Goal: Task Accomplishment & Management: Manage account settings

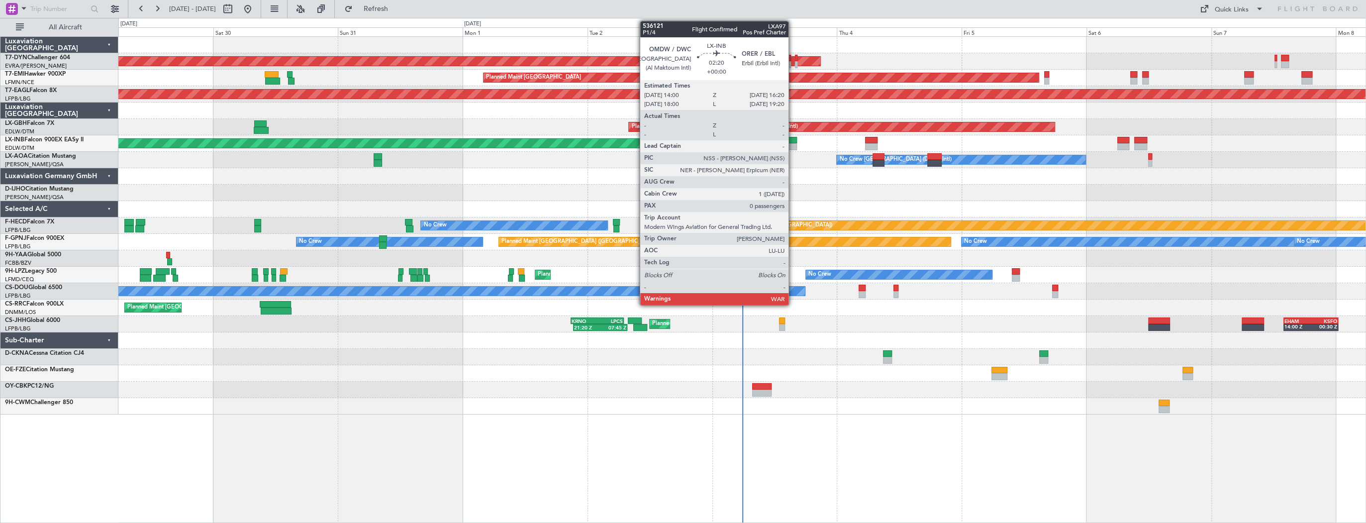
click at [793, 141] on div at bounding box center [790, 140] width 12 height 7
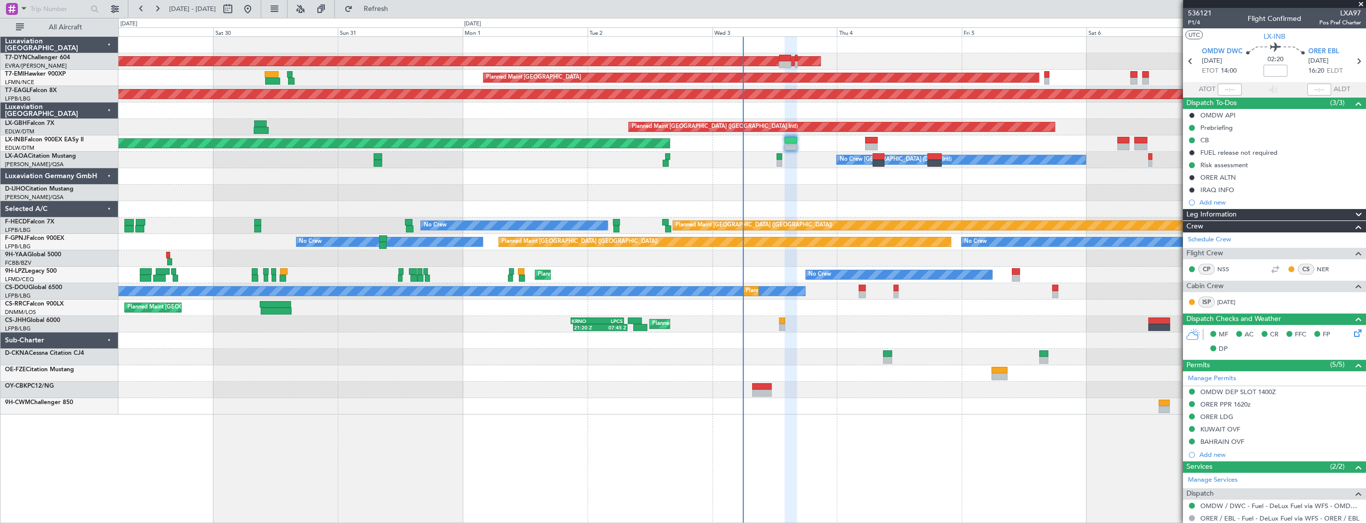
click at [750, 50] on div at bounding box center [741, 45] width 1247 height 16
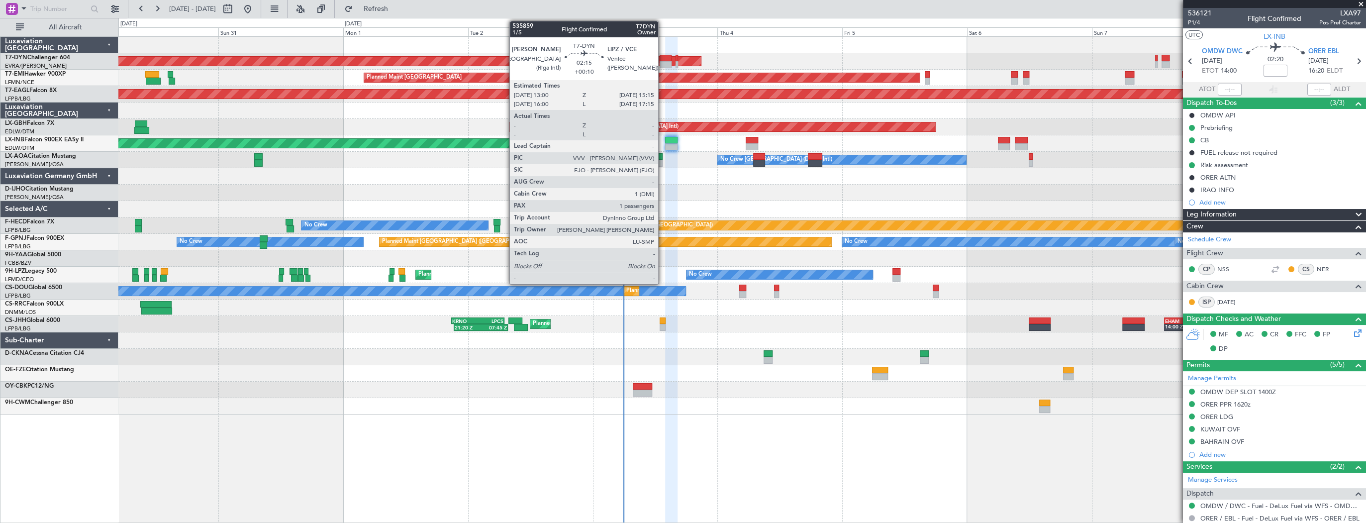
click at [663, 56] on div at bounding box center [666, 58] width 12 height 7
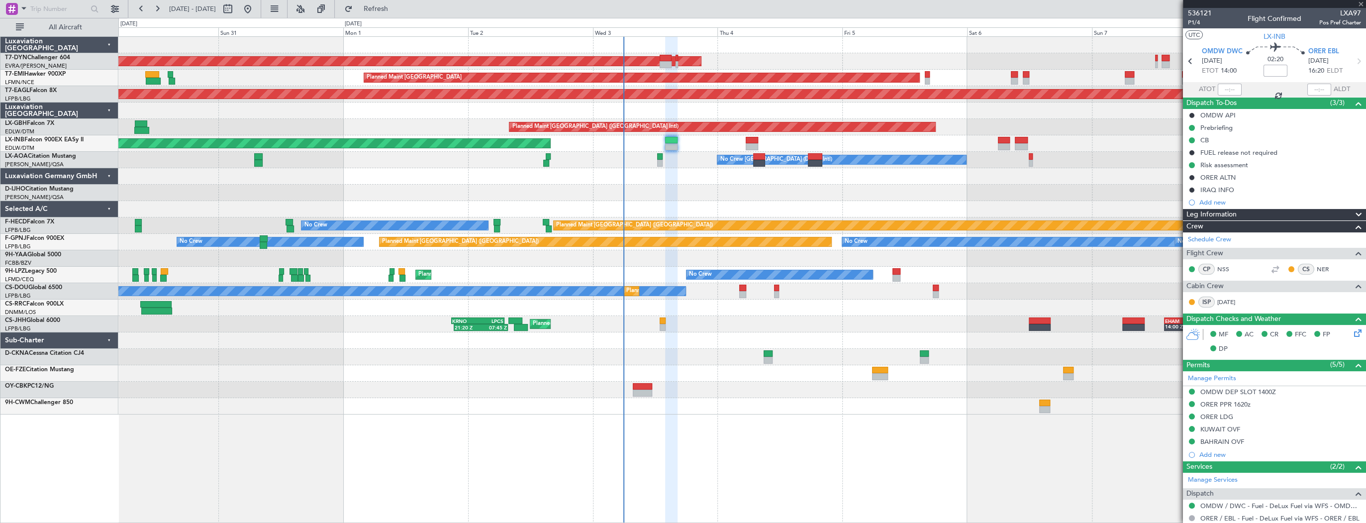
type input "+00:10"
type input "1"
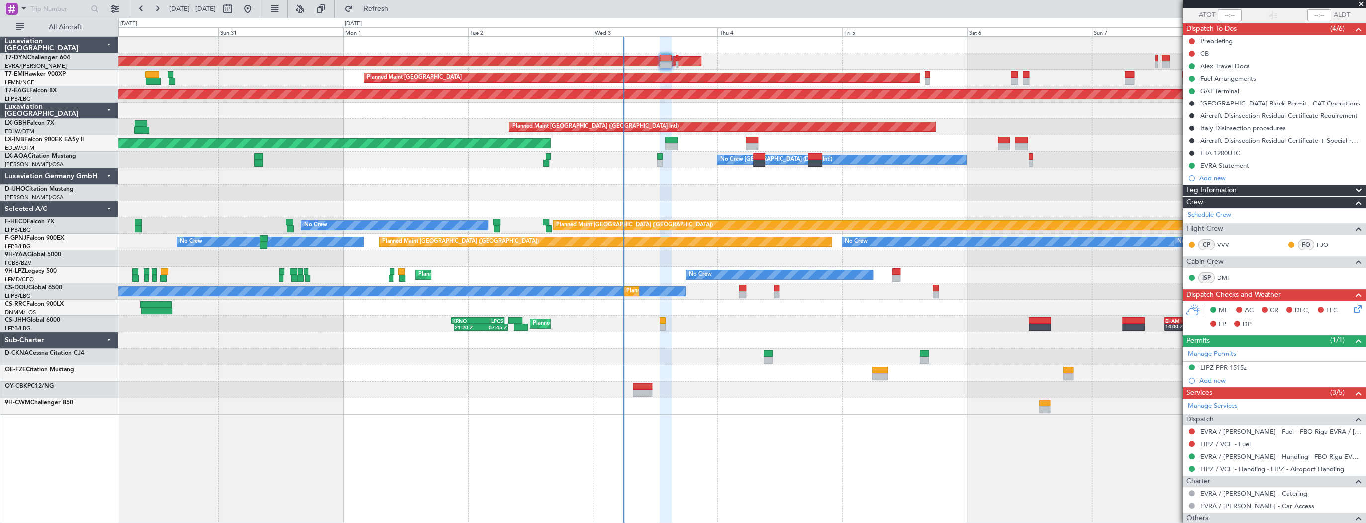
scroll to position [136, 0]
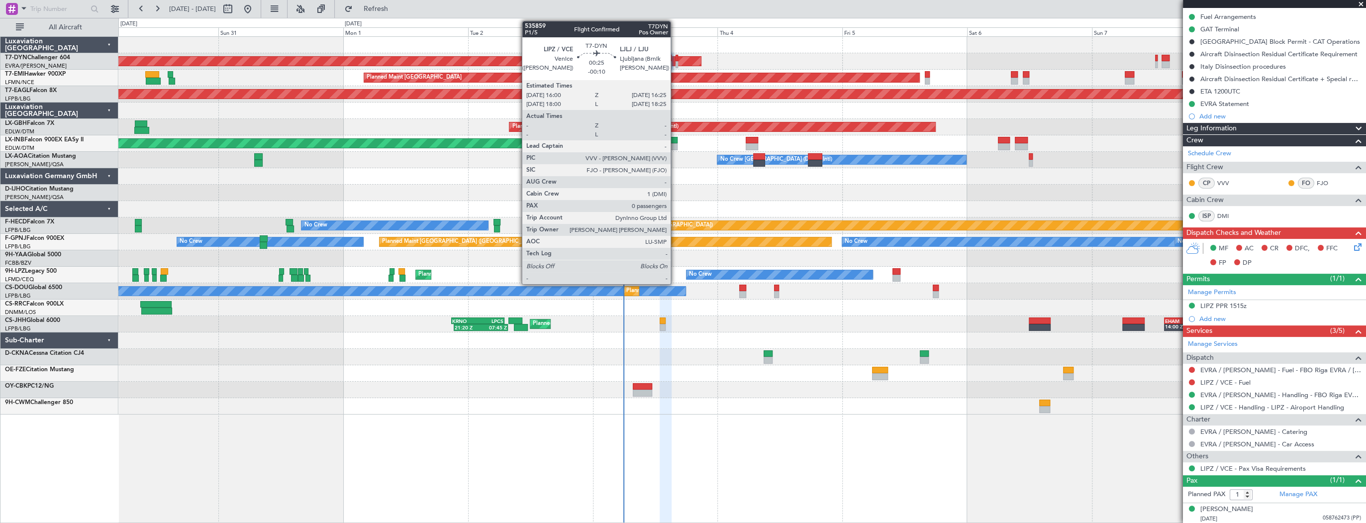
click at [675, 56] on div at bounding box center [676, 58] width 2 height 7
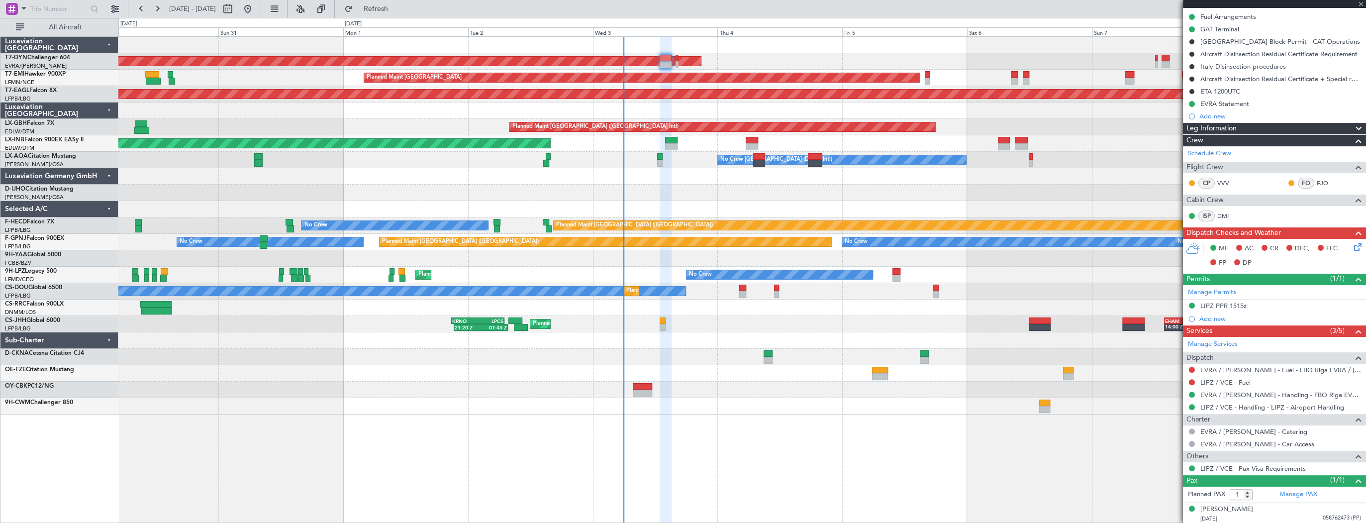
type input "-00:10"
type input "0"
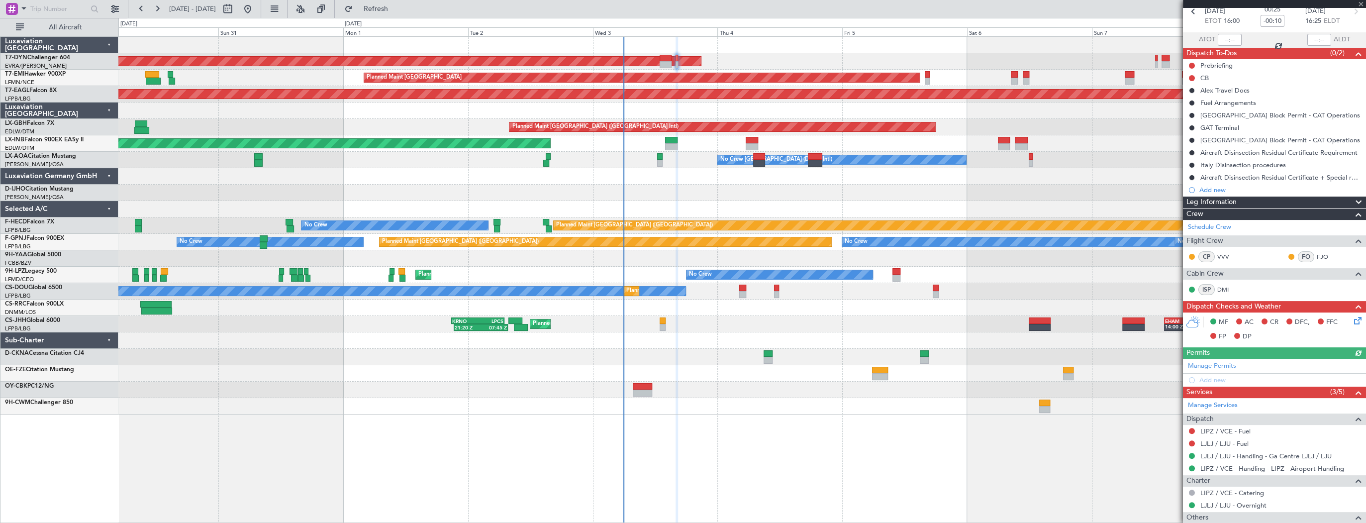
scroll to position [89, 0]
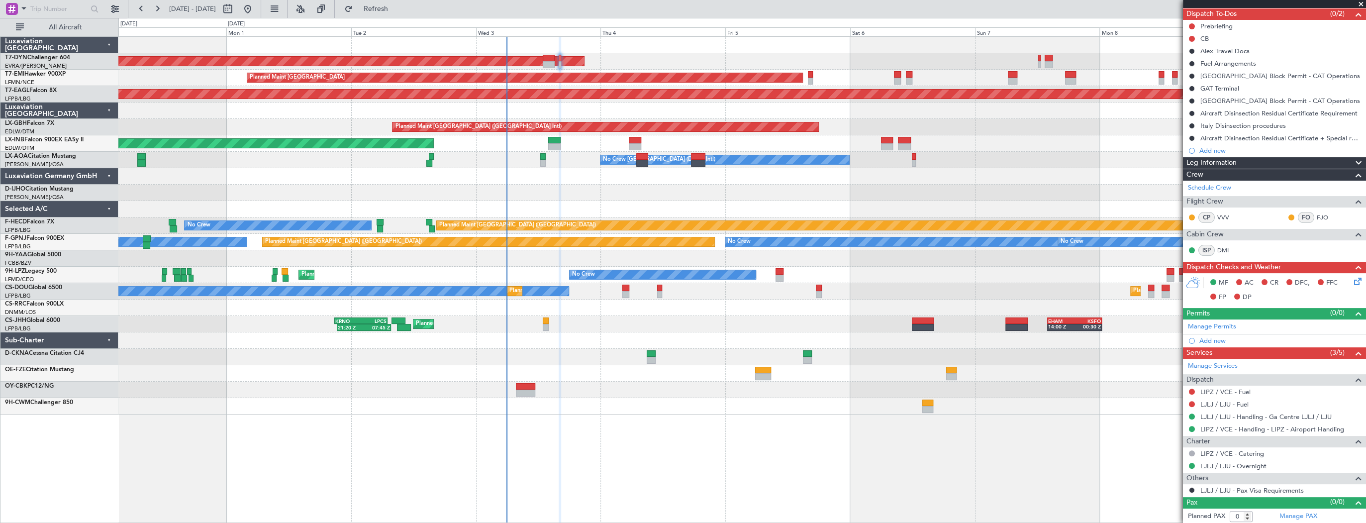
click at [887, 119] on div "AOG Maint Riga (Riga Intl) Planned Maint [GEOGRAPHIC_DATA] Grounded [US_STATE] …" at bounding box center [741, 226] width 1247 height 378
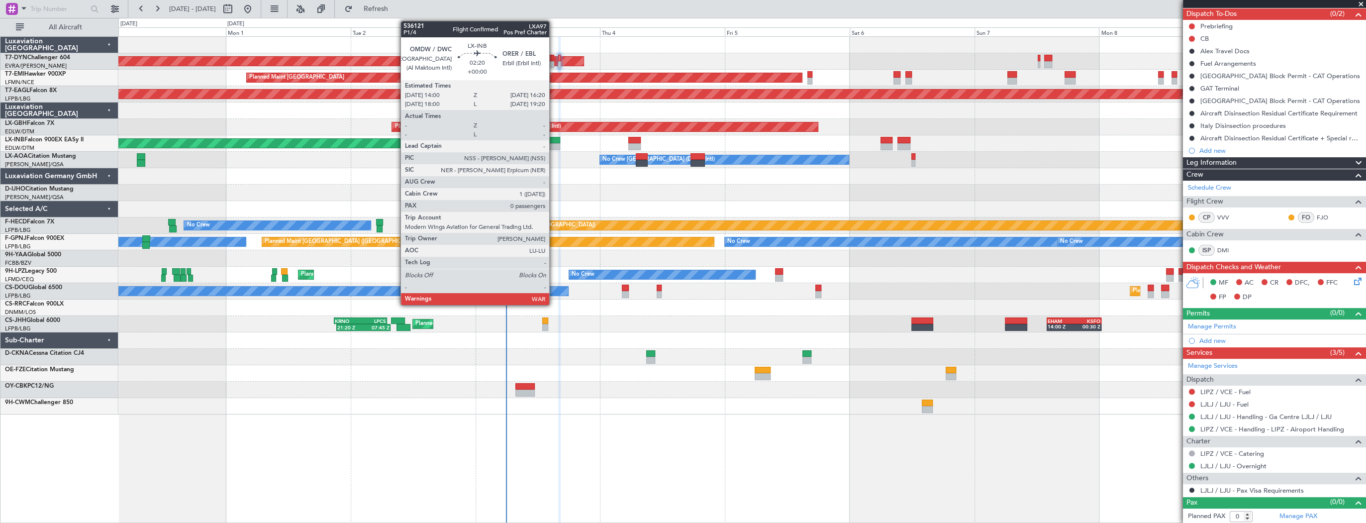
click at [554, 142] on div at bounding box center [554, 140] width 12 height 7
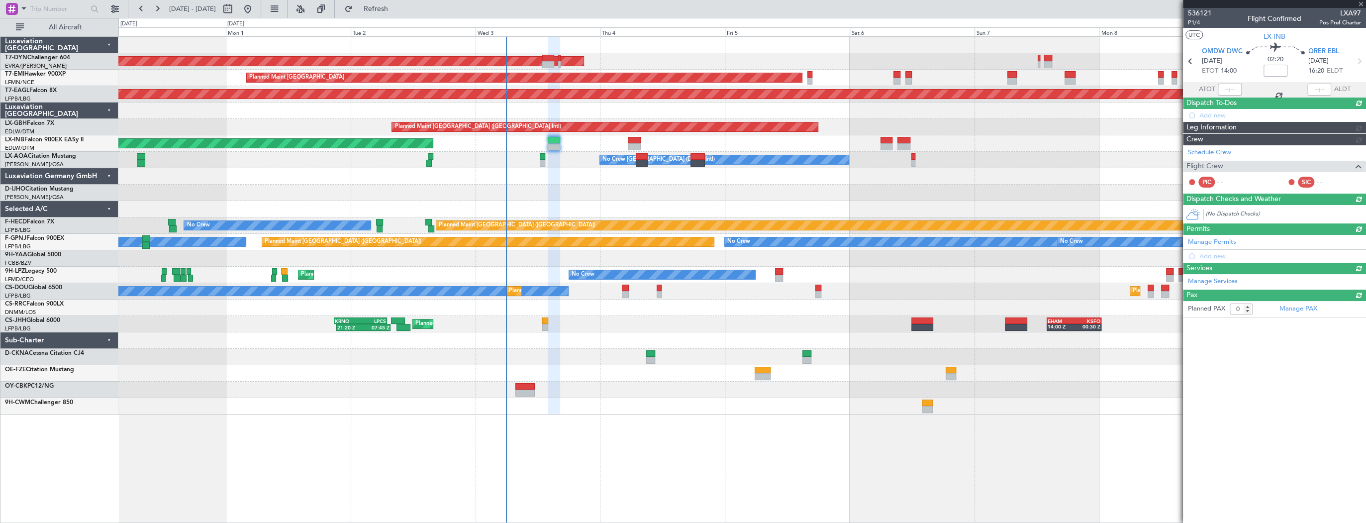
scroll to position [0, 0]
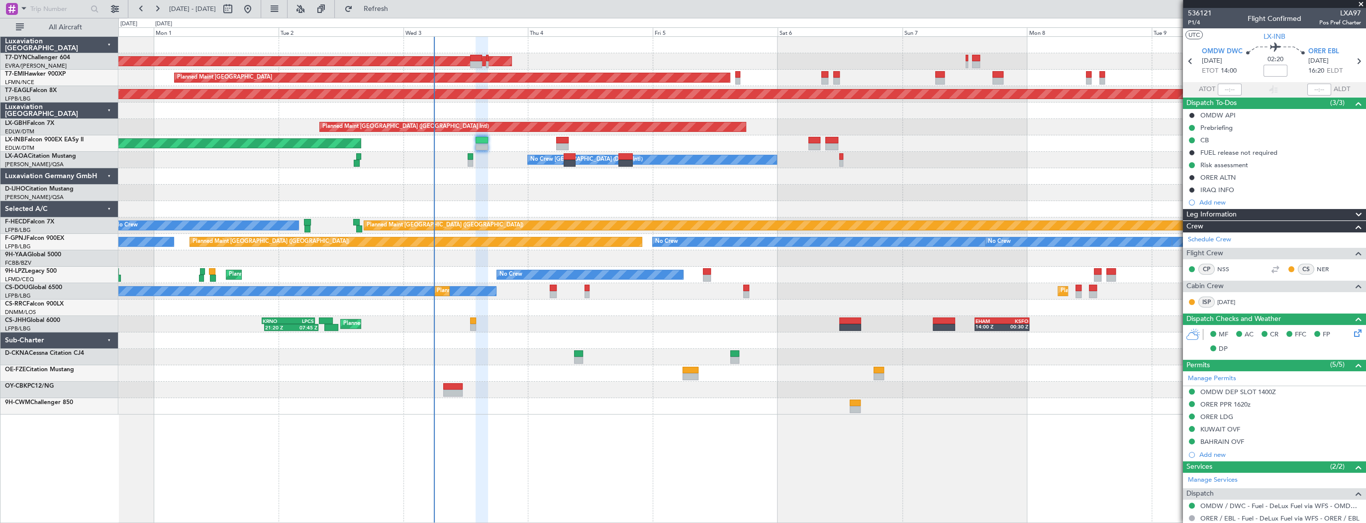
click at [774, 70] on div "Planned Maint [GEOGRAPHIC_DATA]" at bounding box center [741, 78] width 1247 height 16
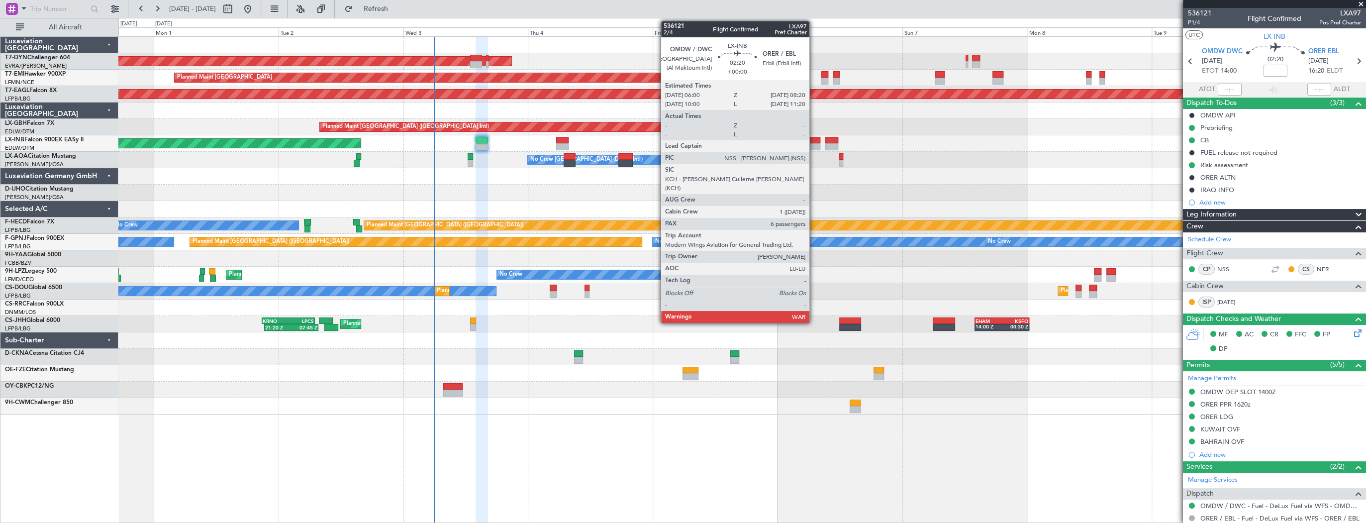
click at [814, 145] on div at bounding box center [814, 146] width 12 height 7
type input "6"
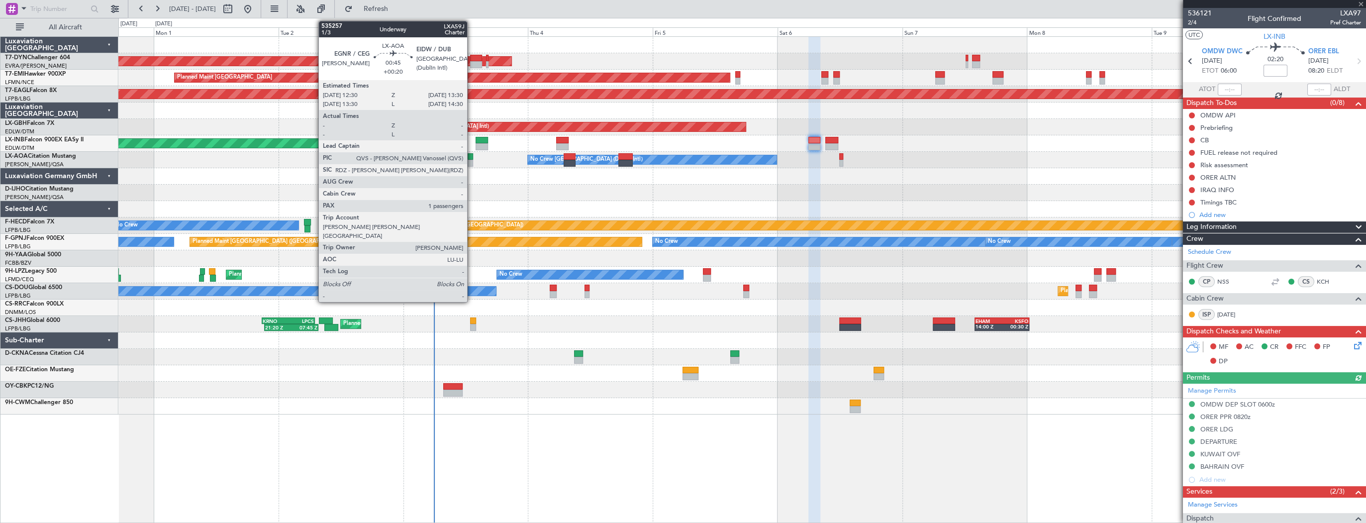
click at [472, 159] on div at bounding box center [470, 156] width 5 height 7
type input "+00:20"
type input "1"
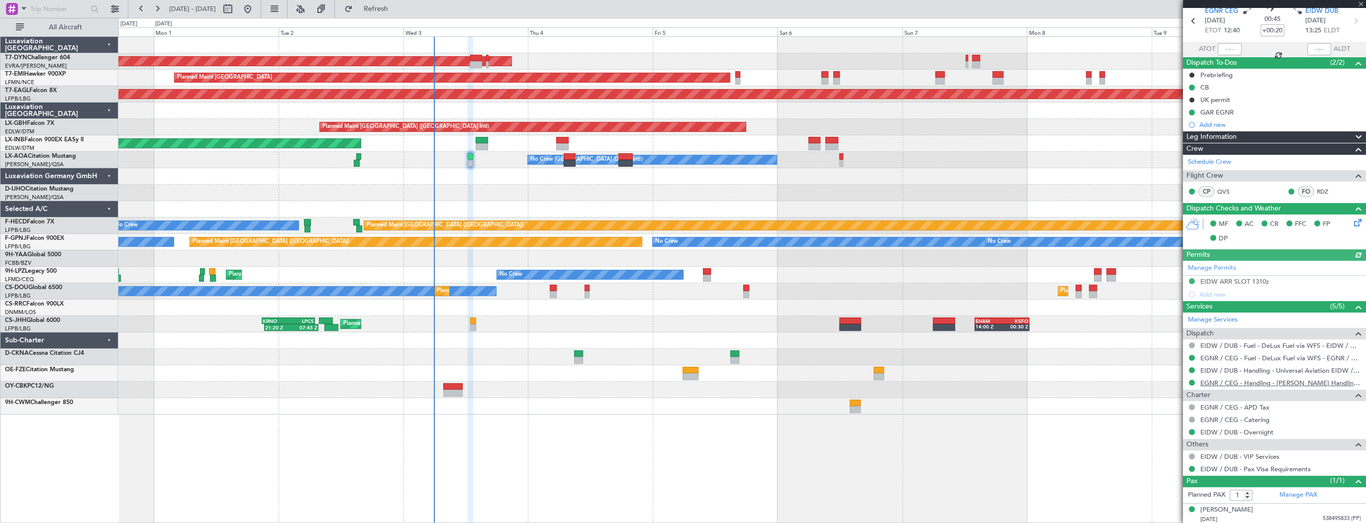
scroll to position [41, 0]
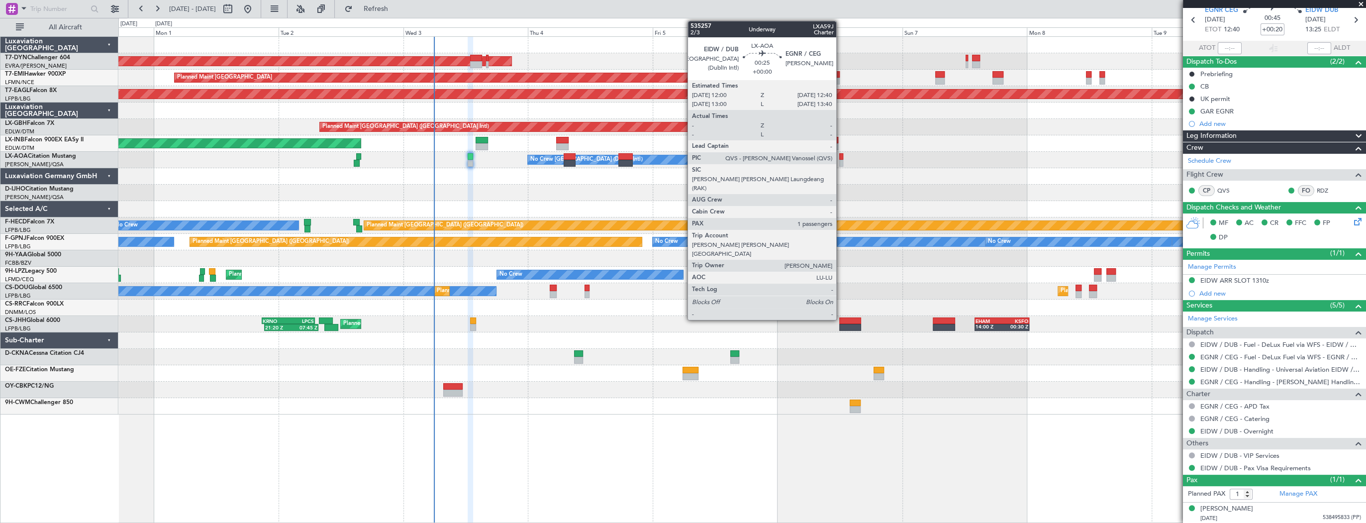
click at [841, 155] on div at bounding box center [840, 156] width 3 height 7
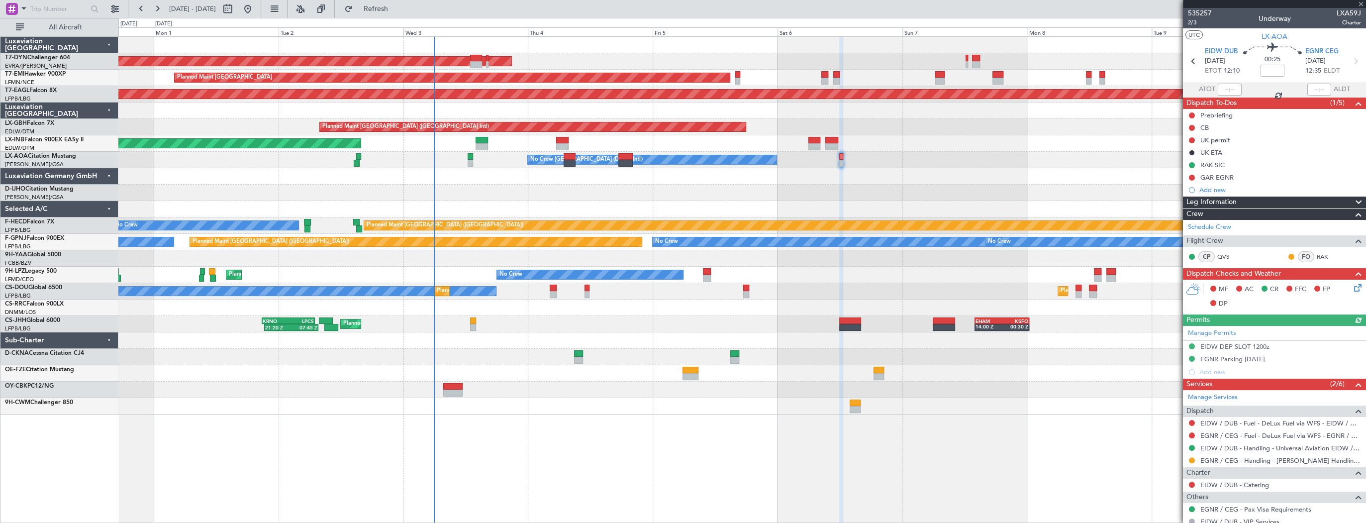
scroll to position [54, 0]
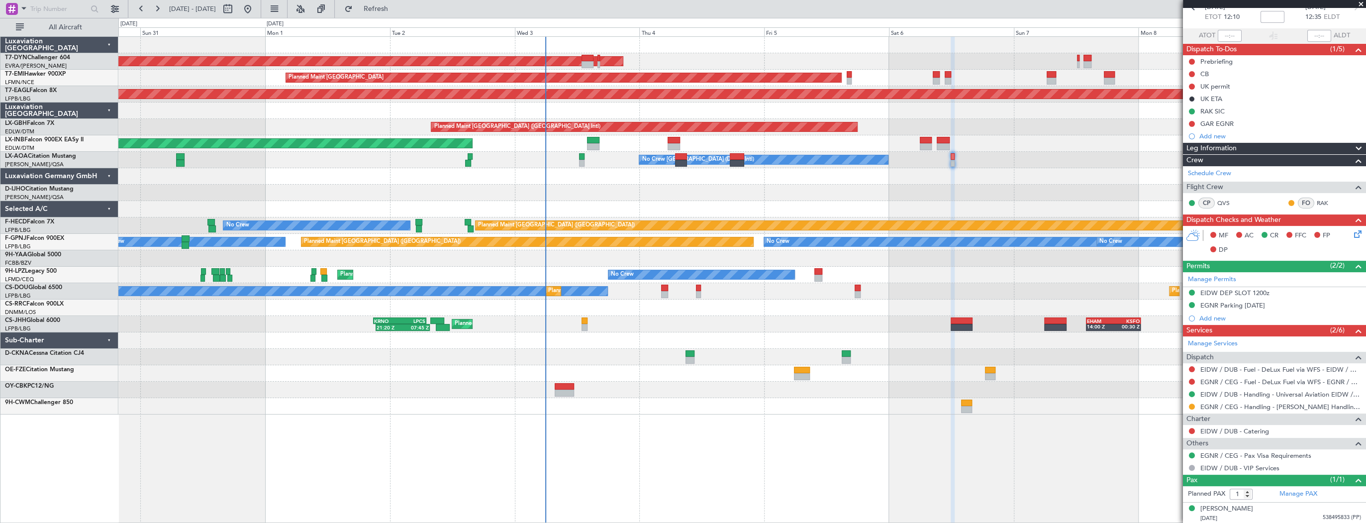
click at [792, 197] on div "AOG Maint Riga (Riga Intl) Planned Maint [GEOGRAPHIC_DATA] Grounded [US_STATE] …" at bounding box center [741, 226] width 1247 height 378
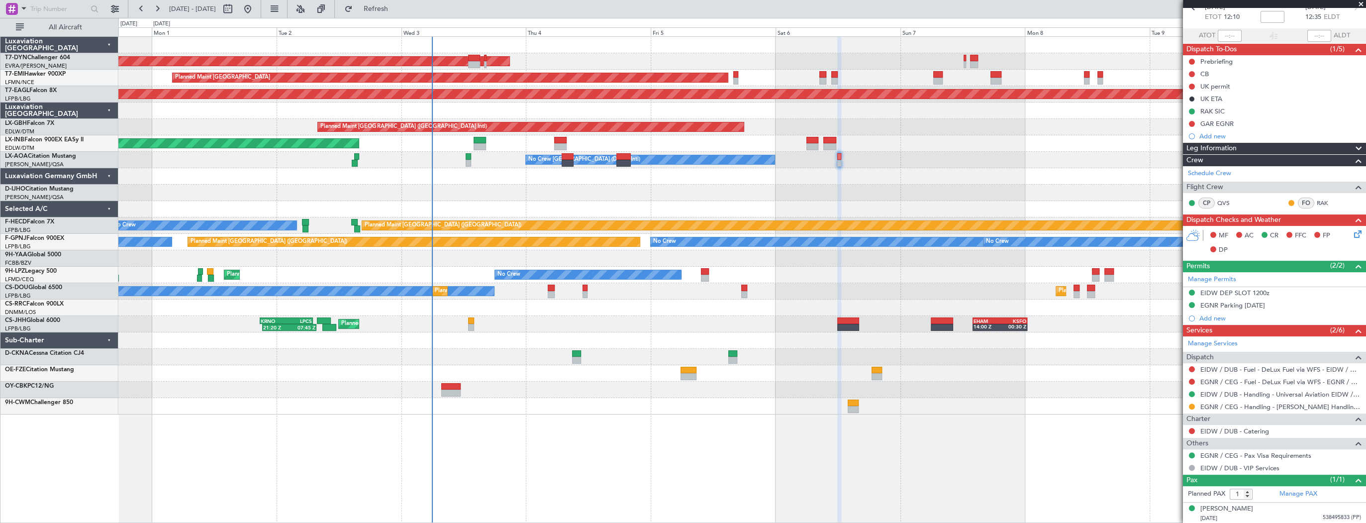
click at [522, 194] on div "AOG Maint Riga (Riga Intl) Planned Maint [GEOGRAPHIC_DATA] Grounded [US_STATE] …" at bounding box center [741, 226] width 1247 height 378
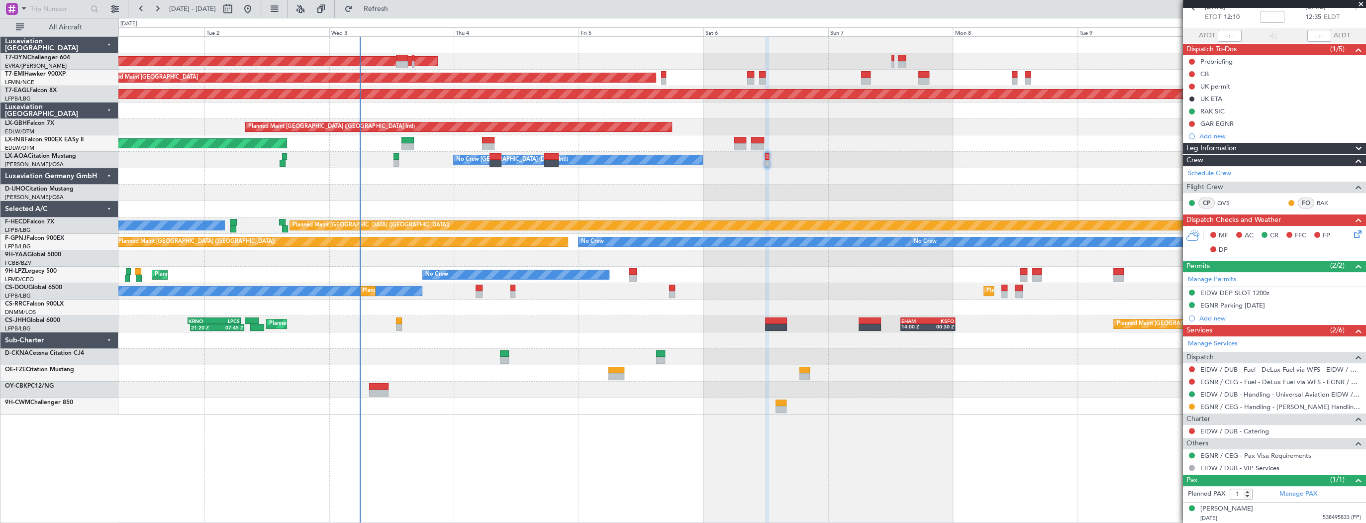
click at [605, 197] on div "AOG Maint Riga (Riga Intl) Planned Maint [GEOGRAPHIC_DATA] Grounded [US_STATE] …" at bounding box center [741, 226] width 1247 height 378
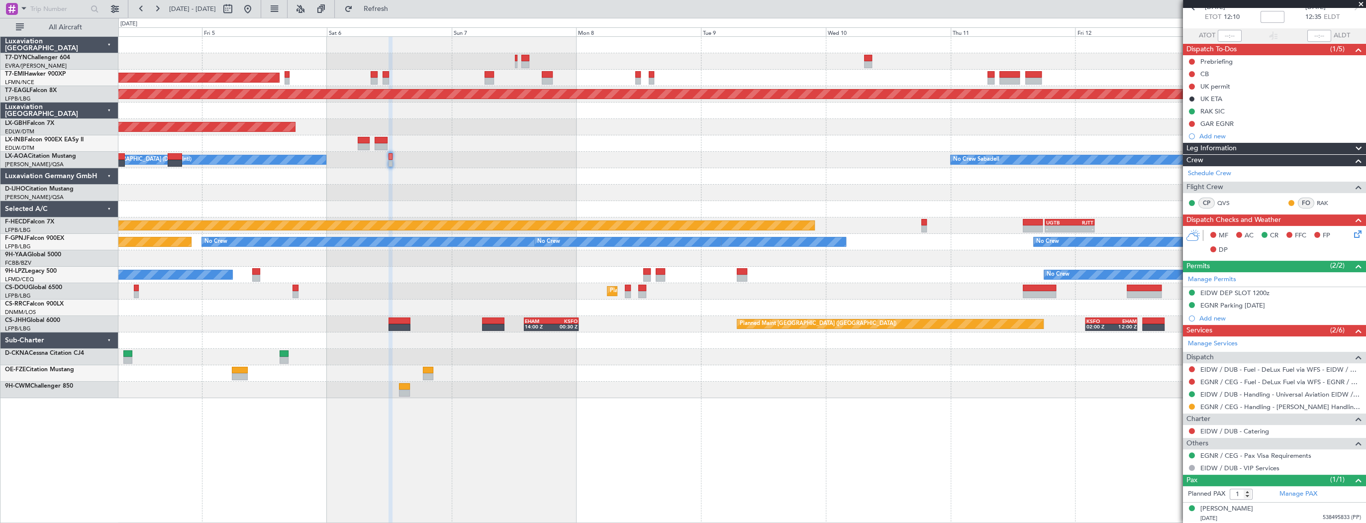
click at [973, 240] on div "AOG Maint Riga (Riga Intl) Planned Maint [GEOGRAPHIC_DATA] Grounded [US_STATE] …" at bounding box center [741, 217] width 1247 height 361
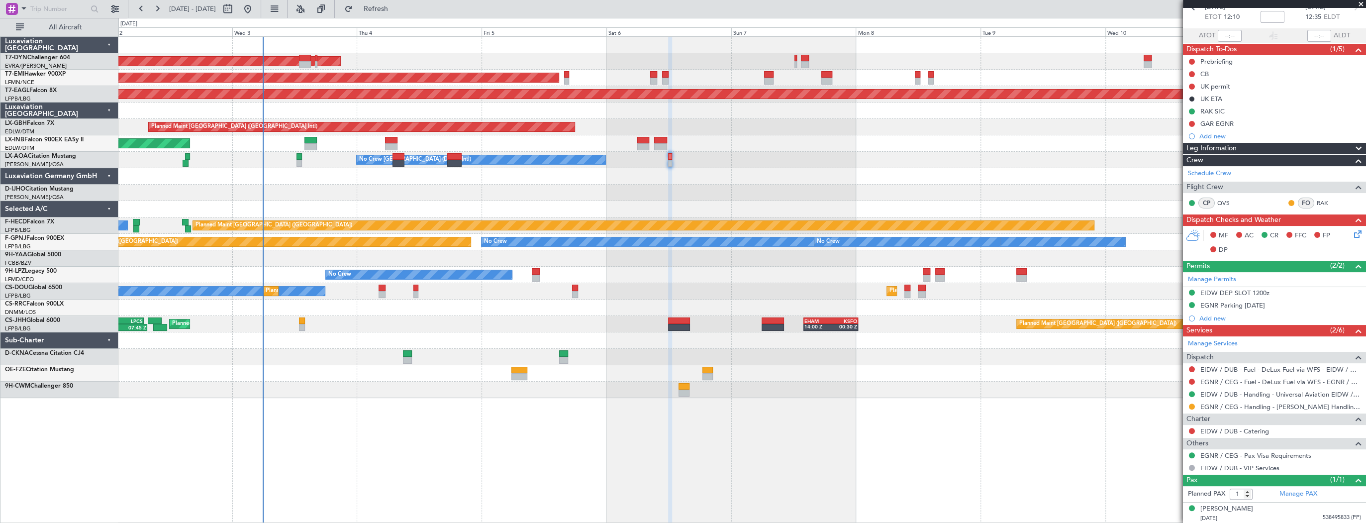
click at [774, 215] on div "AOG Maint Riga (Riga Intl) Planned Maint [GEOGRAPHIC_DATA] Grounded [US_STATE] …" at bounding box center [741, 217] width 1247 height 361
click at [559, 198] on div at bounding box center [741, 193] width 1247 height 16
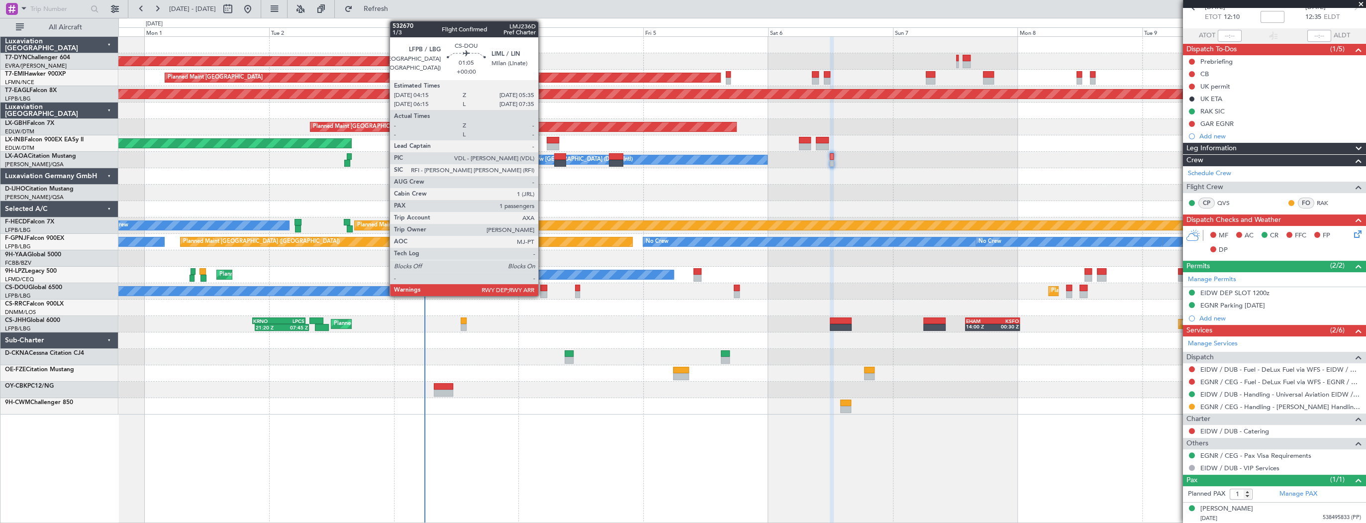
click at [543, 288] on div at bounding box center [543, 288] width 7 height 7
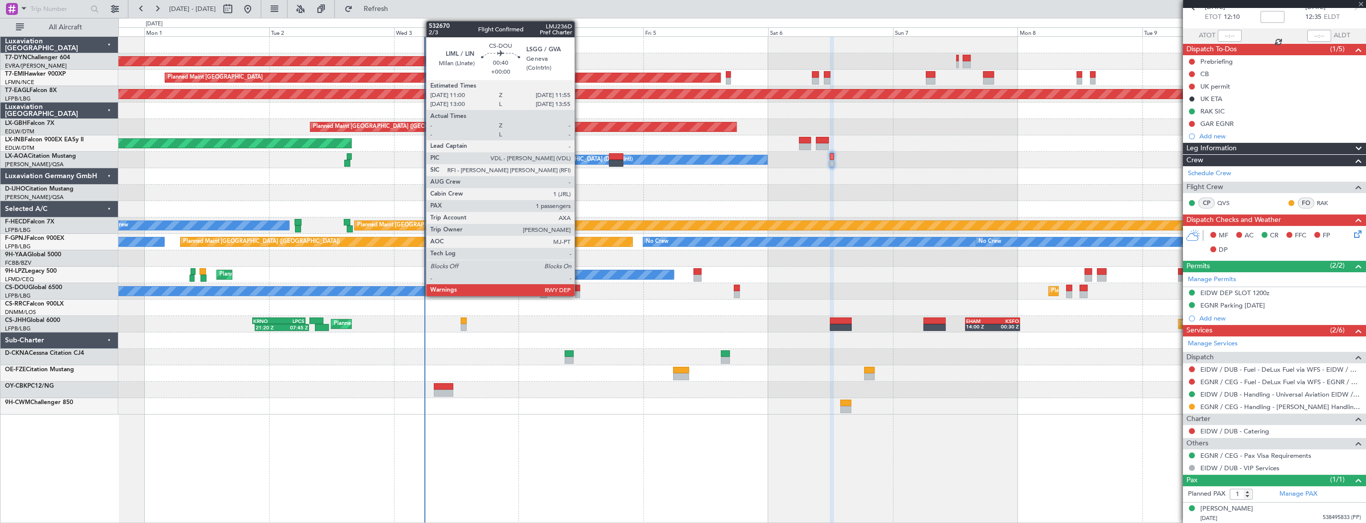
scroll to position [0, 0]
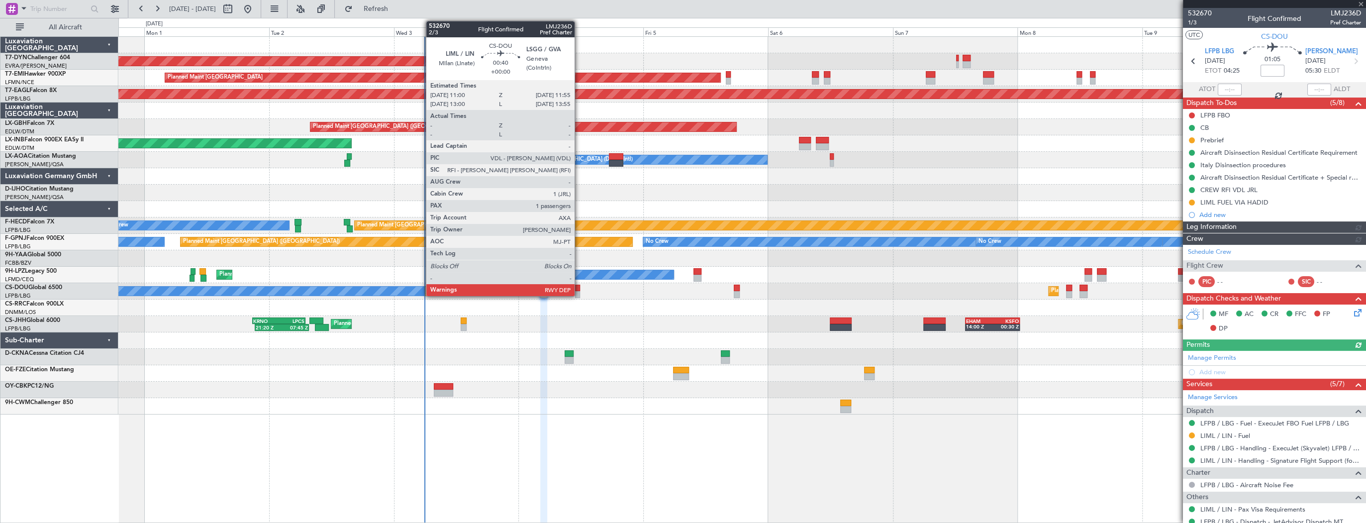
click at [579, 288] on div at bounding box center [577, 288] width 5 height 7
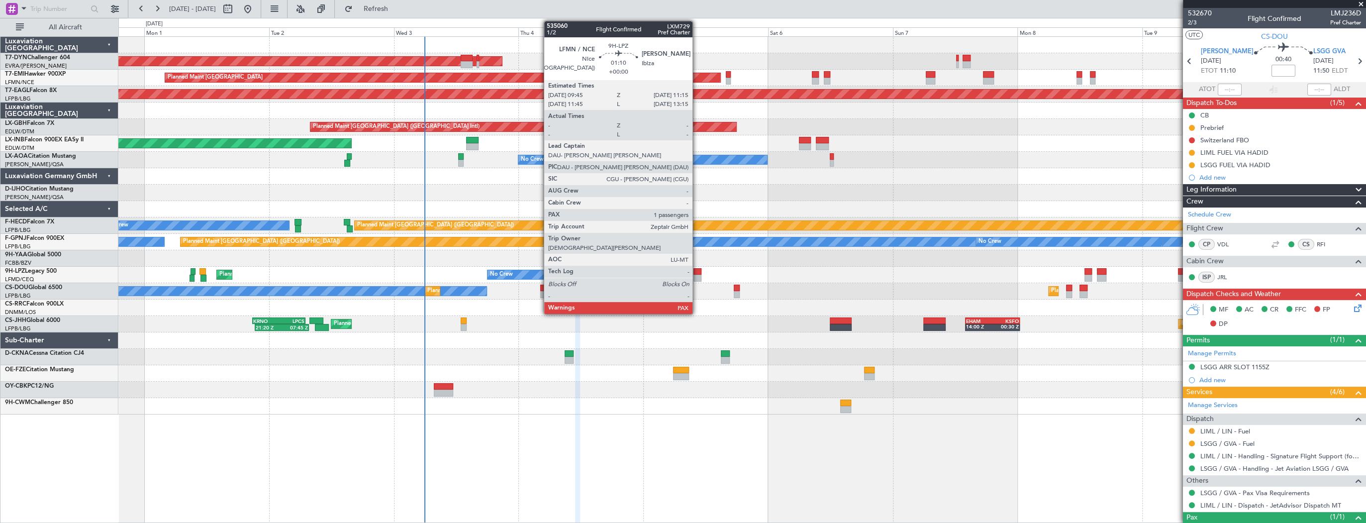
click at [697, 271] on div at bounding box center [697, 271] width 8 height 7
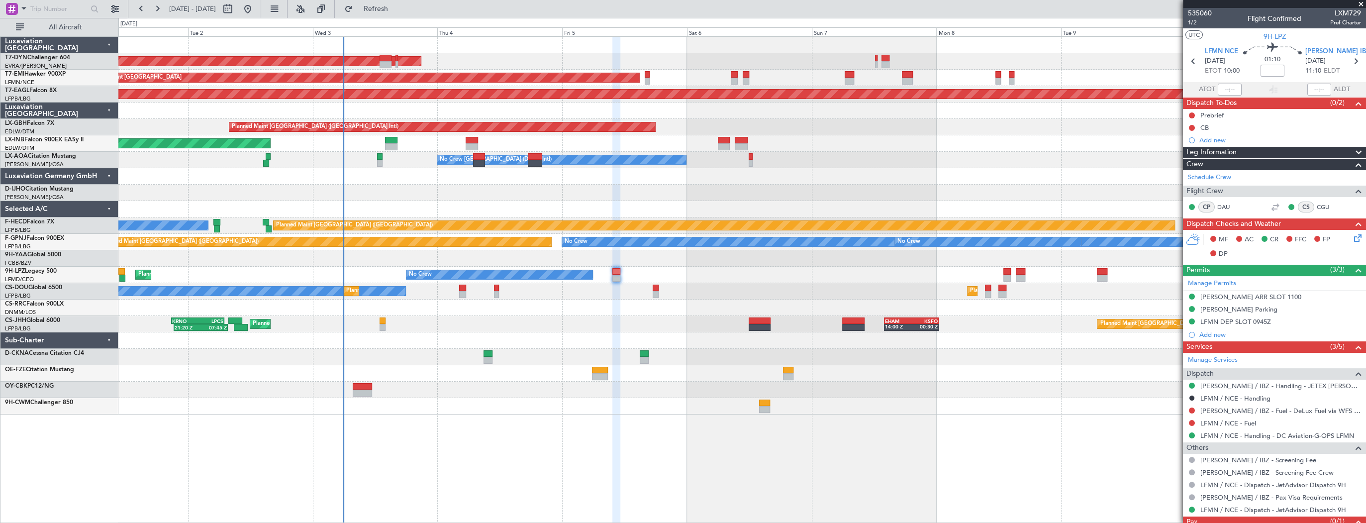
click at [1031, 328] on div "AOG Maint Riga (Riga Intl) Planned Maint [GEOGRAPHIC_DATA] Grounded [US_STATE] …" at bounding box center [741, 226] width 1247 height 378
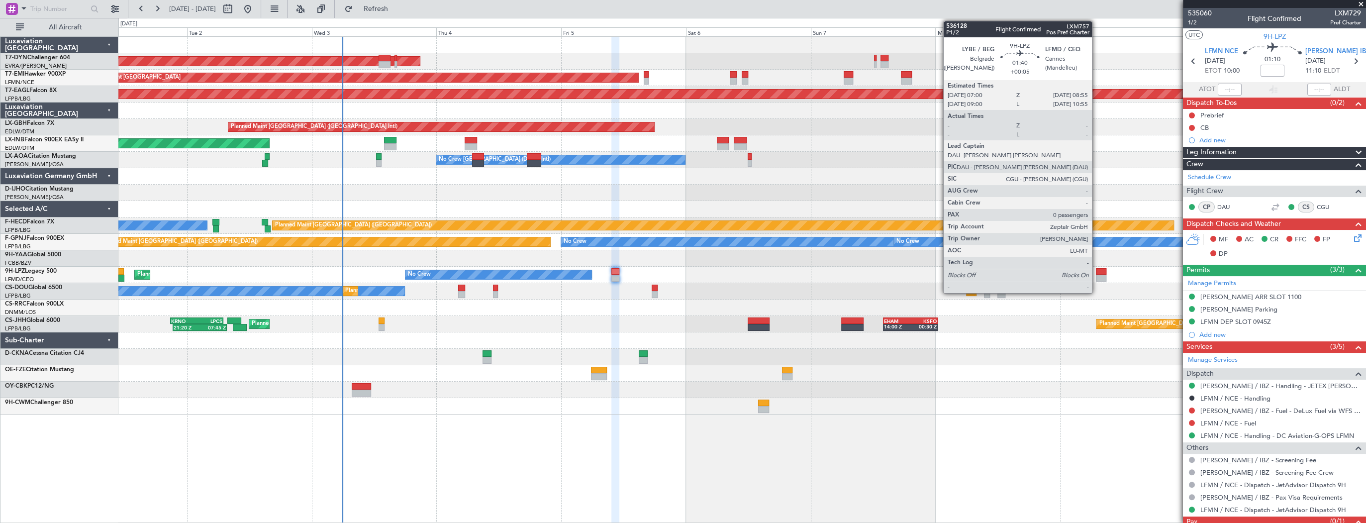
click at [1096, 275] on div at bounding box center [1101, 278] width 10 height 7
type input "+00:05"
type input "0"
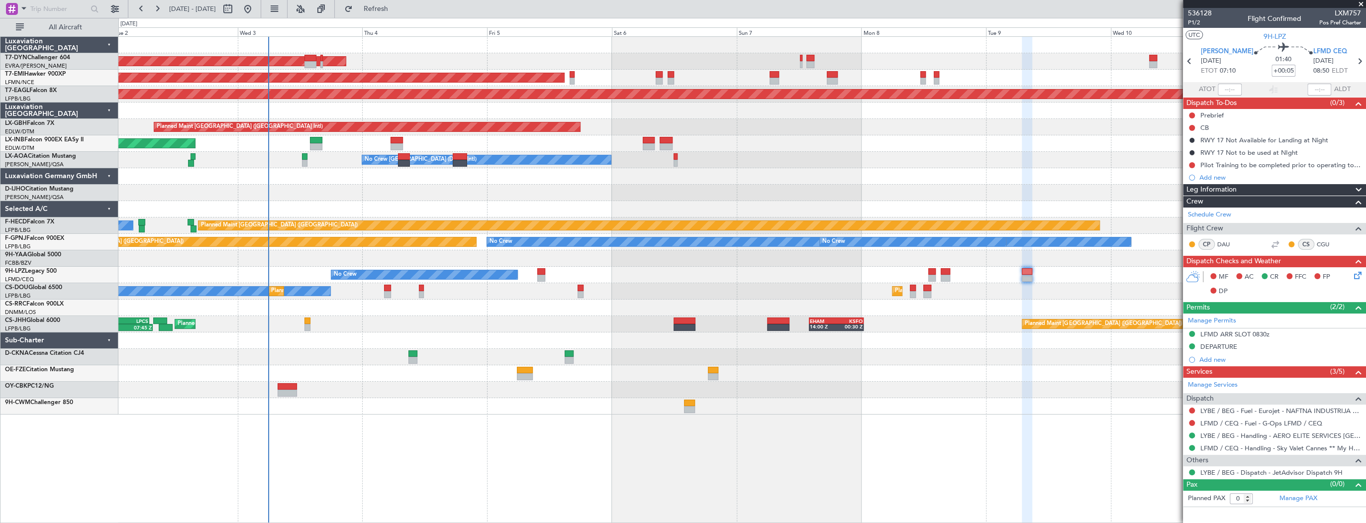
click at [754, 360] on div "AOG Maint Riga (Riga Intl) Planned Maint [GEOGRAPHIC_DATA] Grounded [US_STATE] …" at bounding box center [741, 226] width 1247 height 378
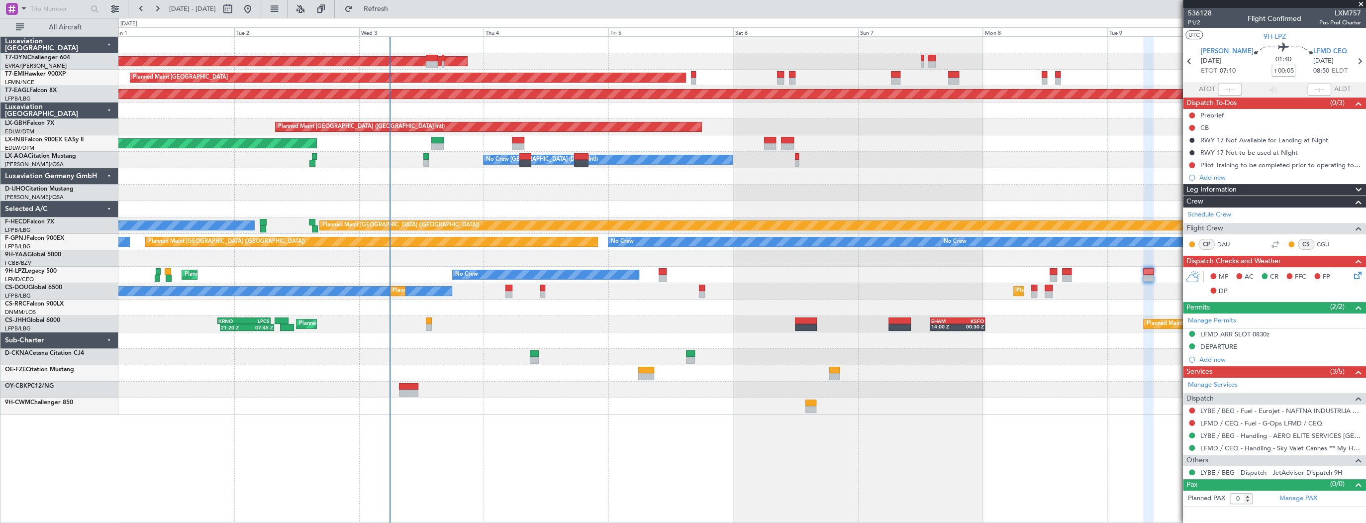
click at [1024, 405] on div at bounding box center [741, 406] width 1247 height 16
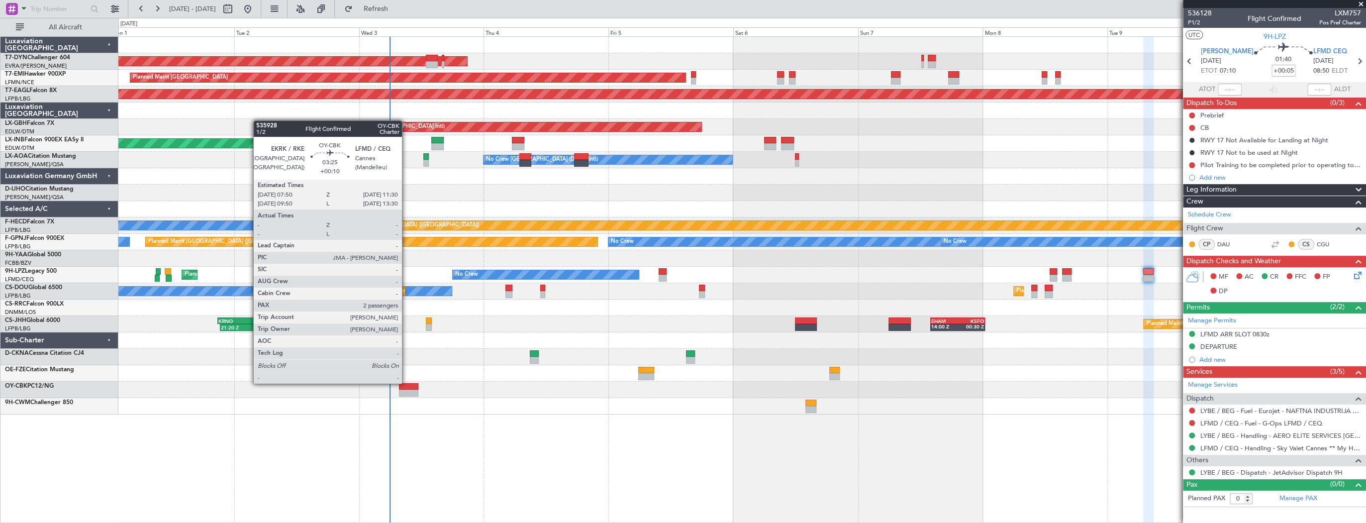
click at [406, 383] on div at bounding box center [408, 386] width 19 height 7
type input "+00:10"
type input "2"
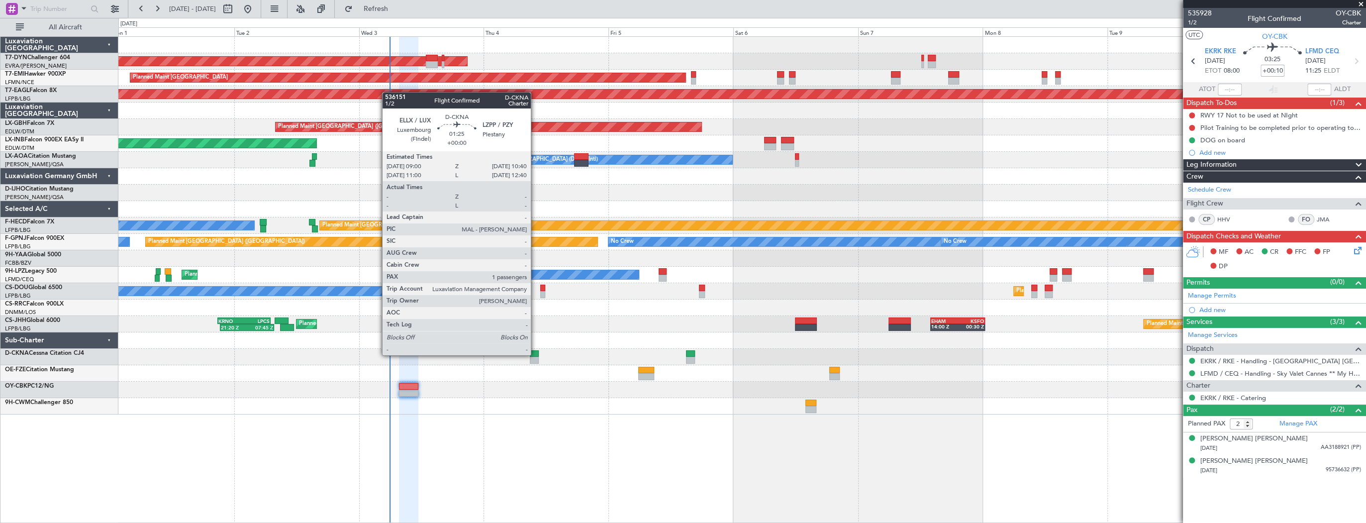
click at [535, 354] on div at bounding box center [534, 353] width 9 height 7
type input "1"
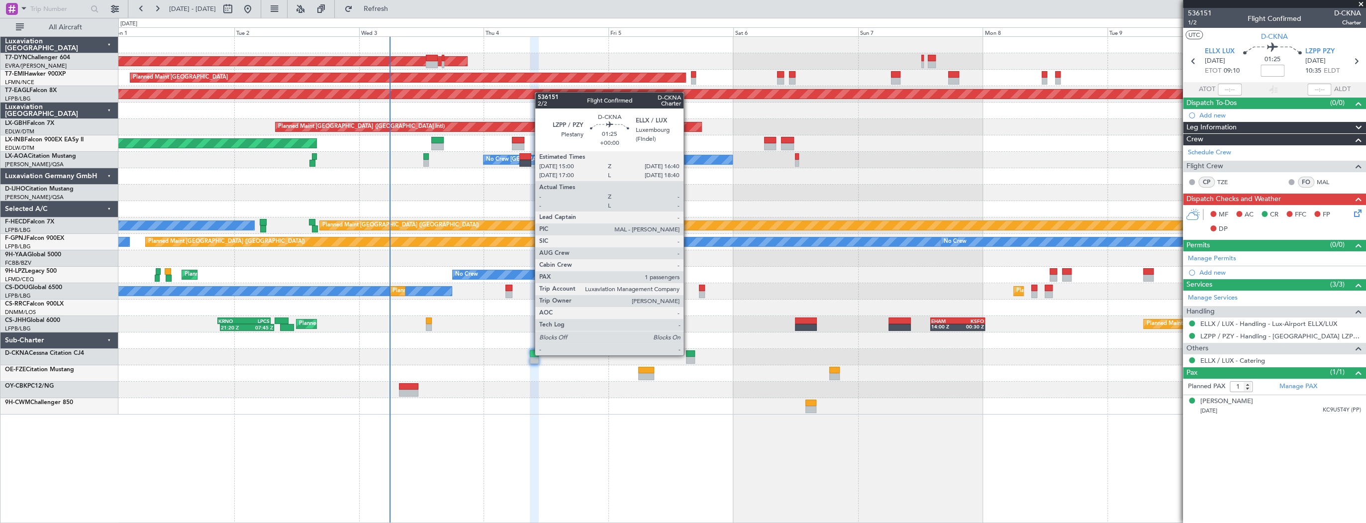
click at [688, 354] on div at bounding box center [690, 353] width 9 height 7
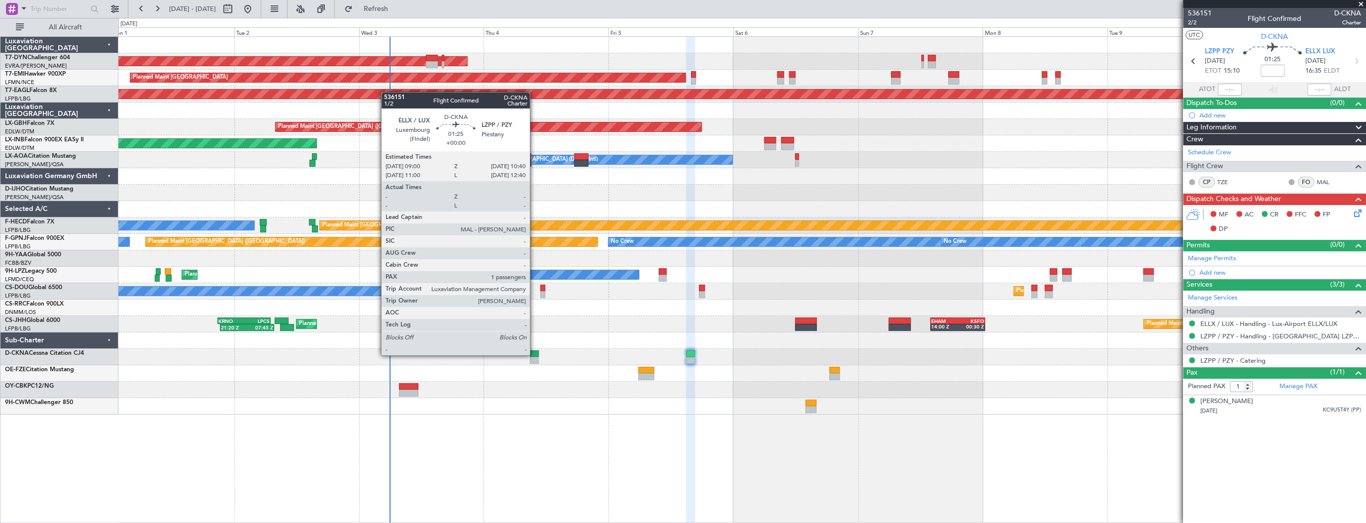
click at [534, 354] on div at bounding box center [534, 353] width 9 height 7
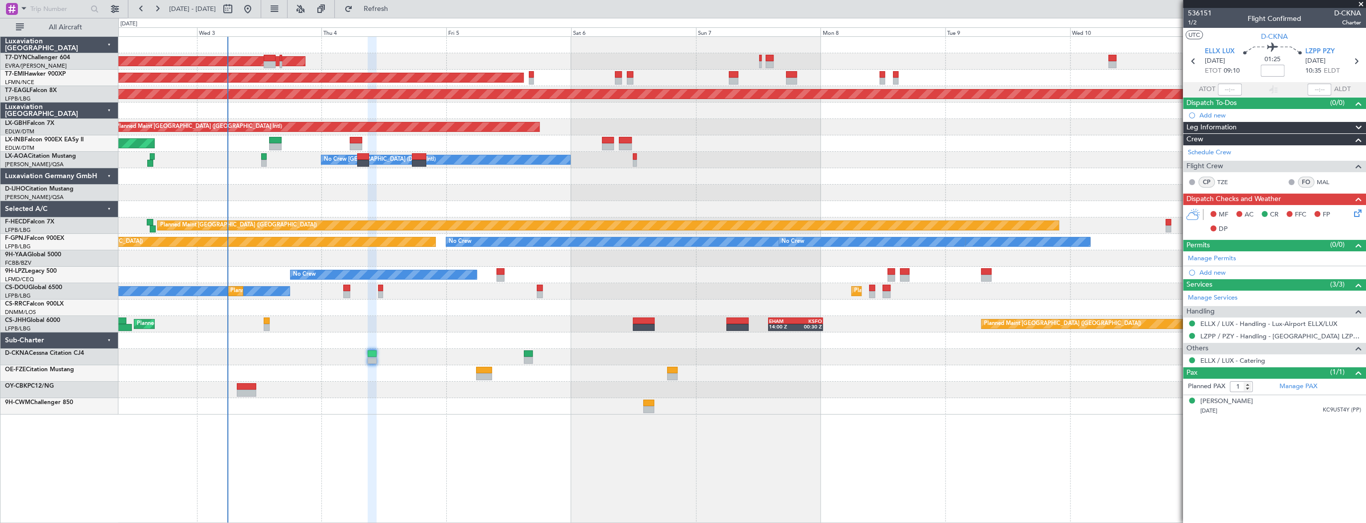
click at [406, 372] on div "AOG Maint Riga (Riga Intl) Planned Maint [GEOGRAPHIC_DATA] Grounded [US_STATE] …" at bounding box center [741, 226] width 1247 height 378
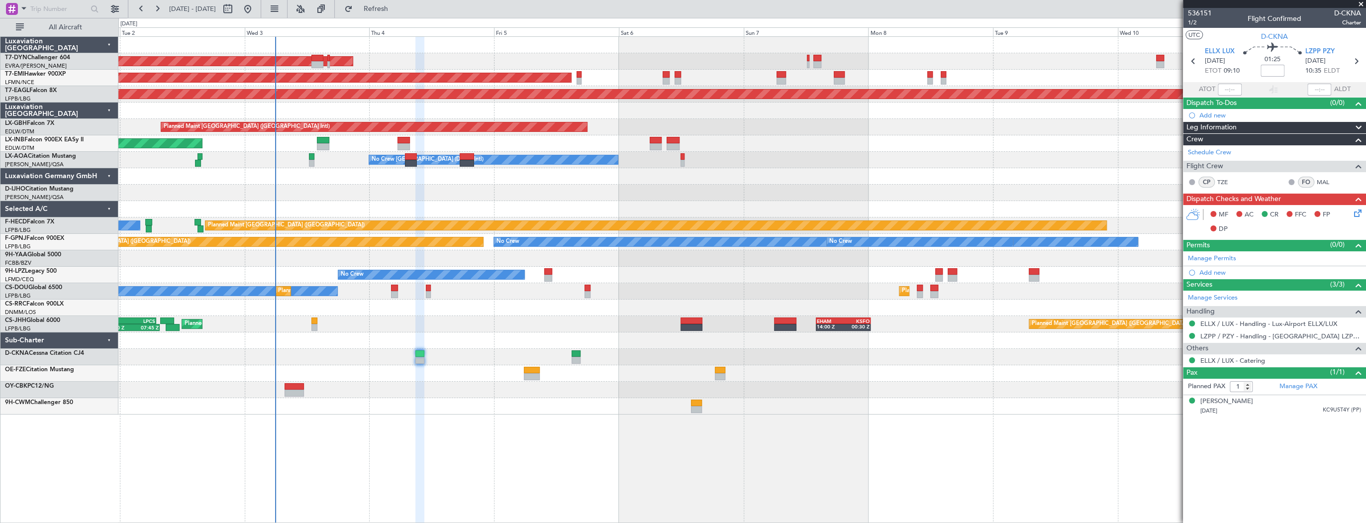
click at [454, 376] on div at bounding box center [741, 373] width 1247 height 16
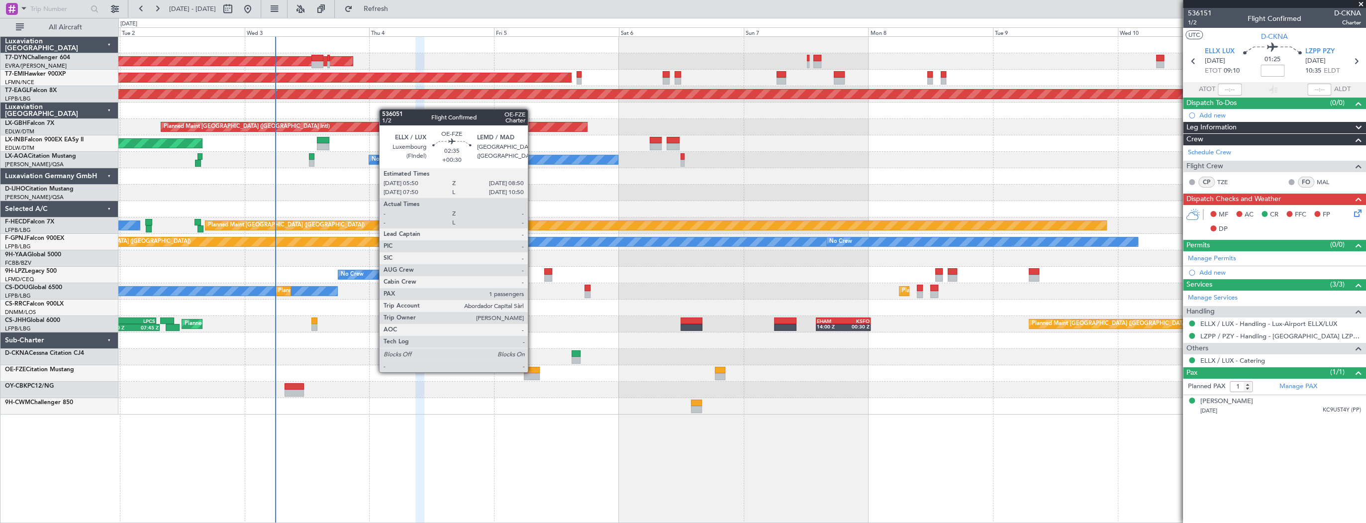
click at [532, 371] on div at bounding box center [532, 370] width 16 height 7
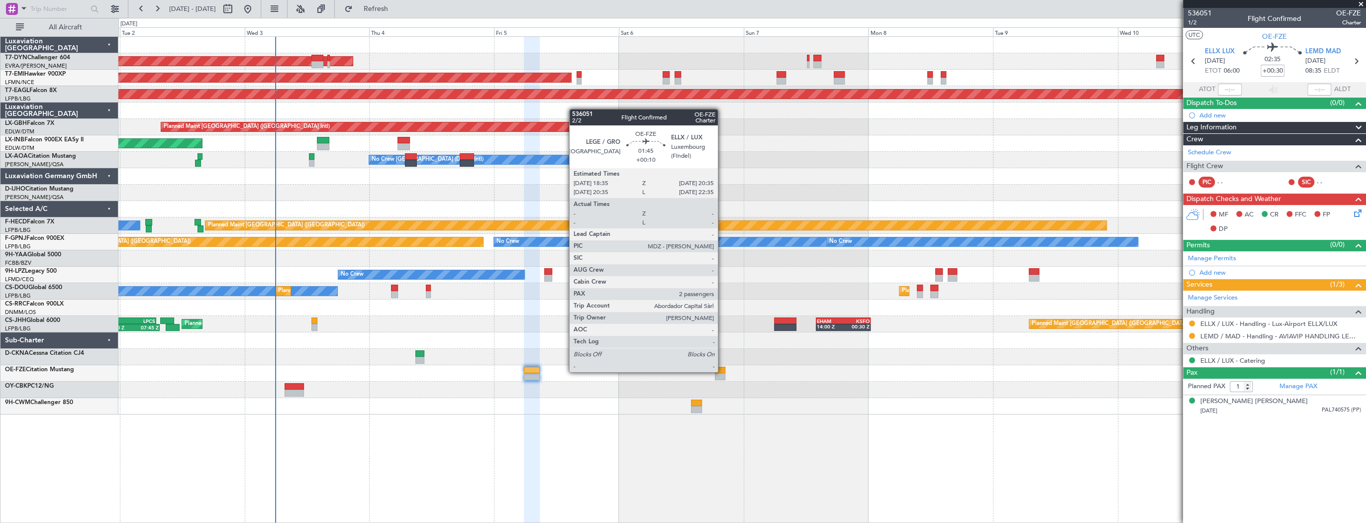
click at [722, 371] on div at bounding box center [720, 370] width 10 height 7
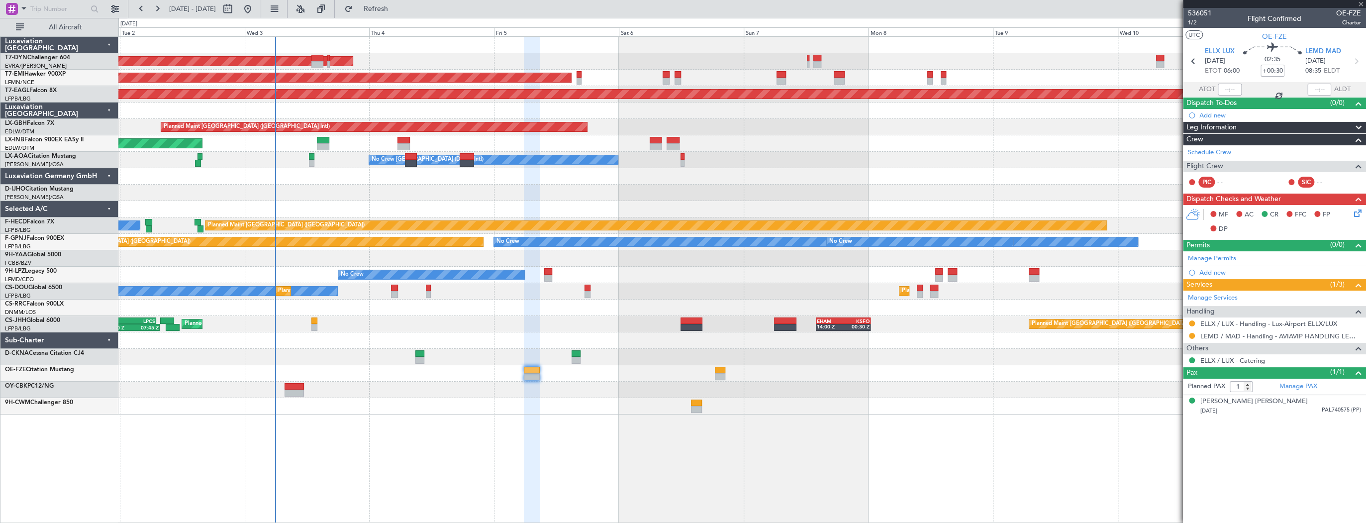
type input "+00:10"
type input "2"
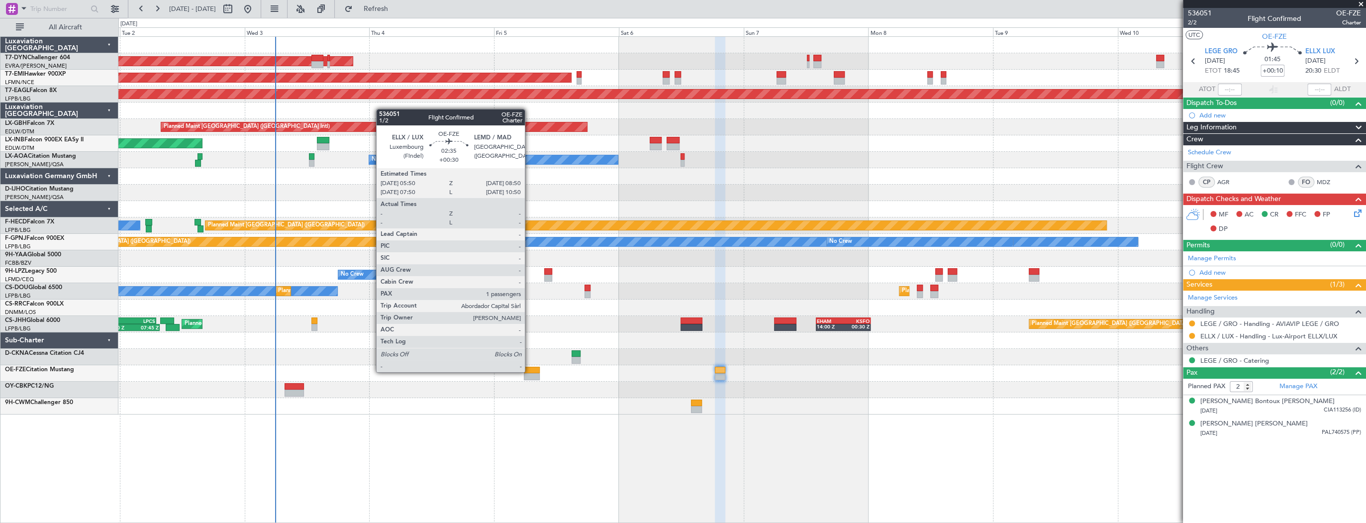
click at [529, 371] on div at bounding box center [532, 370] width 16 height 7
type input "+00:30"
type input "1"
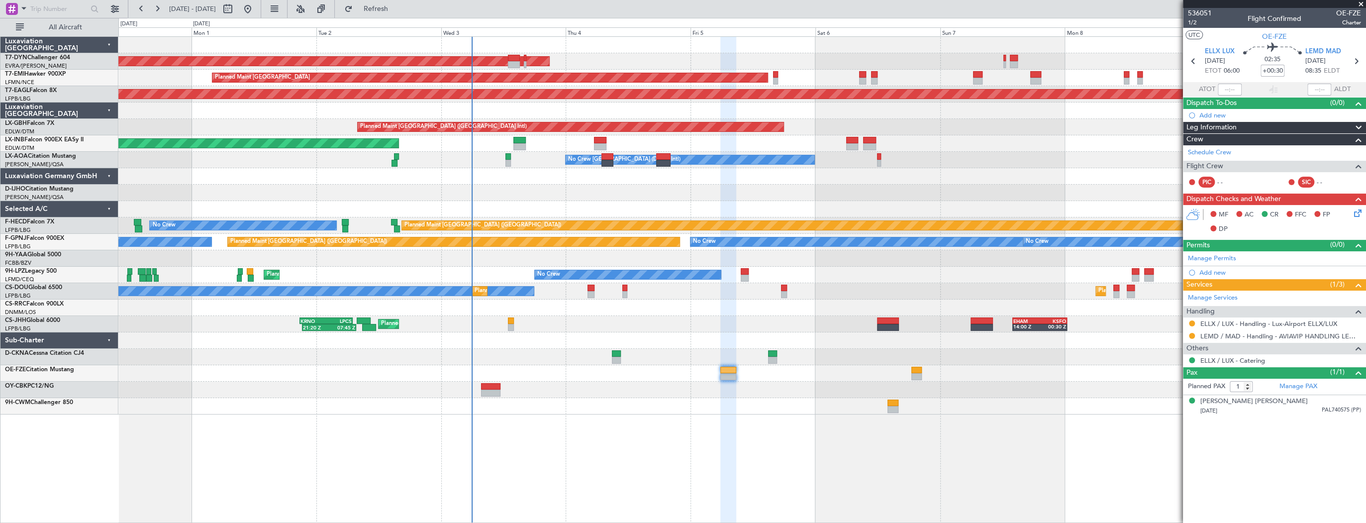
click at [647, 391] on div at bounding box center [741, 390] width 1247 height 16
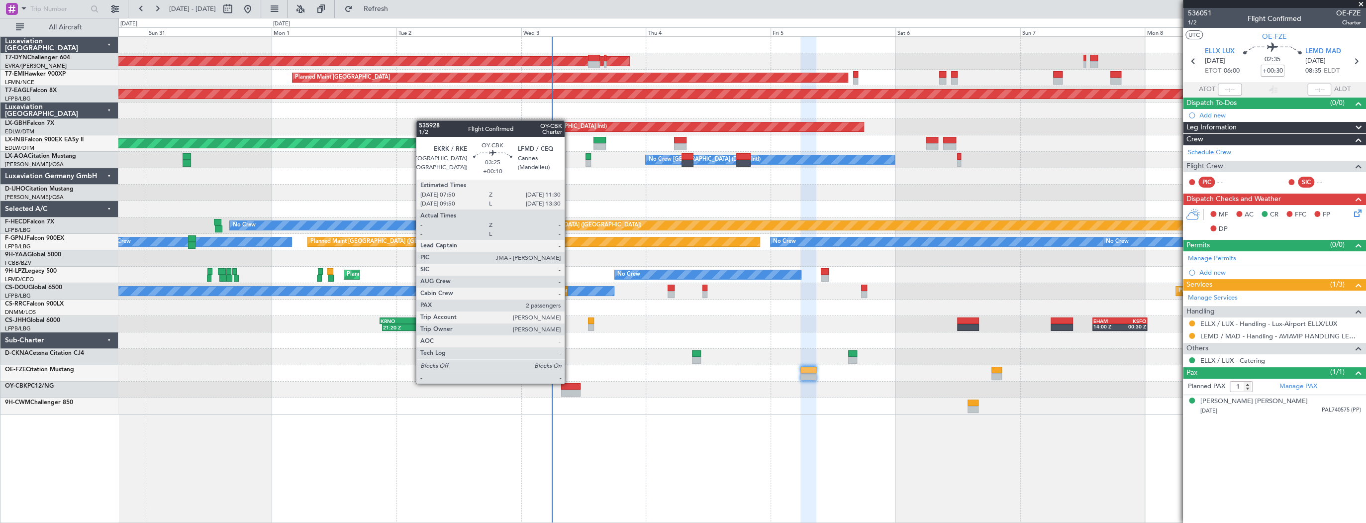
click at [569, 383] on div at bounding box center [570, 386] width 19 height 7
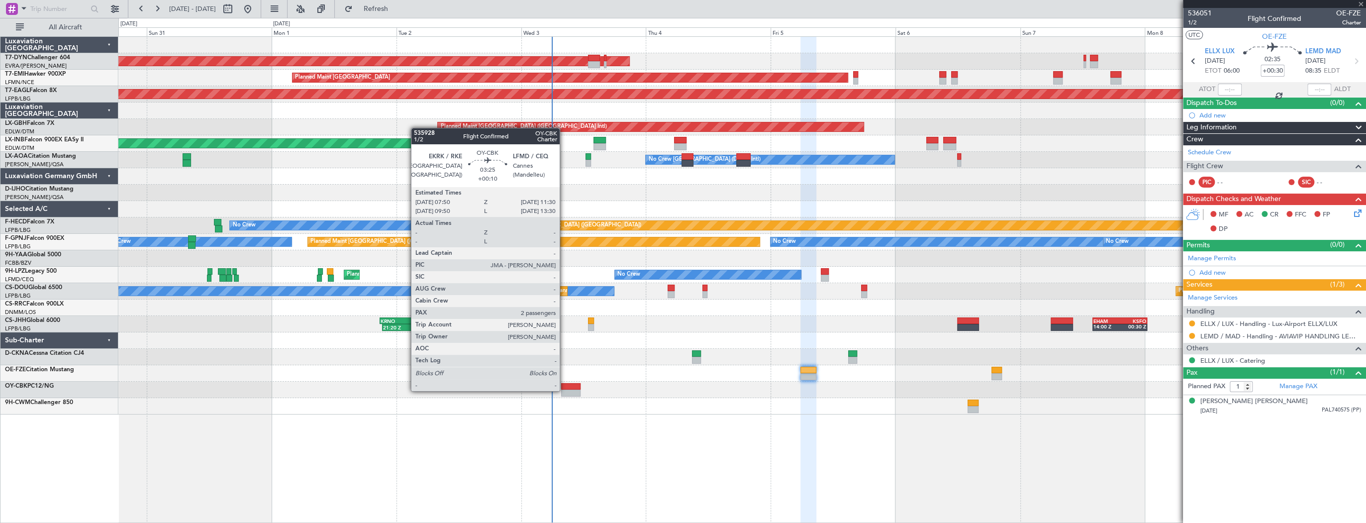
type input "+00:10"
type input "2"
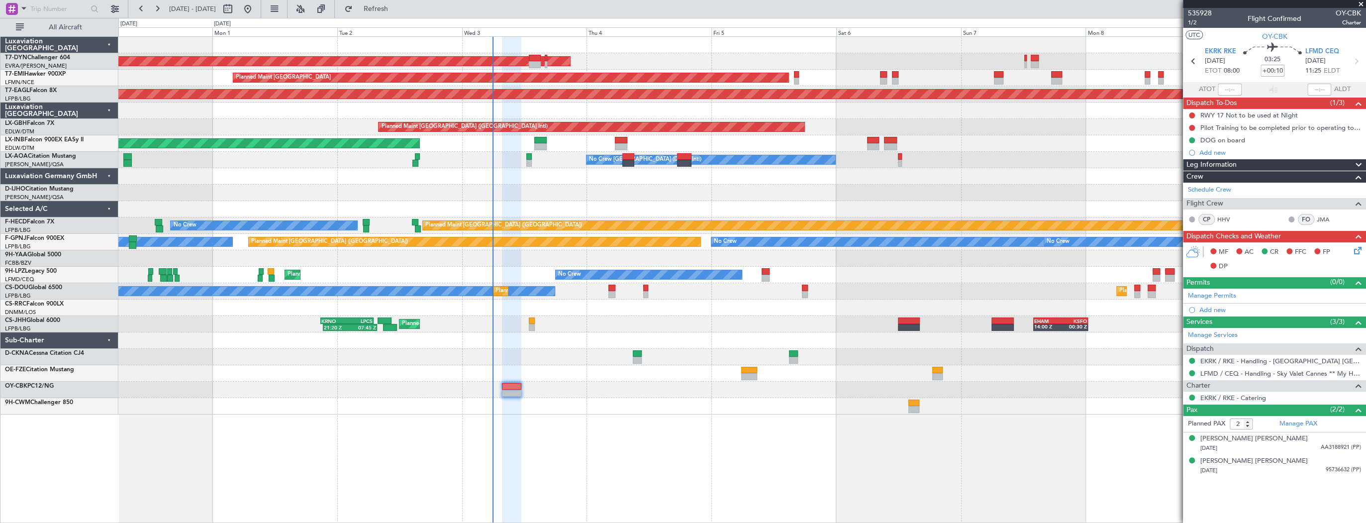
click at [642, 416] on div "AOG Maint Riga (Riga Intl) Planned Maint [GEOGRAPHIC_DATA] Grounded [US_STATE] …" at bounding box center [742, 279] width 1248 height 486
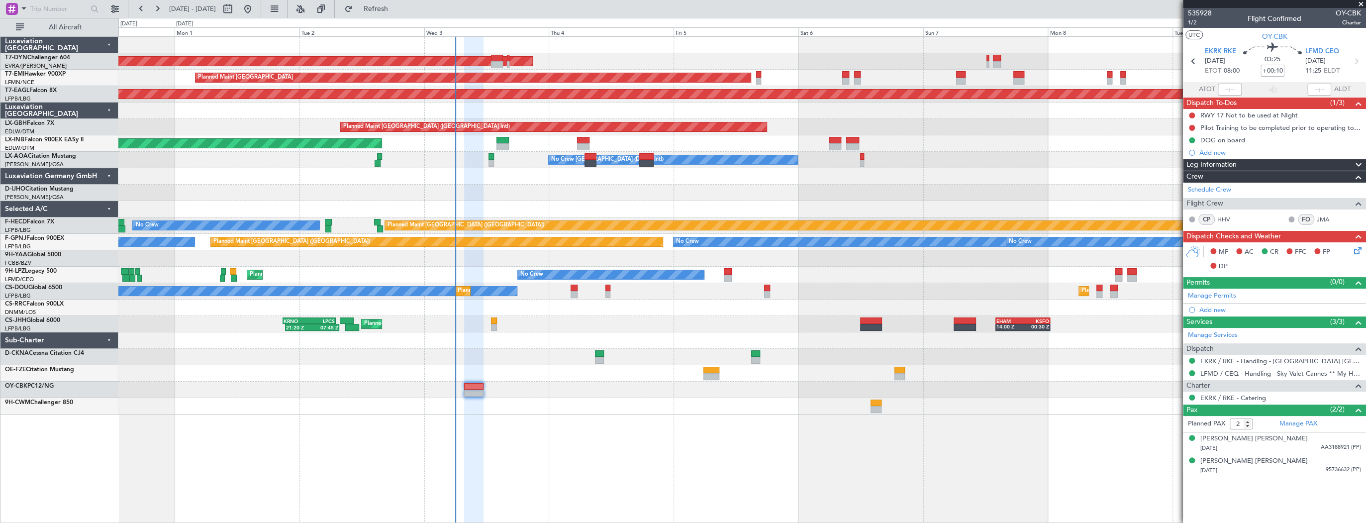
click at [552, 392] on div "AOG Maint Riga (Riga Intl) Planned Maint [GEOGRAPHIC_DATA] Grounded [US_STATE] …" at bounding box center [741, 226] width 1247 height 378
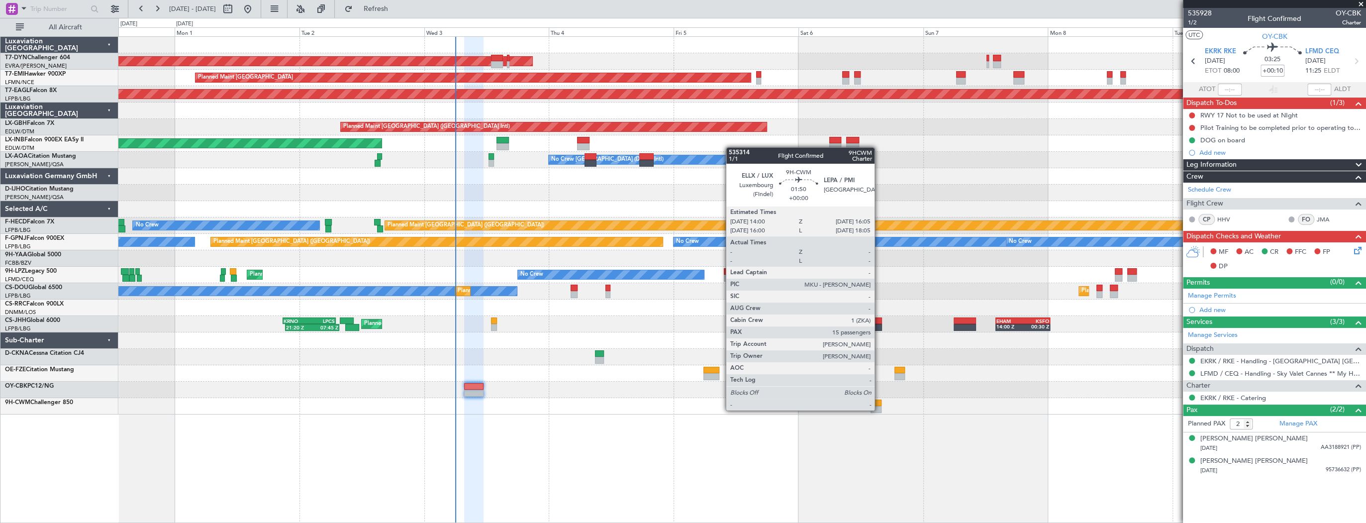
click at [879, 409] on div at bounding box center [875, 409] width 11 height 7
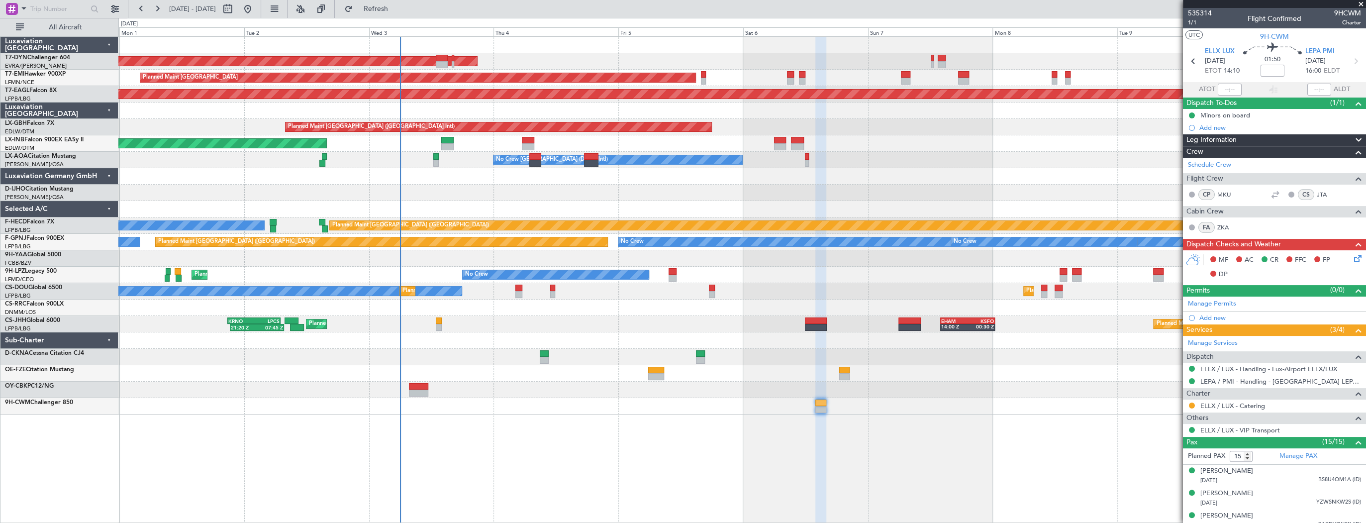
click at [1065, 385] on div "AOG Maint Riga (Riga Intl) Planned Maint [GEOGRAPHIC_DATA] Grounded [US_STATE] …" at bounding box center [741, 226] width 1247 height 378
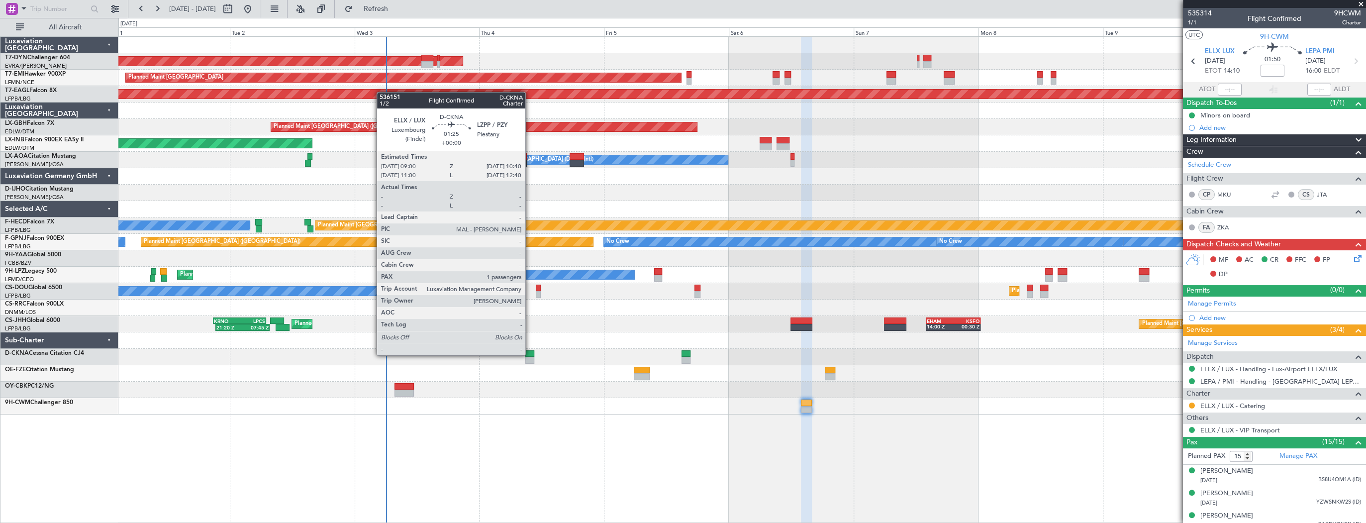
click at [530, 354] on div at bounding box center [529, 353] width 9 height 7
type input "1"
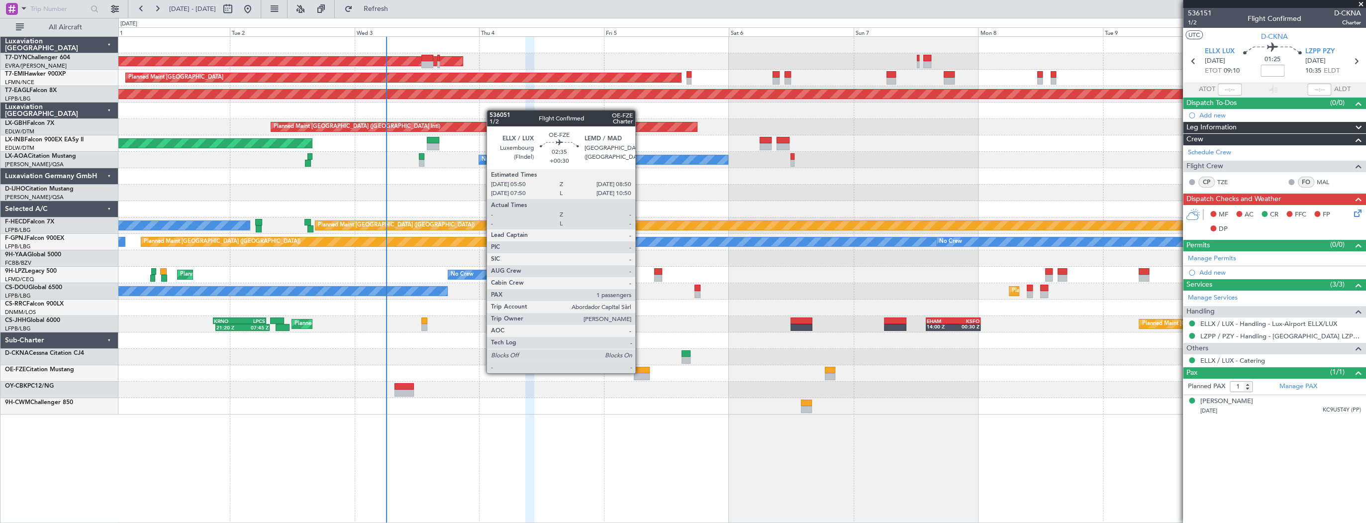
click at [640, 372] on div at bounding box center [642, 370] width 16 height 7
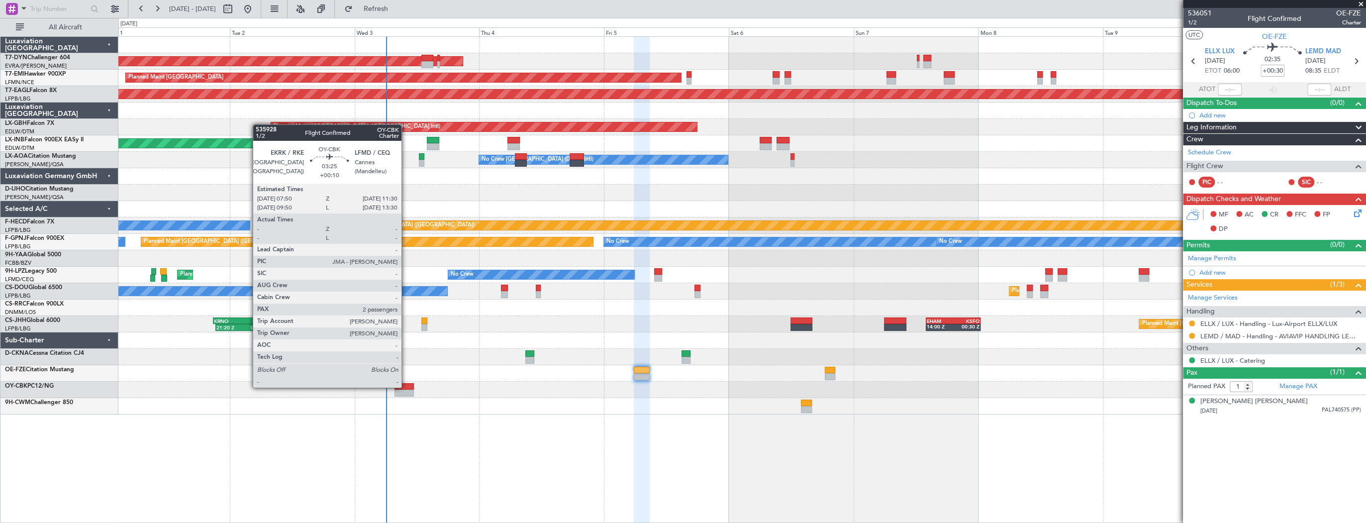
click at [406, 386] on div at bounding box center [403, 386] width 19 height 7
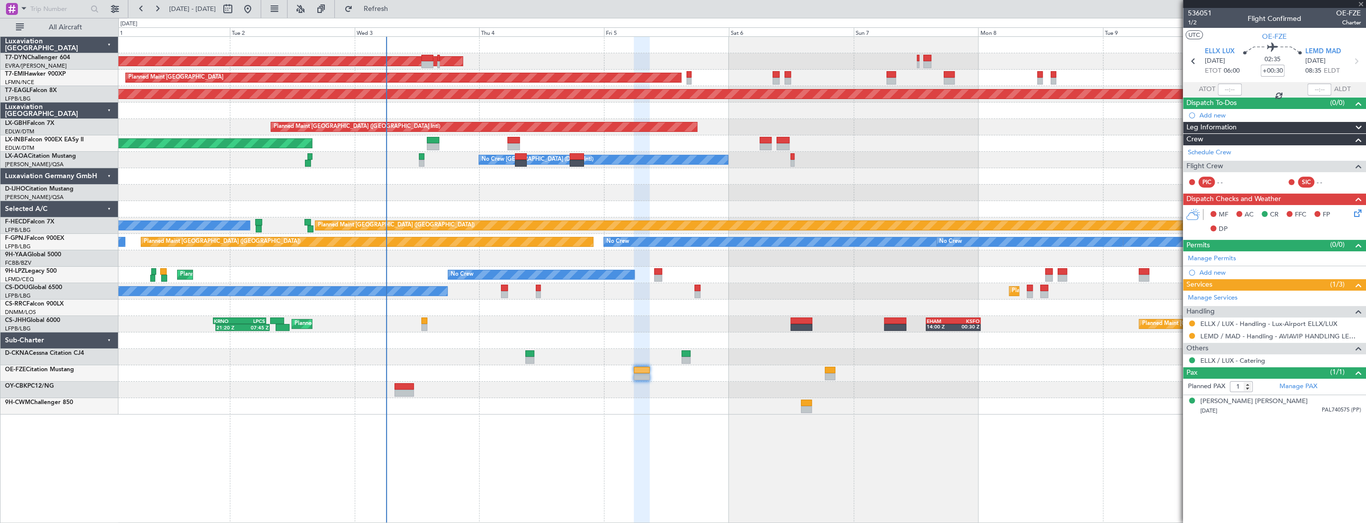
type input "+00:10"
type input "2"
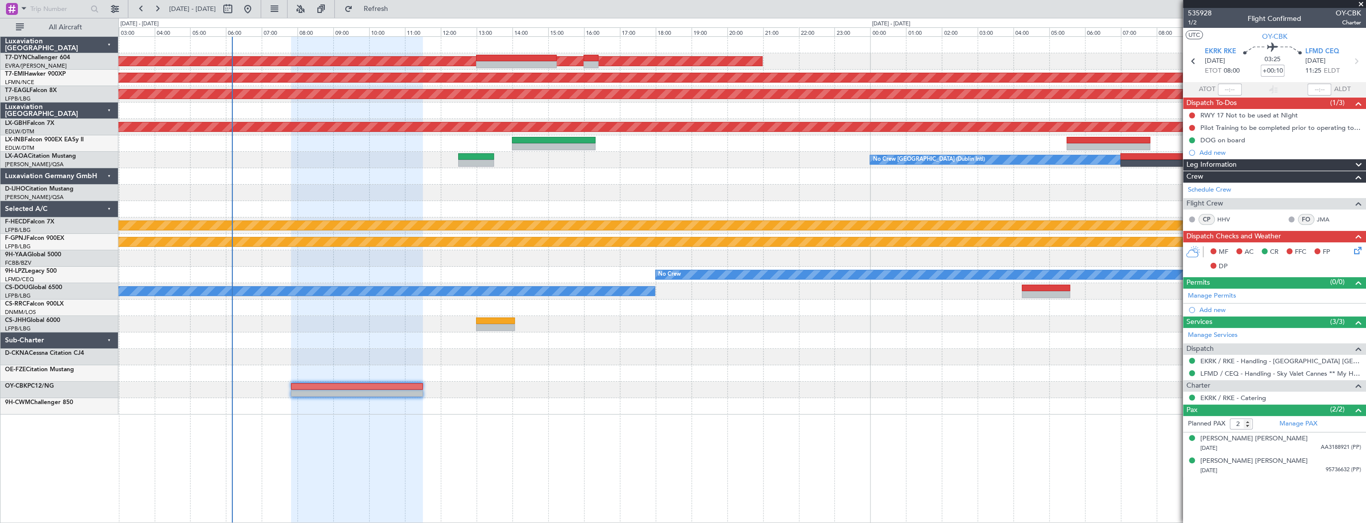
click at [649, 402] on div "AOG Maint Riga (Riga Intl) Planned Maint [GEOGRAPHIC_DATA] Grounded [US_STATE] …" at bounding box center [741, 226] width 1247 height 378
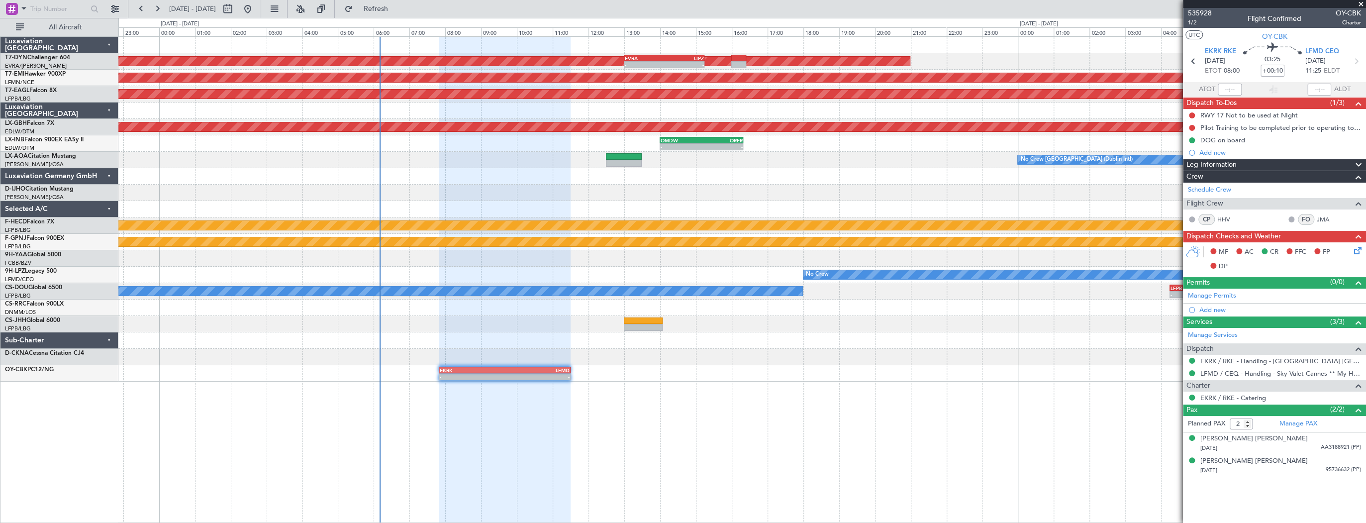
click at [720, 361] on div "AOG Maint Riga (Riga Intl) - - EVRA 13:00 Z LIPZ 15:15 Z Planned Maint [GEOGRAP…" at bounding box center [742, 279] width 1248 height 486
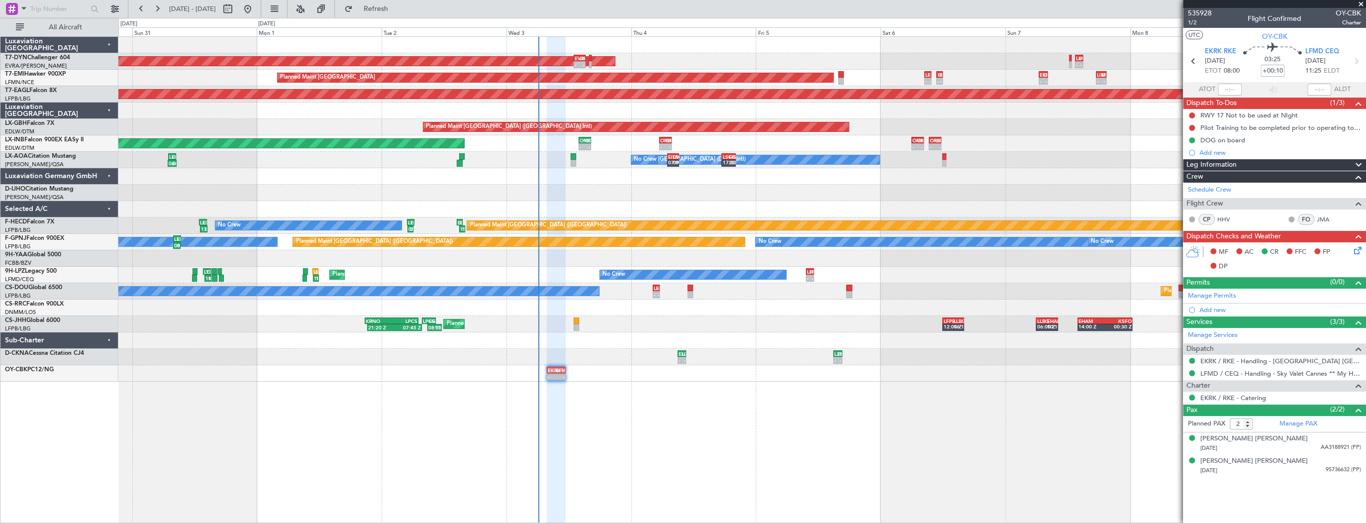
click at [623, 368] on div "AOG Maint Riga (Riga Intl) - - EVRA 13:00 Z LIPZ 15:15 Z - - LIPZ 13:30 Z LUKK …" at bounding box center [742, 279] width 1248 height 486
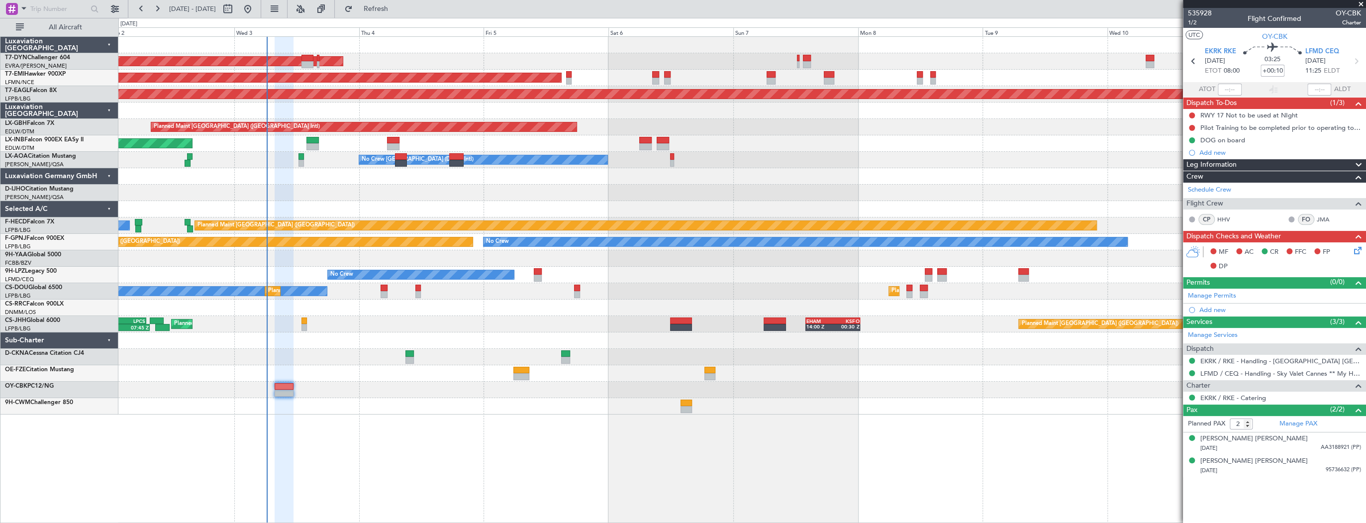
click at [775, 154] on div "No Crew [GEOGRAPHIC_DATA] (Dublin Intl) No Crew Sabadell" at bounding box center [741, 160] width 1247 height 16
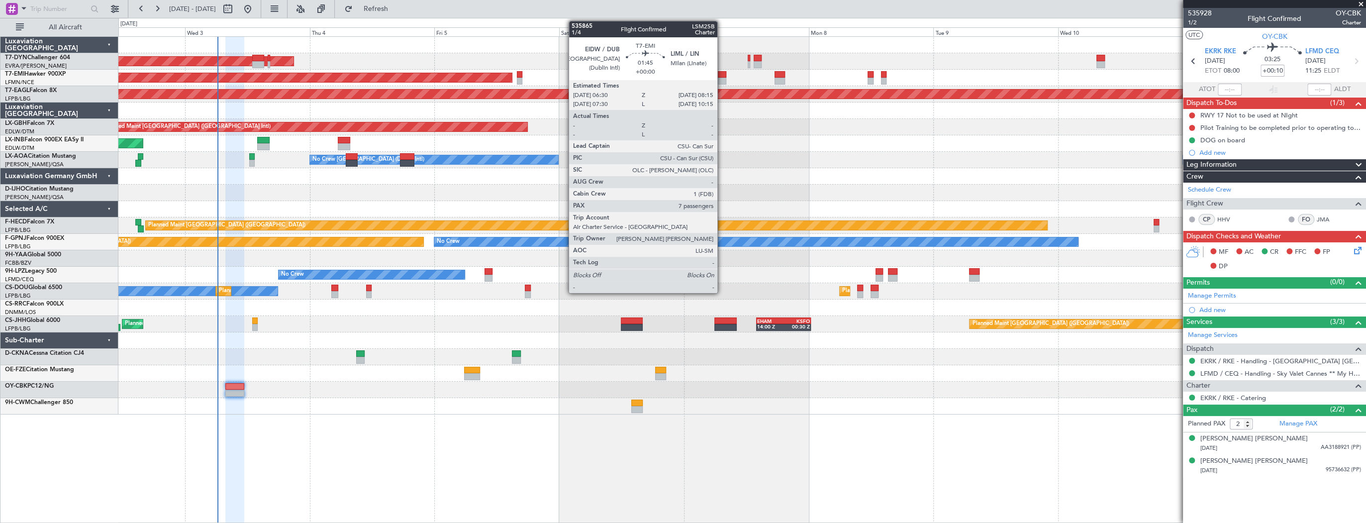
click at [722, 76] on div at bounding box center [721, 74] width 9 height 7
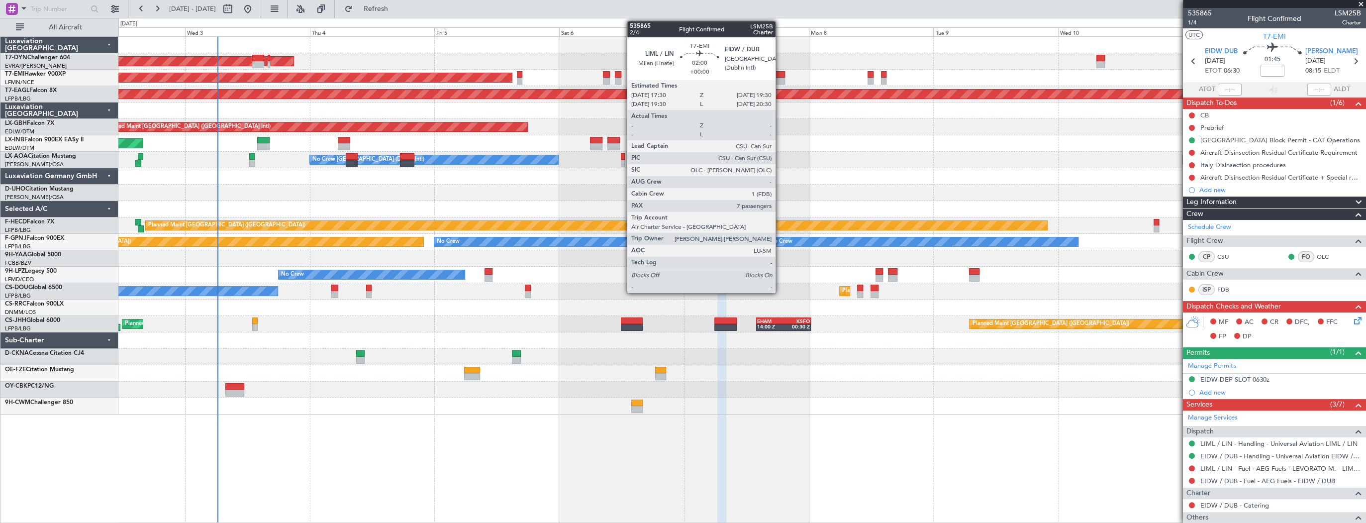
click at [780, 76] on div at bounding box center [779, 74] width 10 height 7
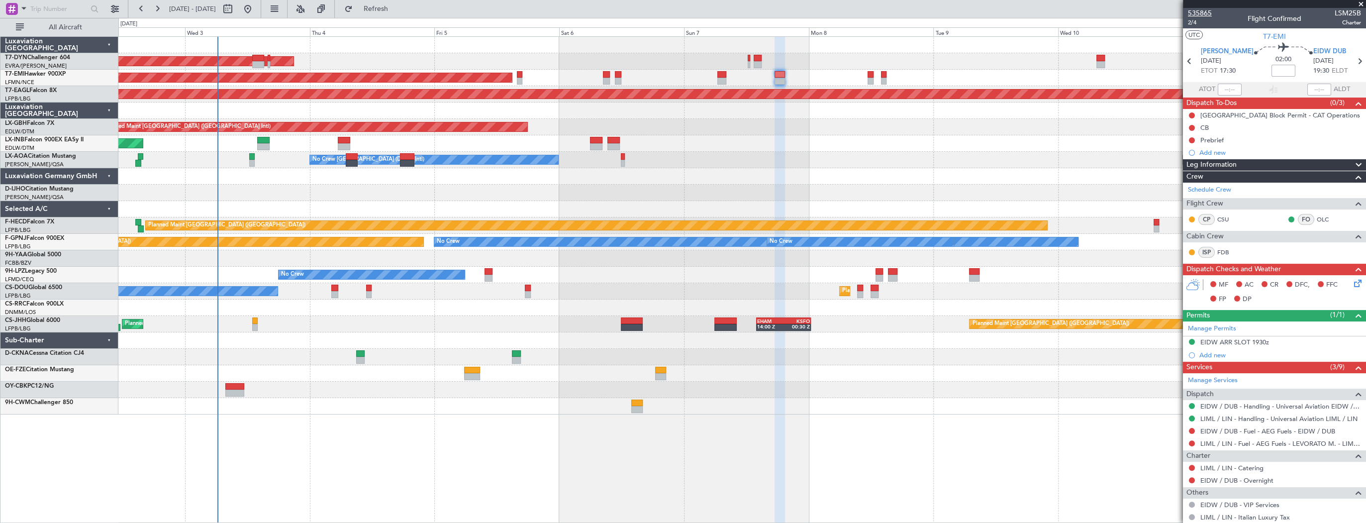
click at [1206, 13] on span "535865" at bounding box center [1200, 13] width 24 height 10
click at [485, 383] on div "AOG Maint Riga (Riga Intl) Planned Maint [GEOGRAPHIC_DATA] Grounded [US_STATE] …" at bounding box center [741, 226] width 1247 height 378
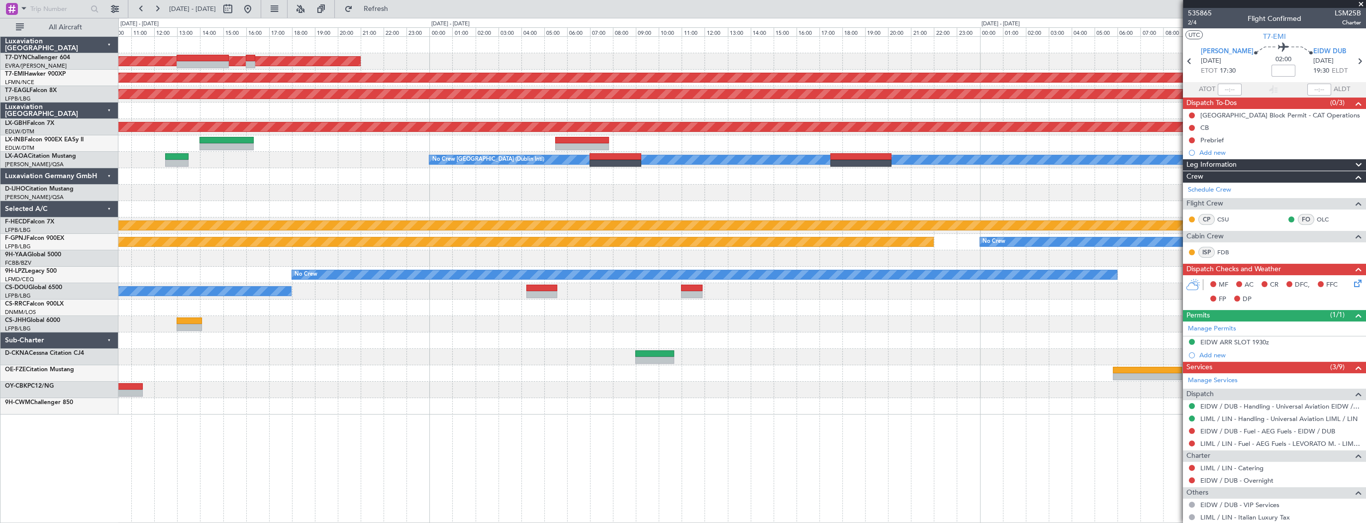
click at [495, 399] on div at bounding box center [741, 406] width 1247 height 16
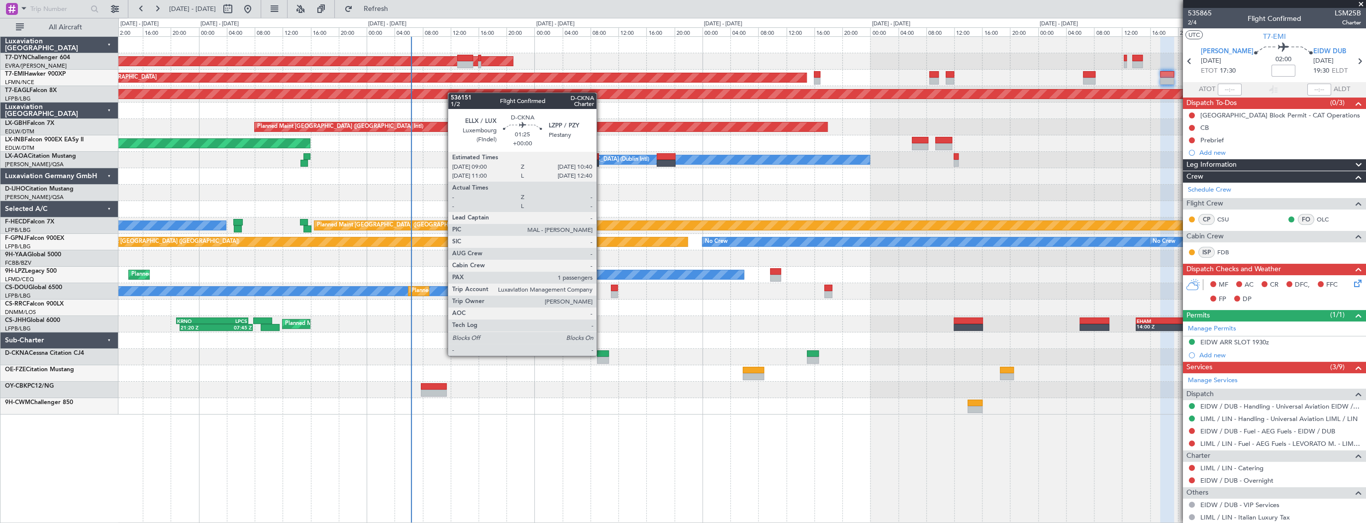
click at [601, 355] on div at bounding box center [603, 353] width 12 height 7
type input "1"
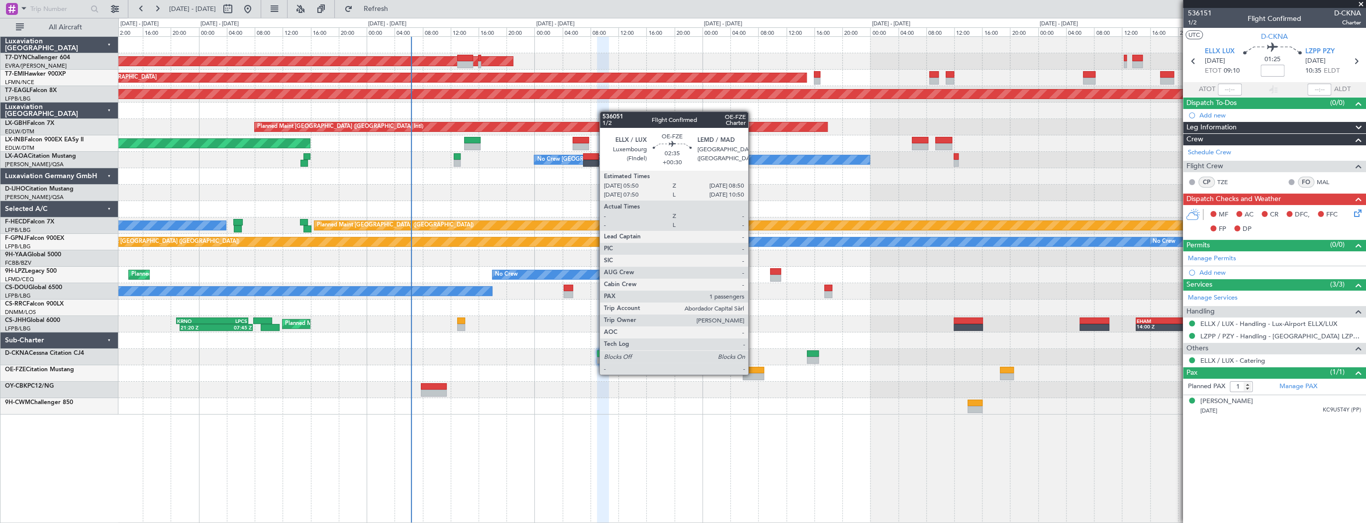
click at [753, 374] on div at bounding box center [753, 376] width 21 height 7
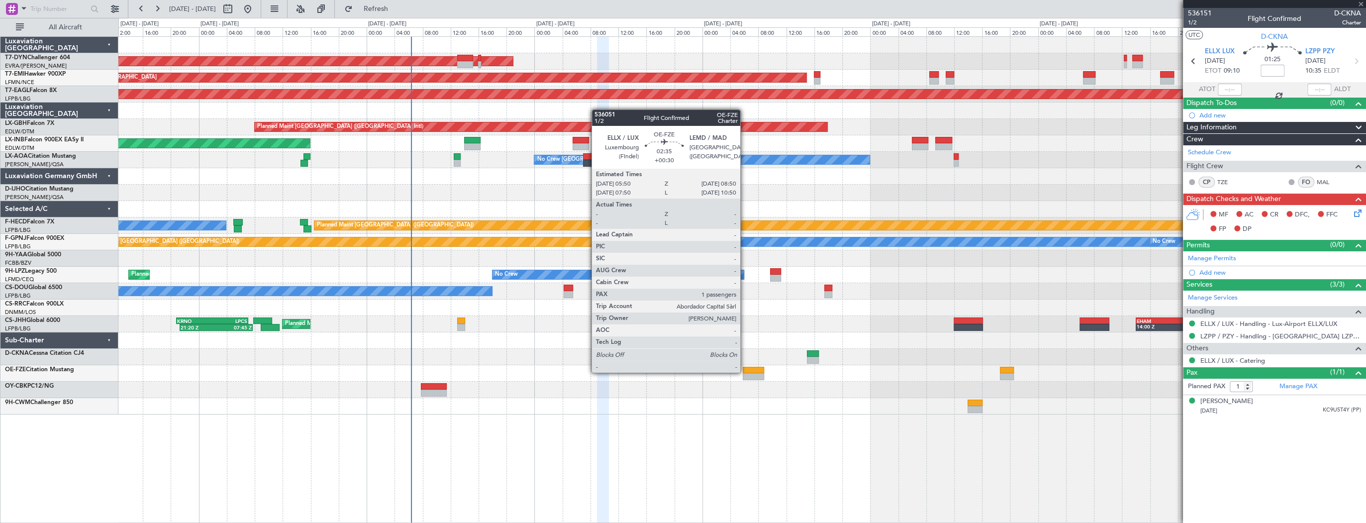
type input "+00:30"
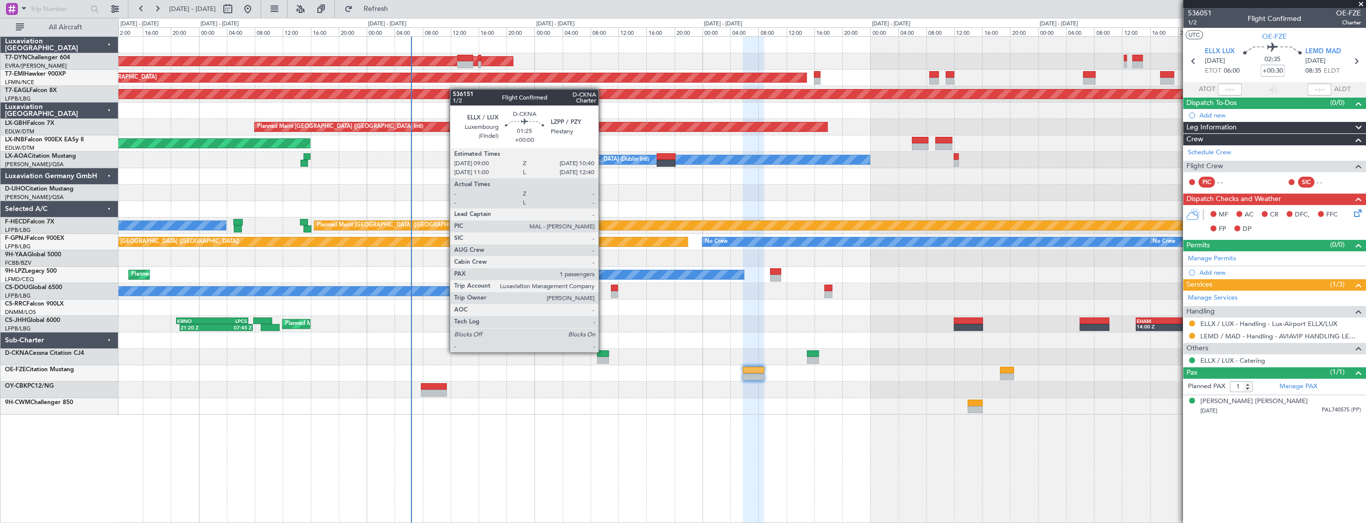
click at [603, 351] on div at bounding box center [603, 353] width 12 height 7
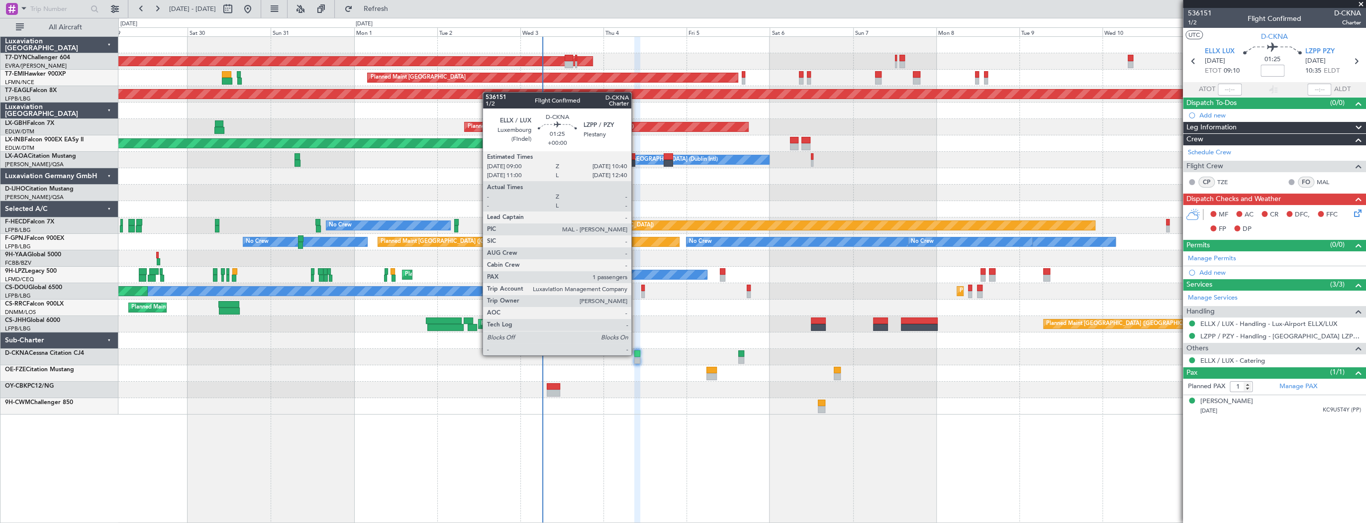
click at [636, 354] on div at bounding box center [637, 353] width 6 height 7
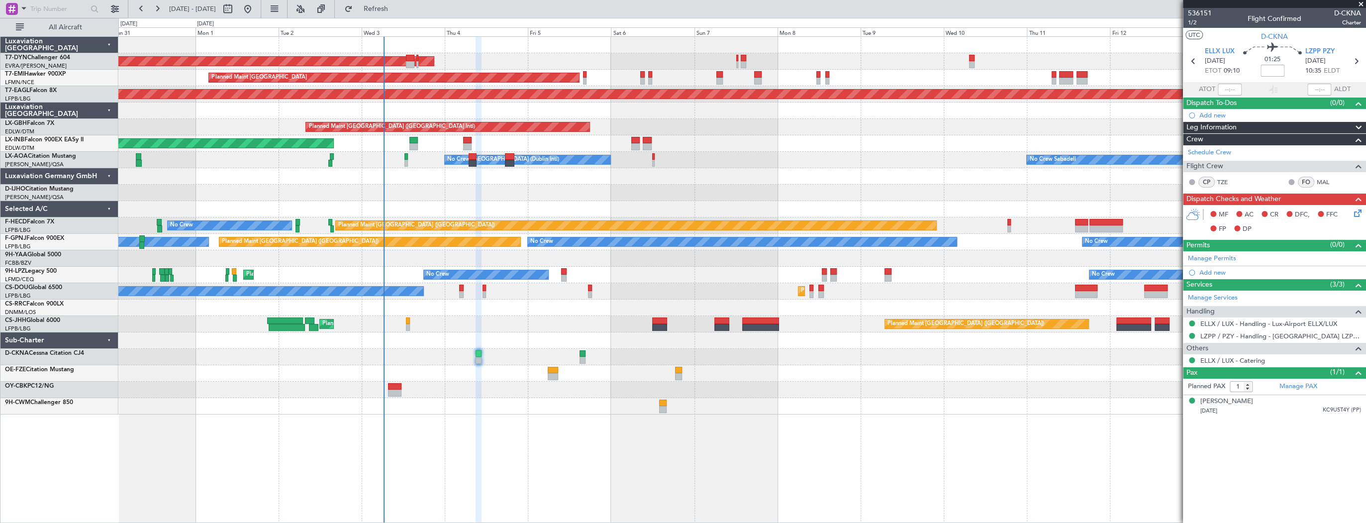
click at [541, 192] on div "AOG Maint Riga (Riga Intl) Planned Maint [GEOGRAPHIC_DATA] Grounded [US_STATE] …" at bounding box center [741, 226] width 1247 height 378
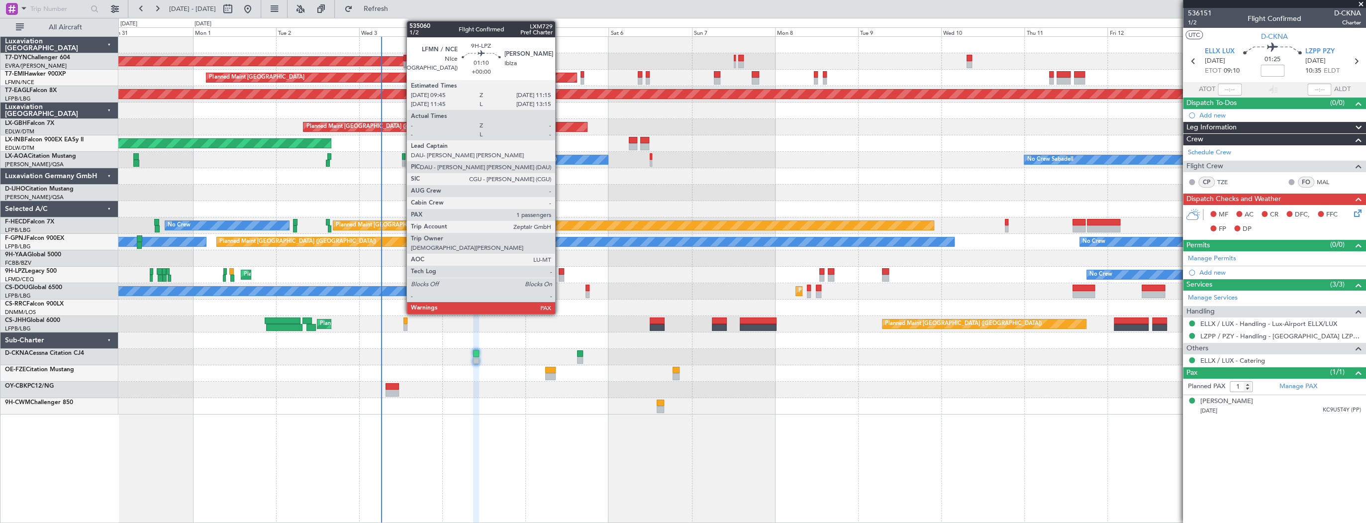
click at [560, 271] on div at bounding box center [561, 271] width 5 height 7
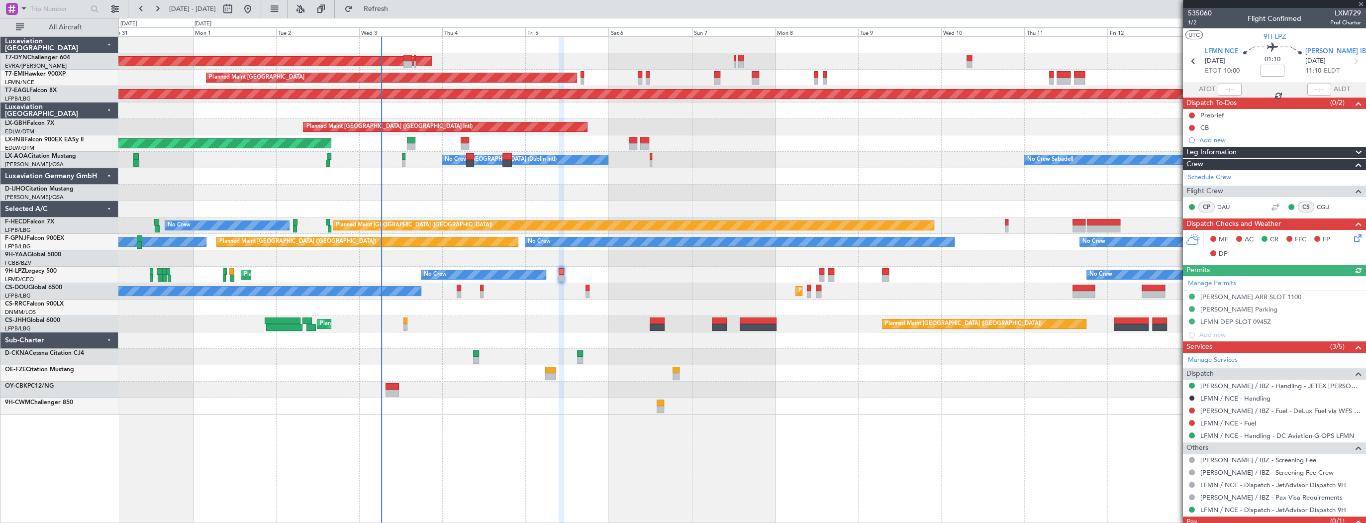
scroll to position [32, 0]
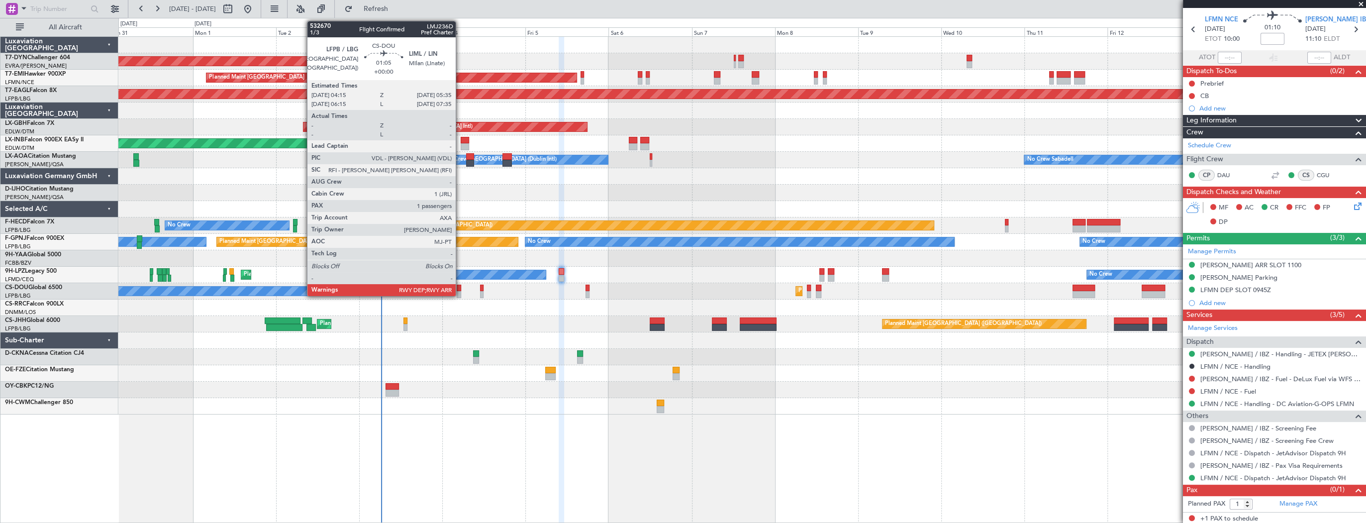
click at [460, 291] on div at bounding box center [459, 294] width 5 height 7
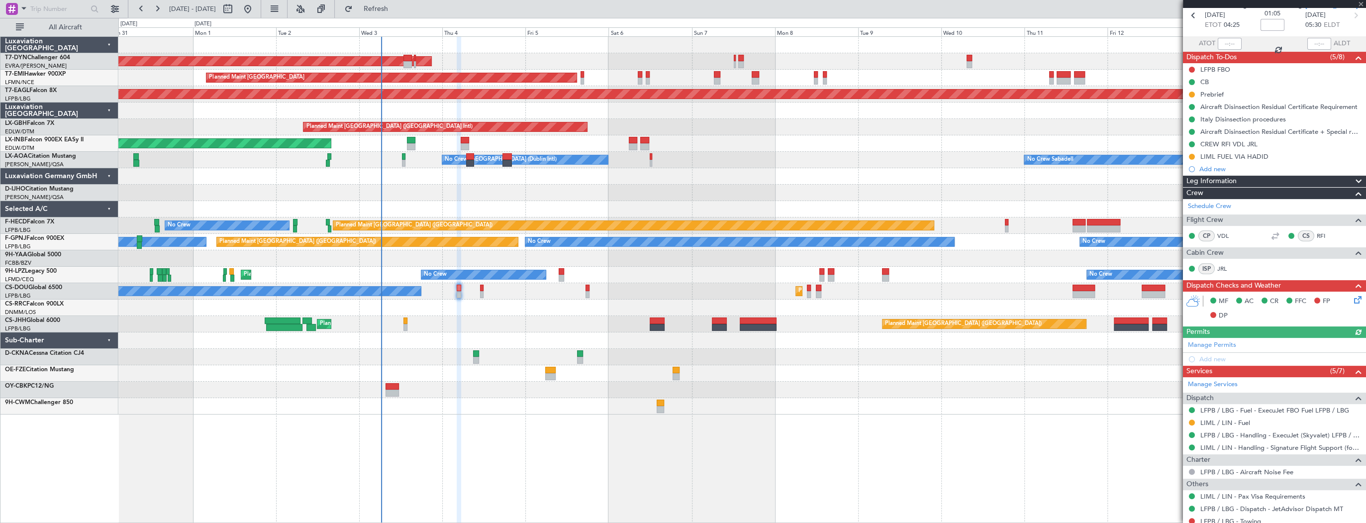
scroll to position [99, 0]
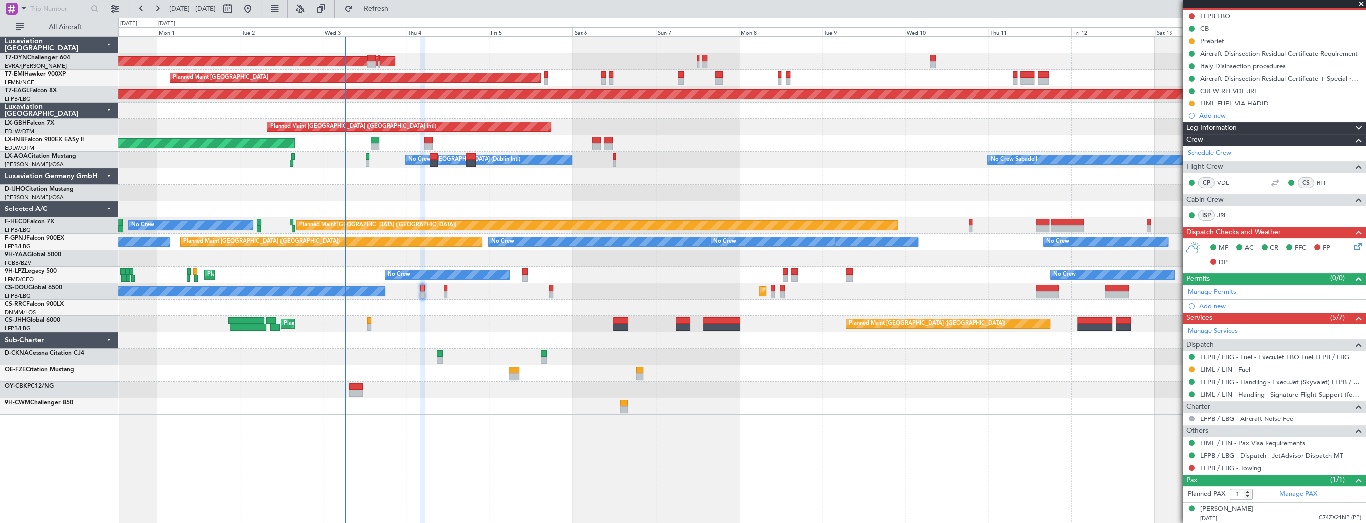
click at [200, 271] on div "No Crew [GEOGRAPHIC_DATA] ([GEOGRAPHIC_DATA]) No Crew No Crew" at bounding box center [741, 275] width 1247 height 16
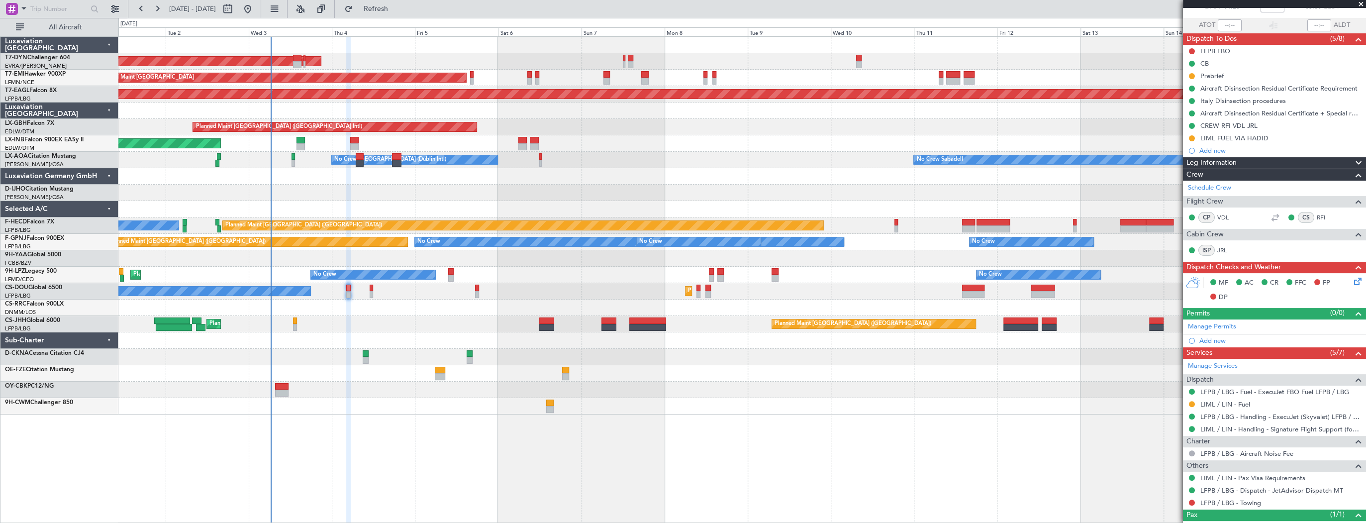
scroll to position [0, 0]
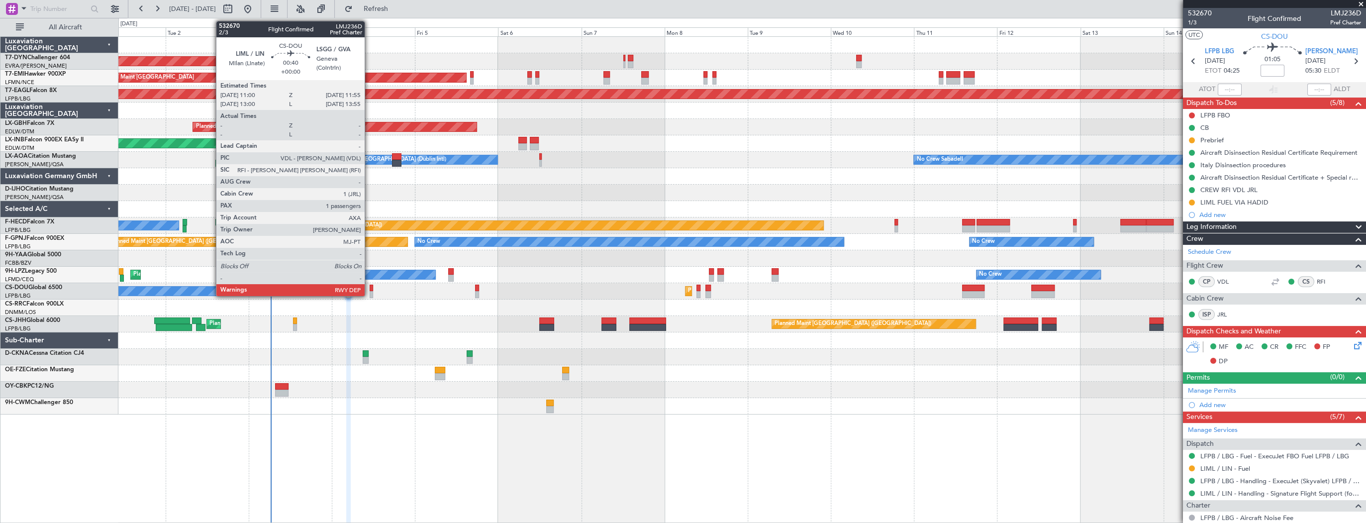
click at [370, 287] on div at bounding box center [371, 288] width 3 height 7
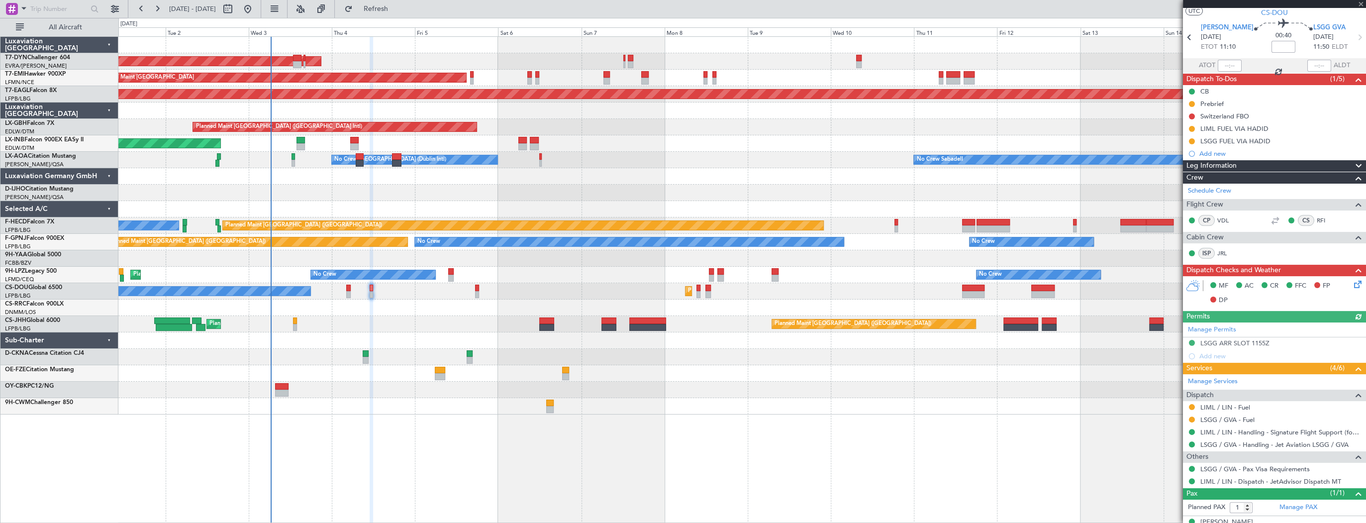
scroll to position [37, 0]
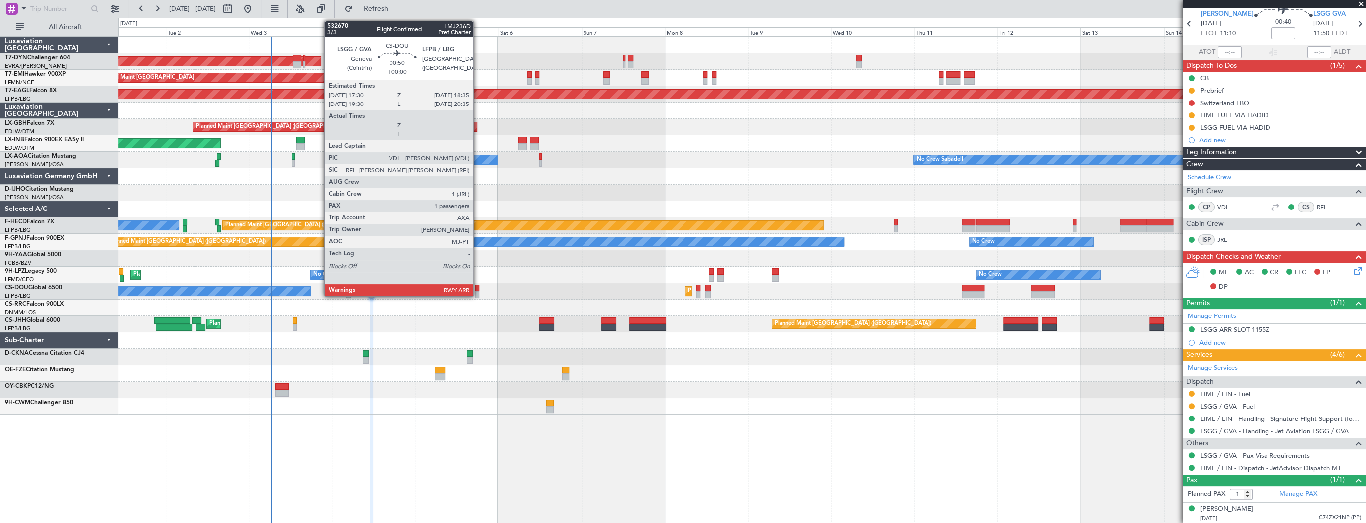
click at [478, 288] on div at bounding box center [477, 288] width 4 height 7
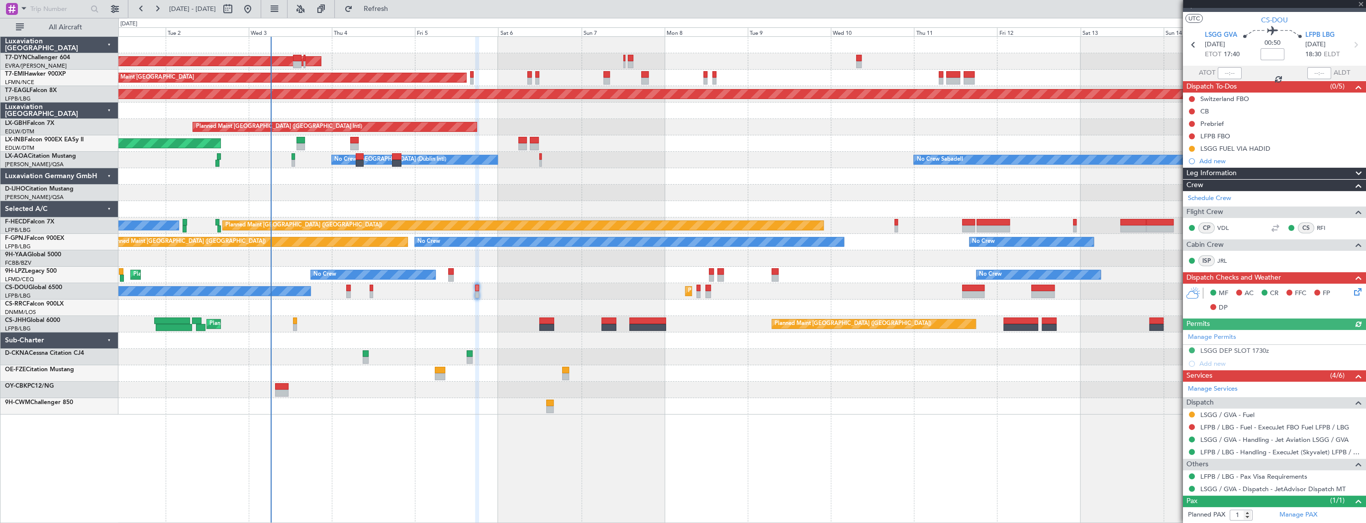
scroll to position [0, 0]
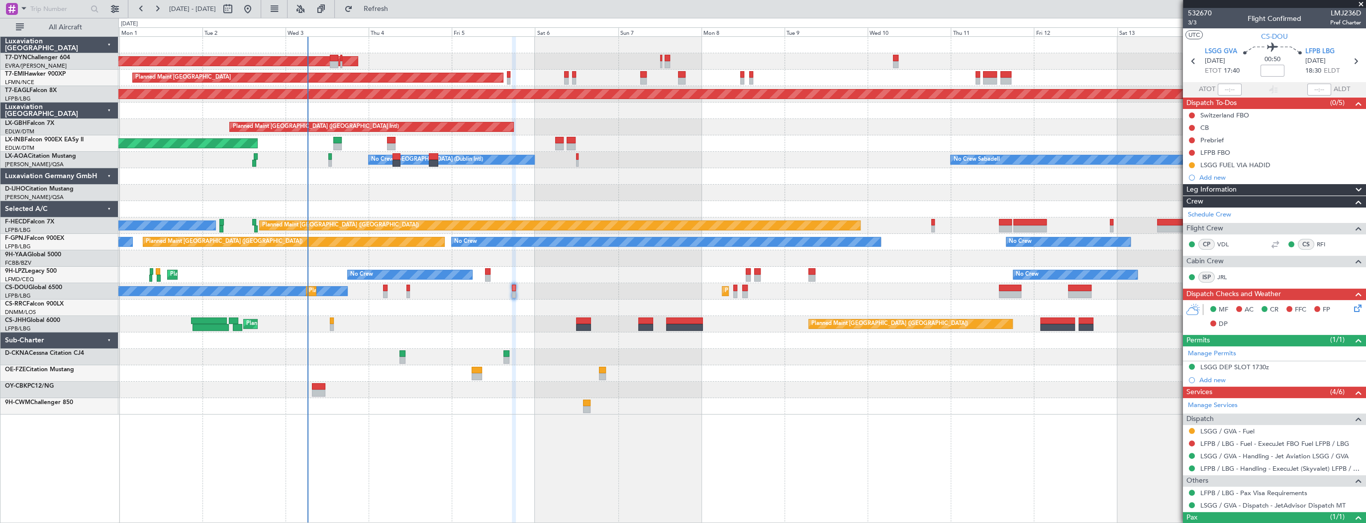
click at [461, 324] on div "AOG Maint Riga (Riga Intl) Planned Maint [GEOGRAPHIC_DATA] Grounded [US_STATE] …" at bounding box center [741, 226] width 1247 height 378
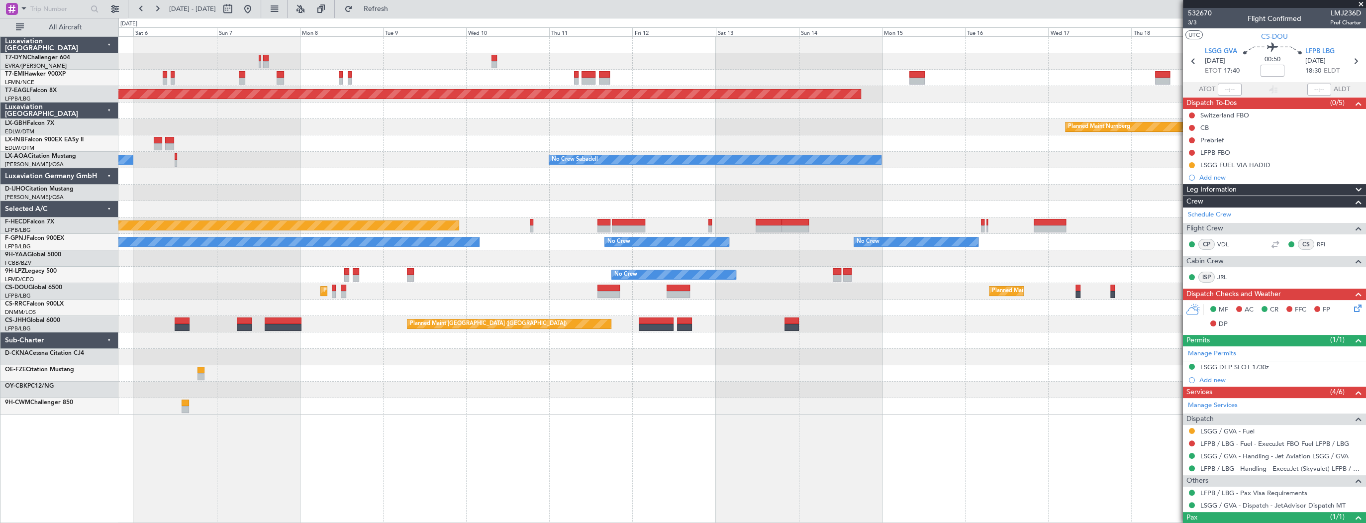
click at [442, 384] on div "AOG Maint Riga (Riga Intl) Planned Maint [GEOGRAPHIC_DATA] Grounded [US_STATE] …" at bounding box center [742, 279] width 1248 height 486
click at [304, 357] on div "AOG Maint Riga (Riga Intl) Planned Maint [GEOGRAPHIC_DATA] Grounded [US_STATE] …" at bounding box center [742, 279] width 1248 height 486
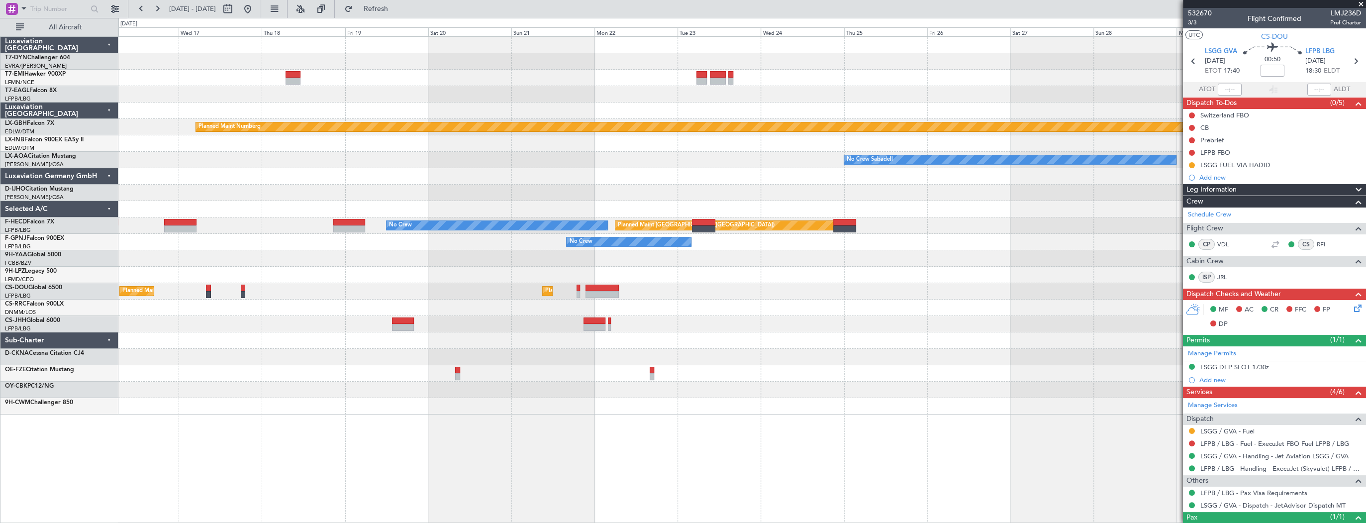
click at [229, 344] on div "Grounded [US_STATE] ([GEOGRAPHIC_DATA]) Planned Maint Nurnberg No Crew Sabadell…" at bounding box center [741, 226] width 1247 height 378
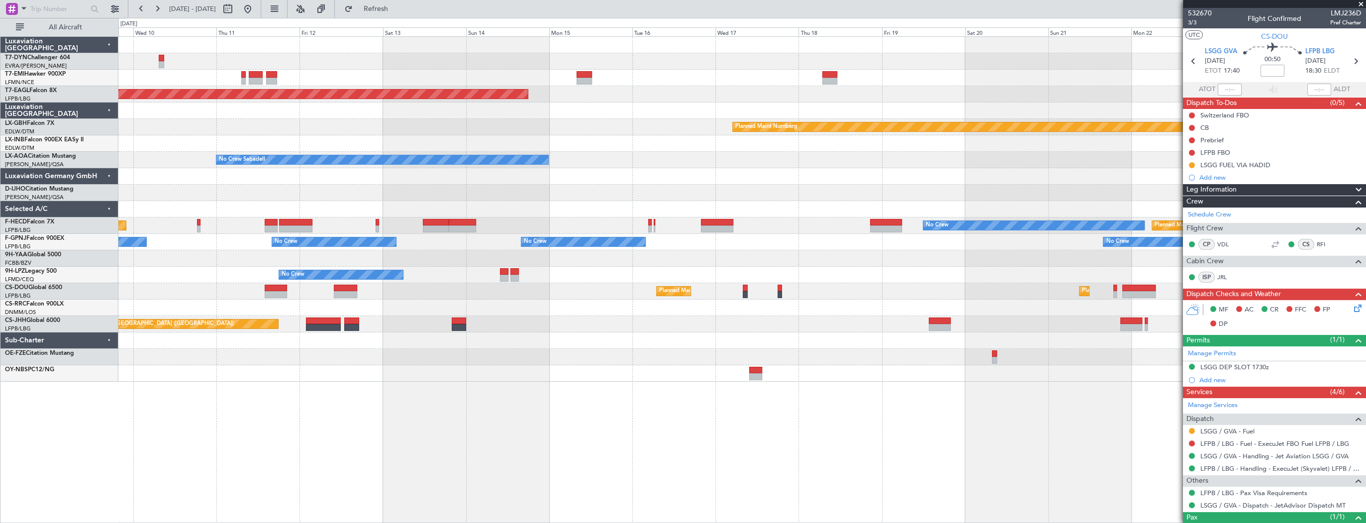
click at [754, 108] on div "Grounded [US_STATE] ([GEOGRAPHIC_DATA]) Planned Maint Nurnberg No Crew Sabadell…" at bounding box center [741, 209] width 1247 height 345
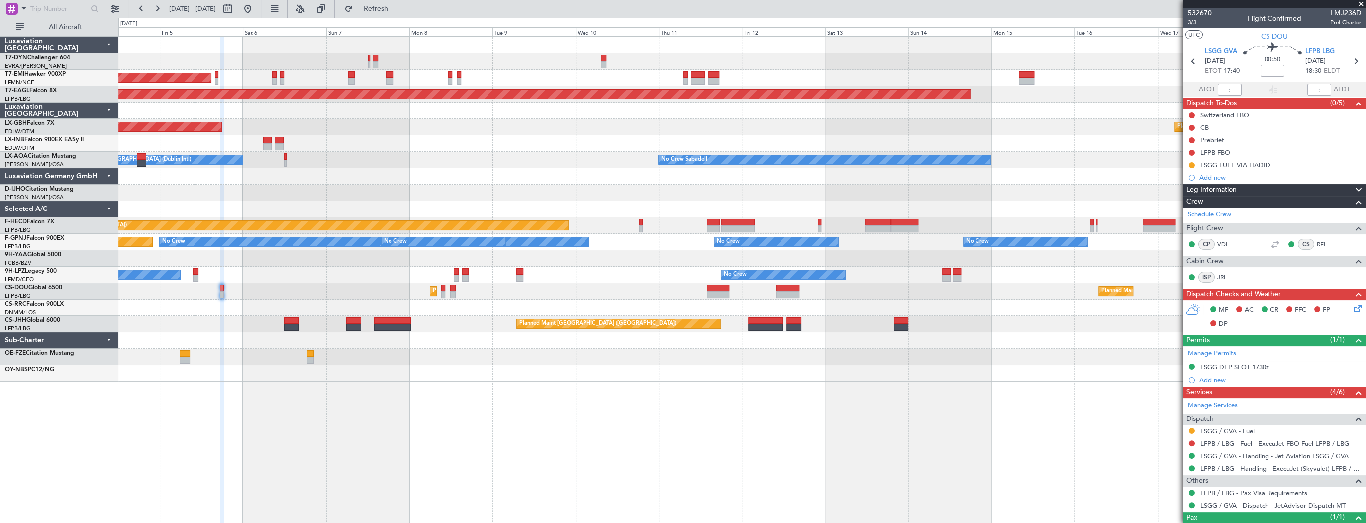
click at [889, 73] on div "Planned Maint [GEOGRAPHIC_DATA]" at bounding box center [741, 78] width 1247 height 16
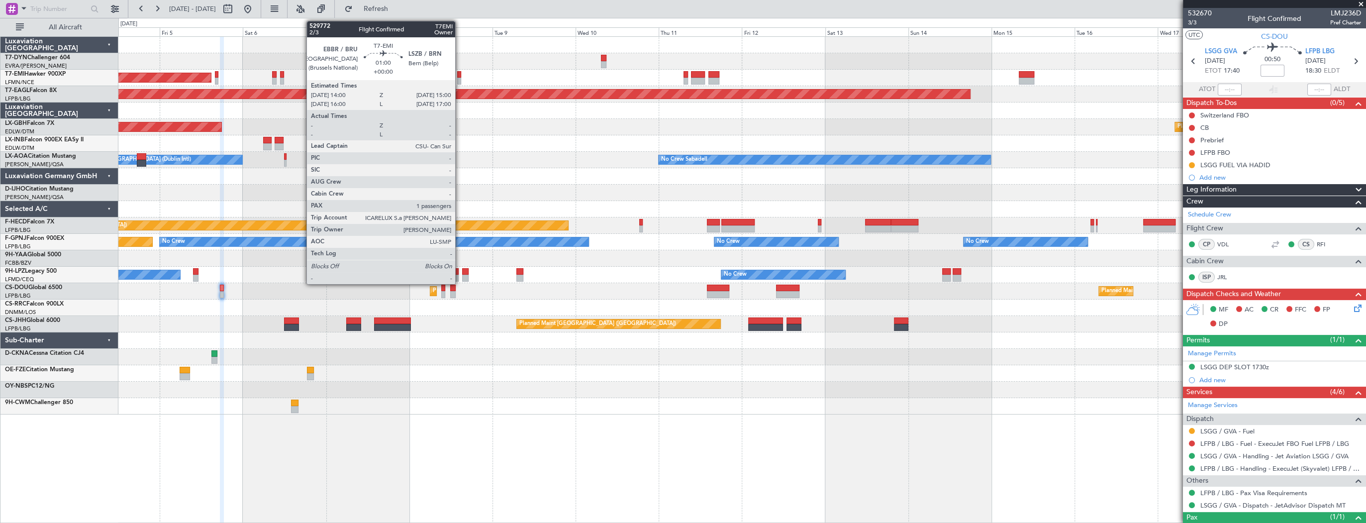
click at [460, 76] on div at bounding box center [458, 74] width 3 height 7
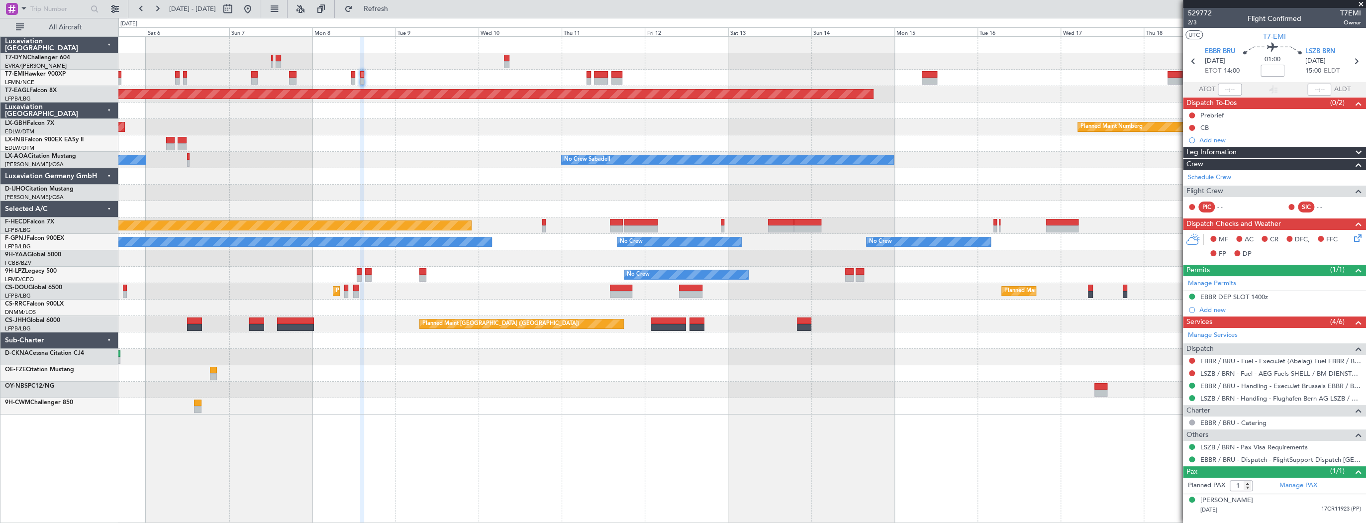
click at [419, 72] on div "Planned Maint [GEOGRAPHIC_DATA]" at bounding box center [741, 78] width 1247 height 16
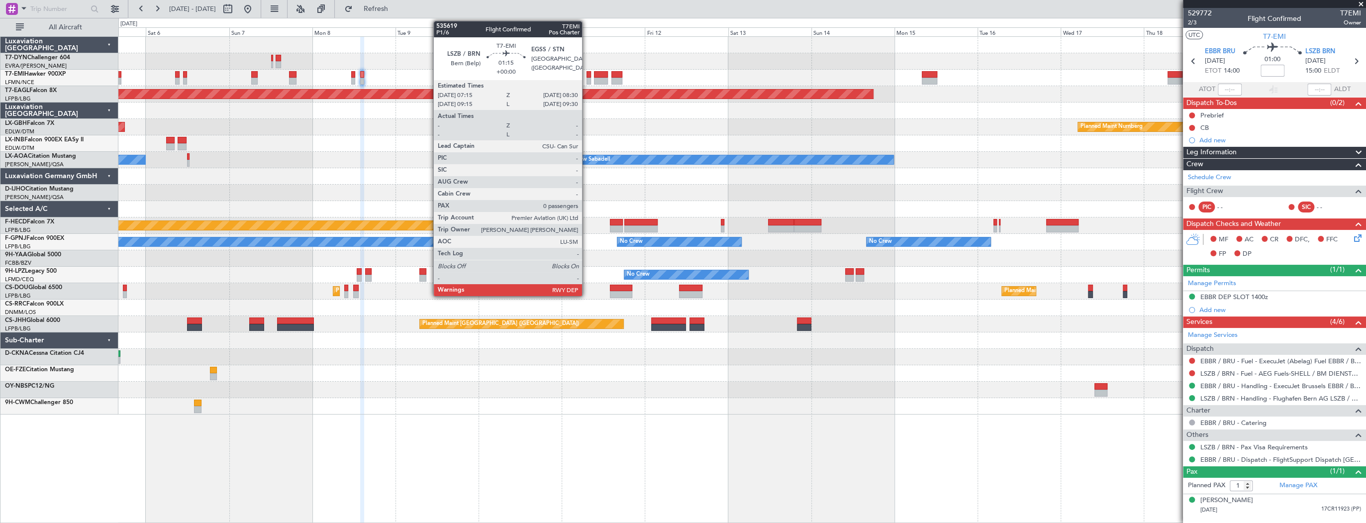
click at [586, 74] on div at bounding box center [588, 74] width 4 height 7
type input "0"
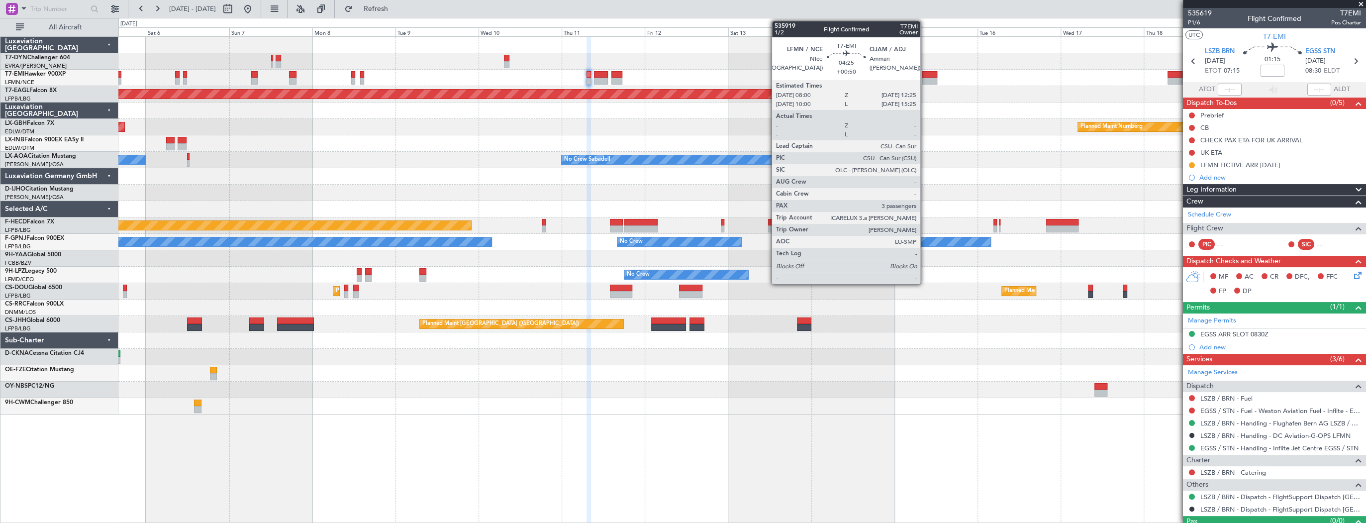
click at [925, 77] on div at bounding box center [929, 74] width 15 height 7
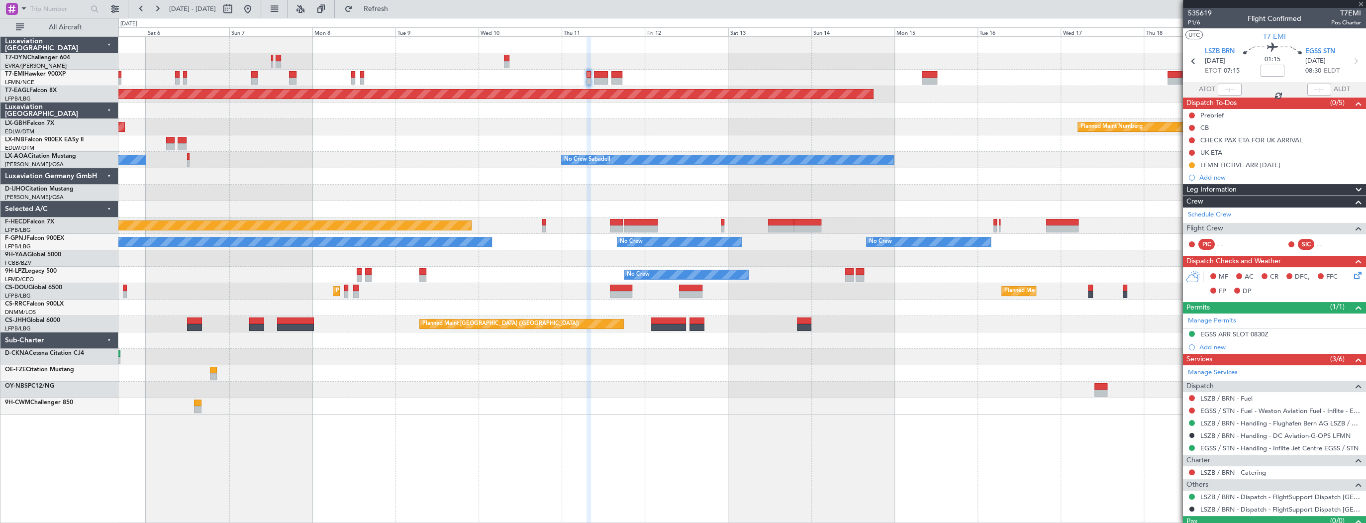
click at [785, 99] on div "AOG Maint Riga (Riga Intl) Planned Maint [GEOGRAPHIC_DATA] Grounded [US_STATE] …" at bounding box center [741, 226] width 1247 height 378
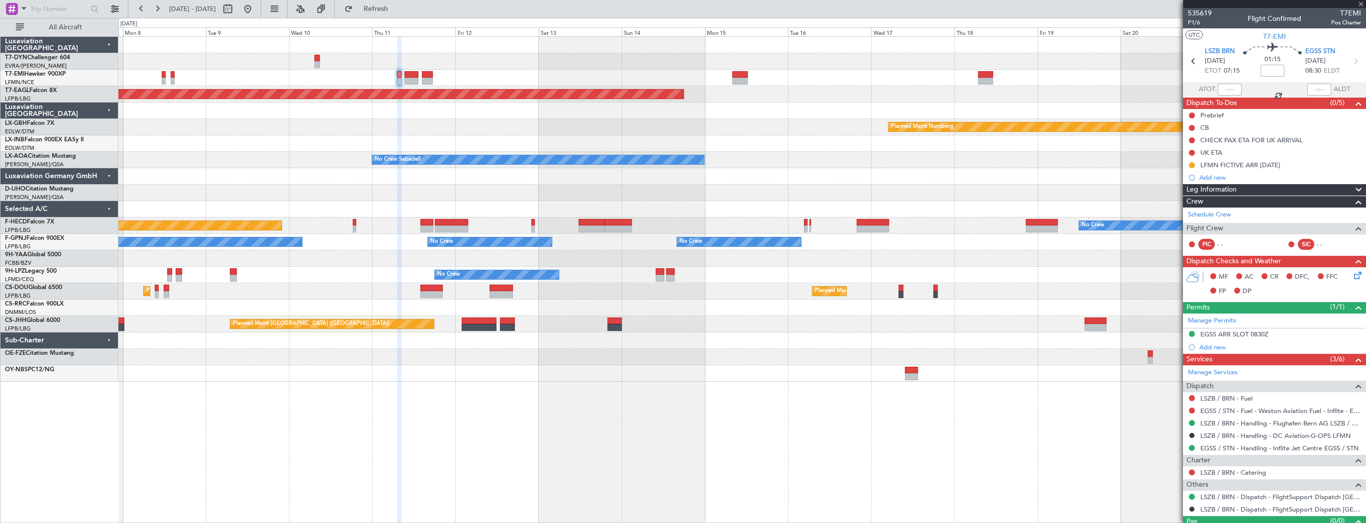
type input "+00:50"
type input "3"
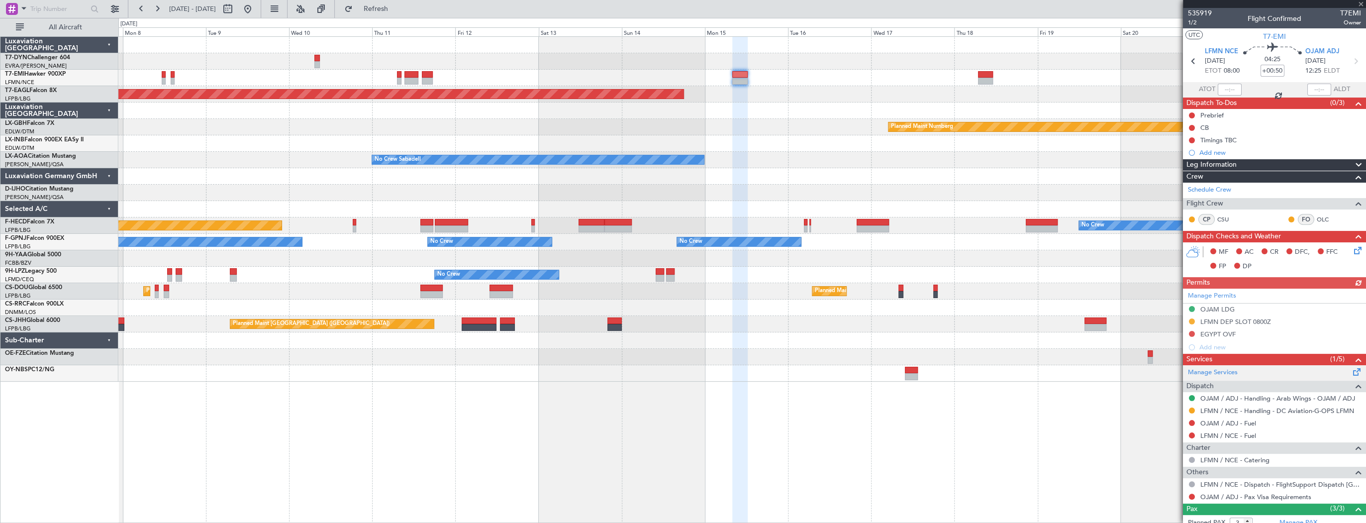
scroll to position [74, 0]
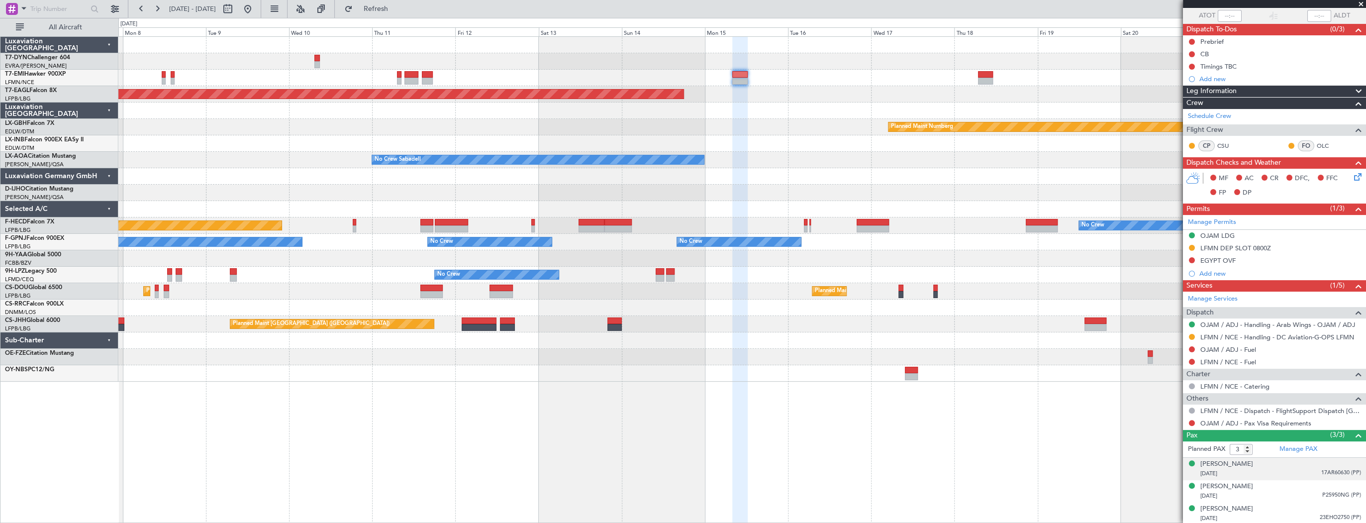
click at [1249, 472] on div "[DATE] 17AR60630 (PP)" at bounding box center [1280, 474] width 161 height 10
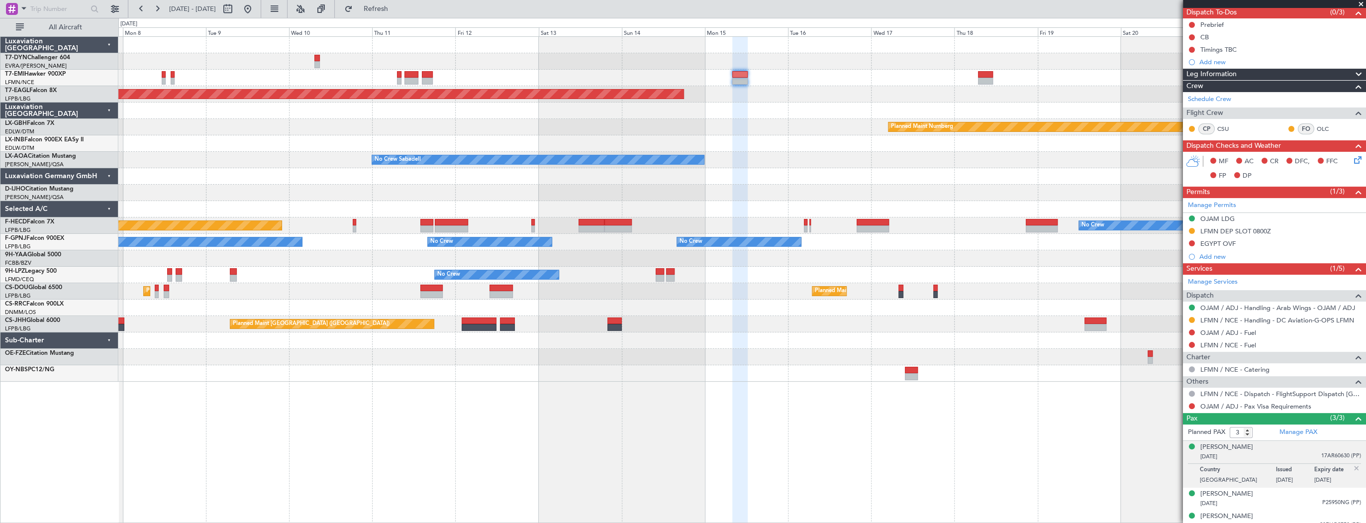
scroll to position [97, 0]
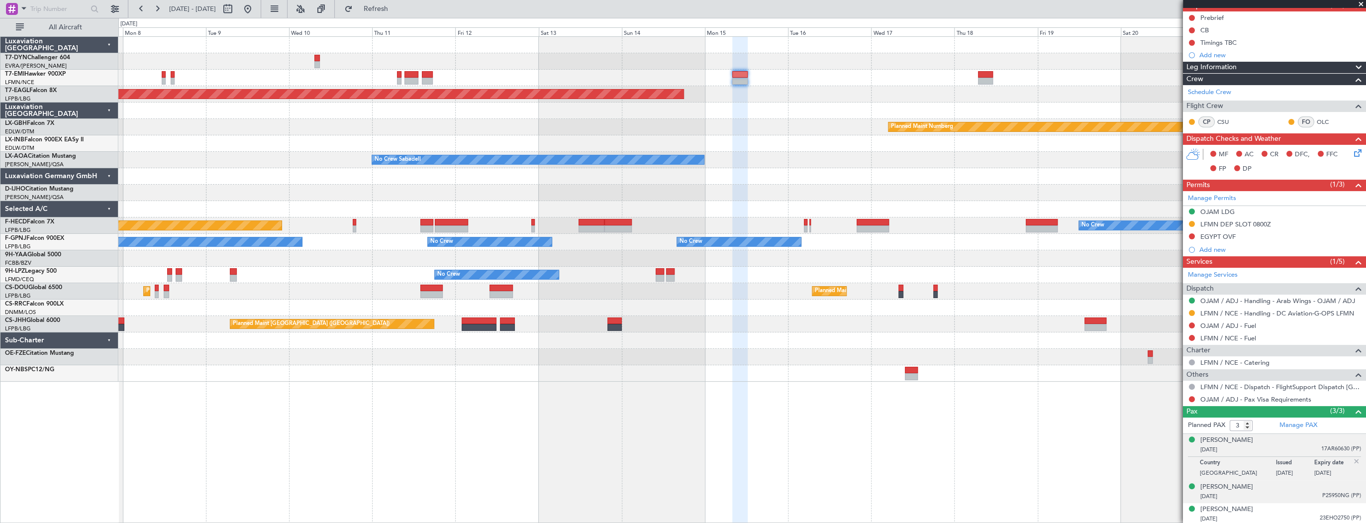
click at [1251, 487] on div "[PERSON_NAME] [DATE] P25950NG (PP)" at bounding box center [1280, 491] width 161 height 19
click at [1253, 514] on div "[DATE] 23EHO2750 (PP)" at bounding box center [1280, 519] width 161 height 10
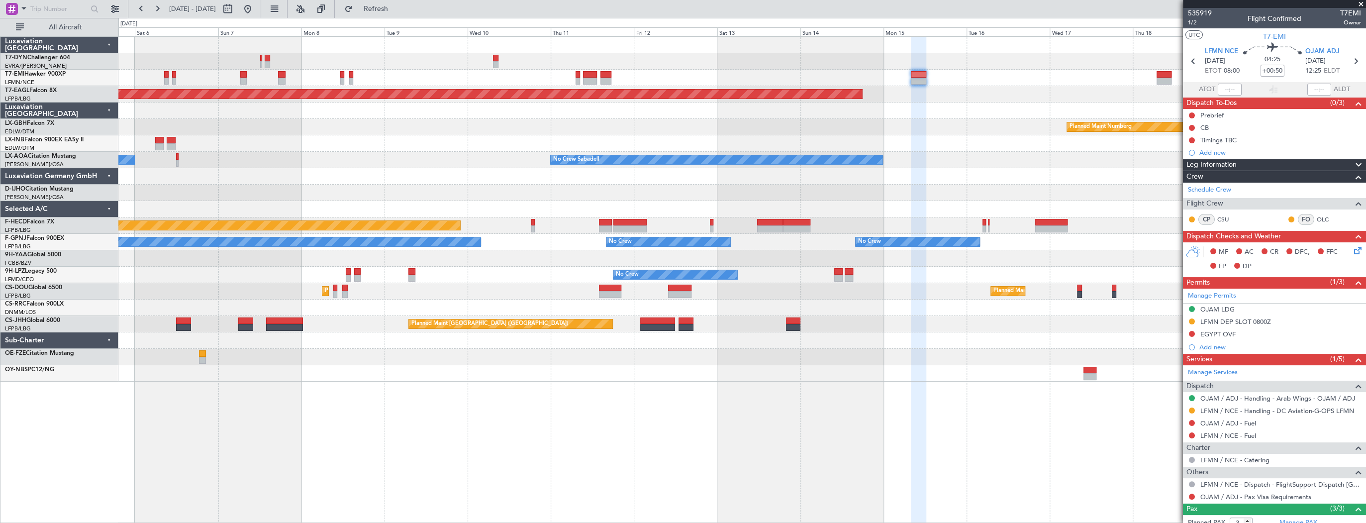
click at [476, 181] on div "AOG Maint Riga (Riga Intl) Planned Maint [GEOGRAPHIC_DATA] Grounded [US_STATE] …" at bounding box center [741, 209] width 1247 height 345
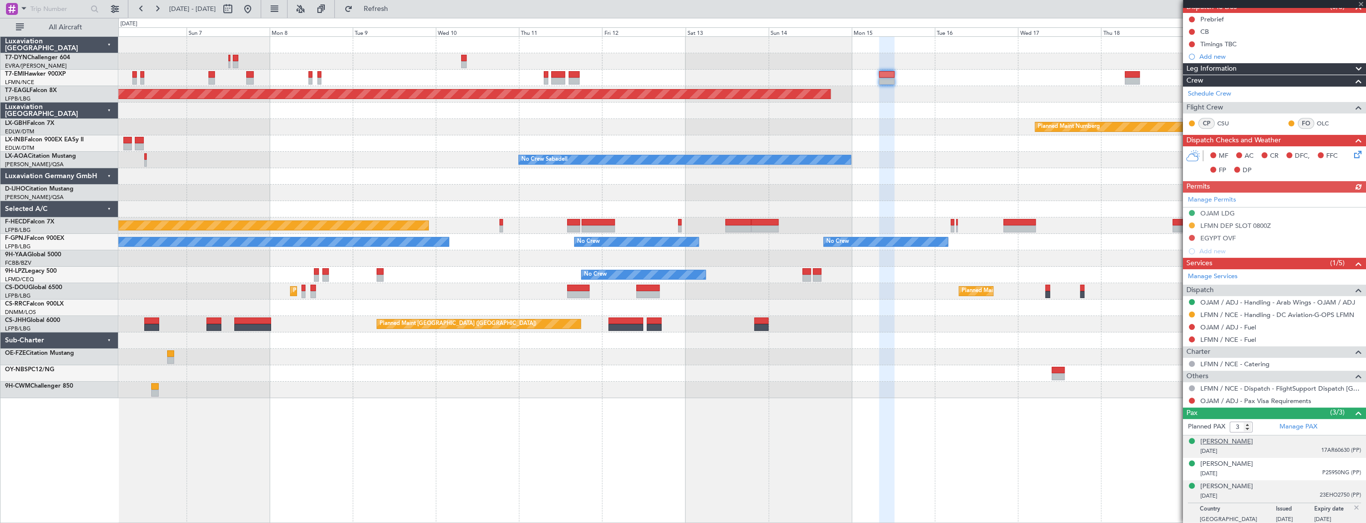
scroll to position [97, 0]
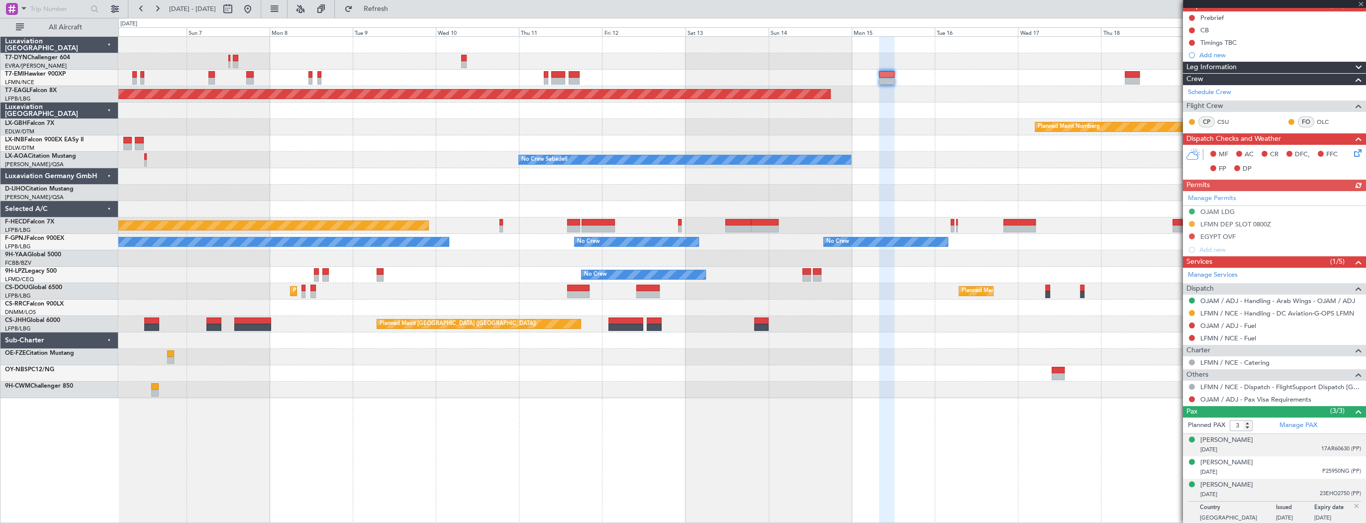
click at [1265, 447] on div "[DATE] 17AR60630 (PP)" at bounding box center [1280, 450] width 161 height 10
click at [1267, 493] on div "[DATE] P25950NG (PP)" at bounding box center [1280, 496] width 161 height 10
click at [1269, 514] on div "[DATE] 23EHO2750 (PP)" at bounding box center [1280, 519] width 161 height 10
click at [1271, 396] on link "OJAM / ADJ - Pax Visa Requirements" at bounding box center [1255, 399] width 111 height 8
click at [1192, 397] on button at bounding box center [1192, 399] width 6 height 6
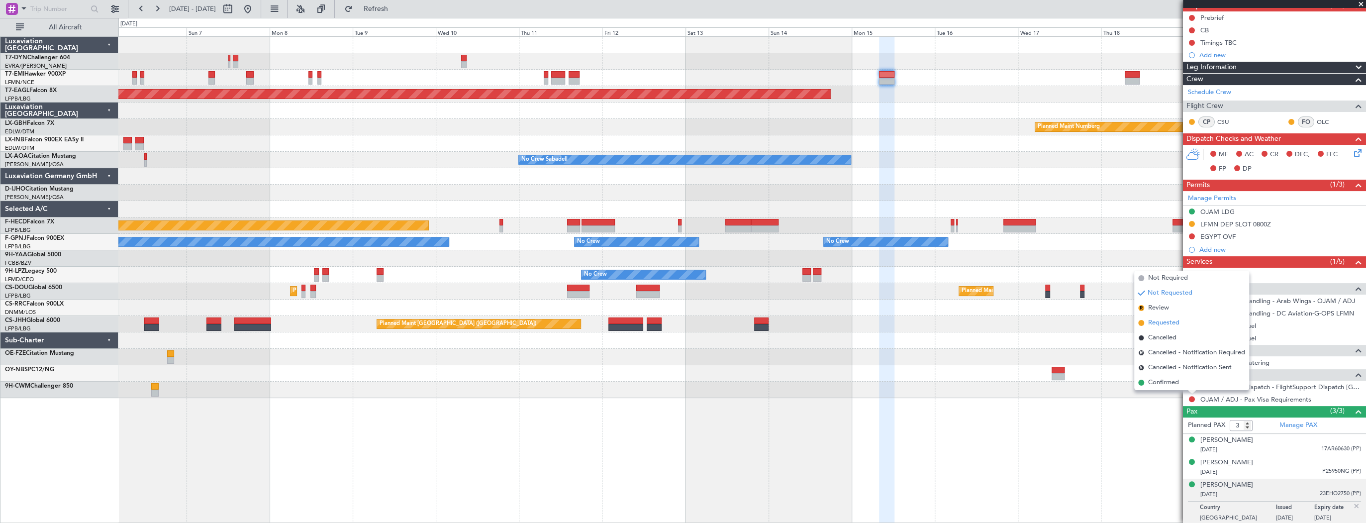
click at [1160, 318] on span "Requested" at bounding box center [1163, 323] width 31 height 10
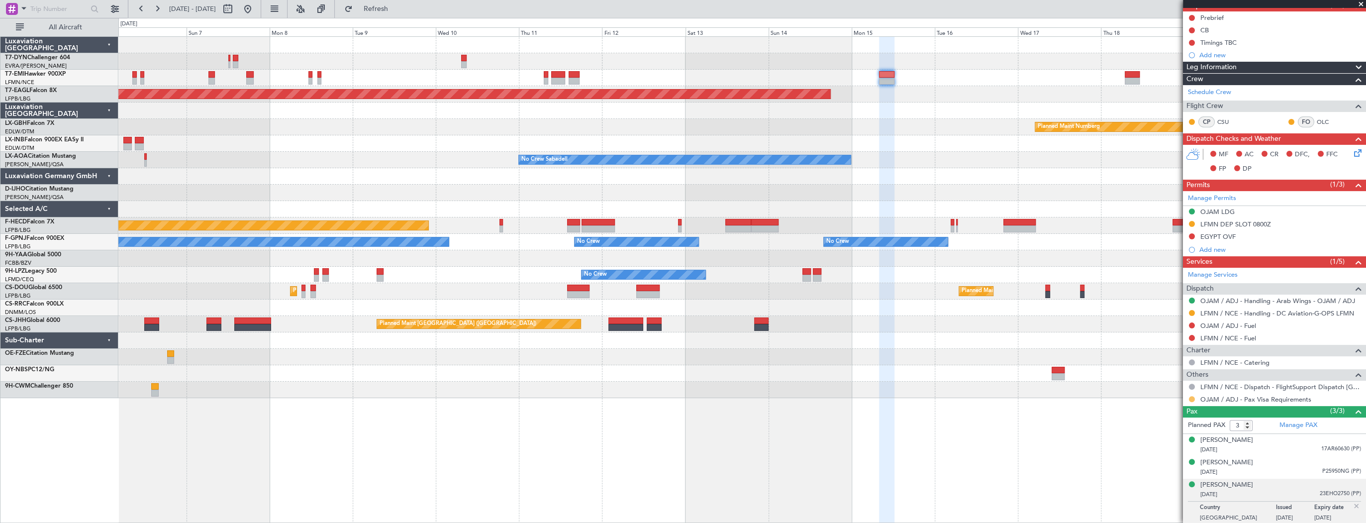
click at [1192, 397] on button at bounding box center [1192, 399] width 6 height 6
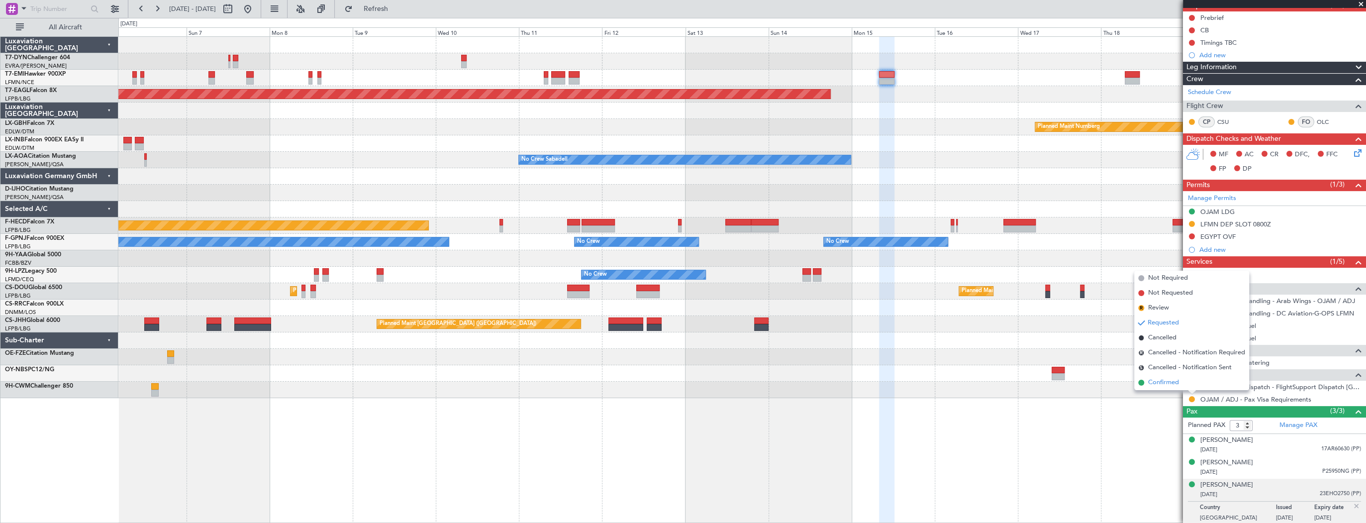
click at [1169, 384] on span "Confirmed" at bounding box center [1163, 383] width 31 height 10
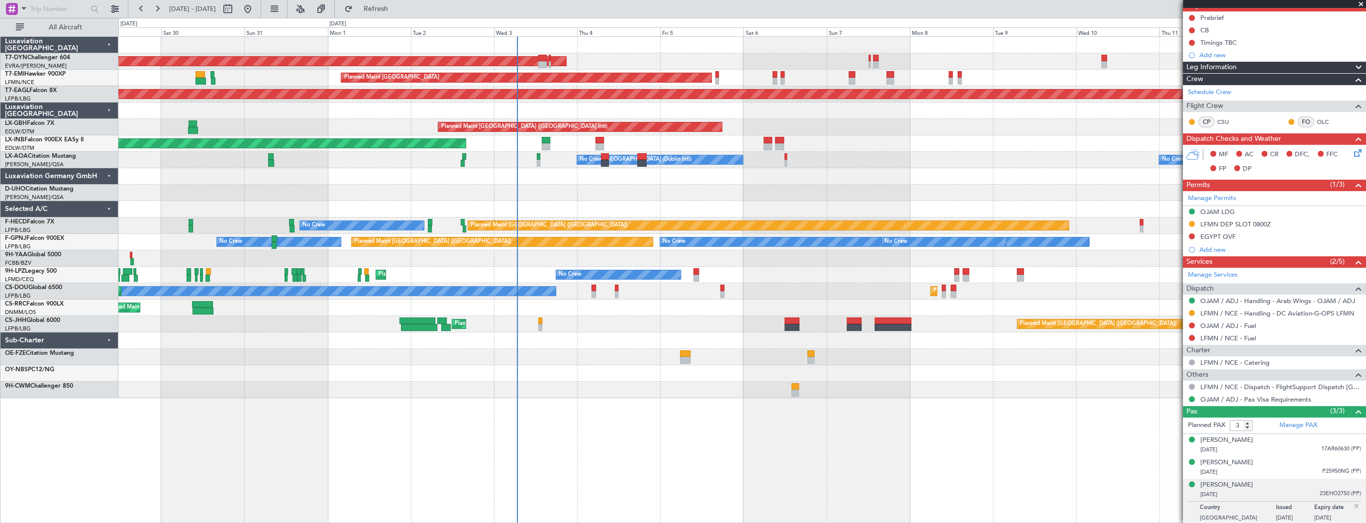
click at [868, 179] on div "AOG Maint Riga (Riga Intl) Planned Maint [GEOGRAPHIC_DATA] Grounded [US_STATE] …" at bounding box center [741, 217] width 1247 height 361
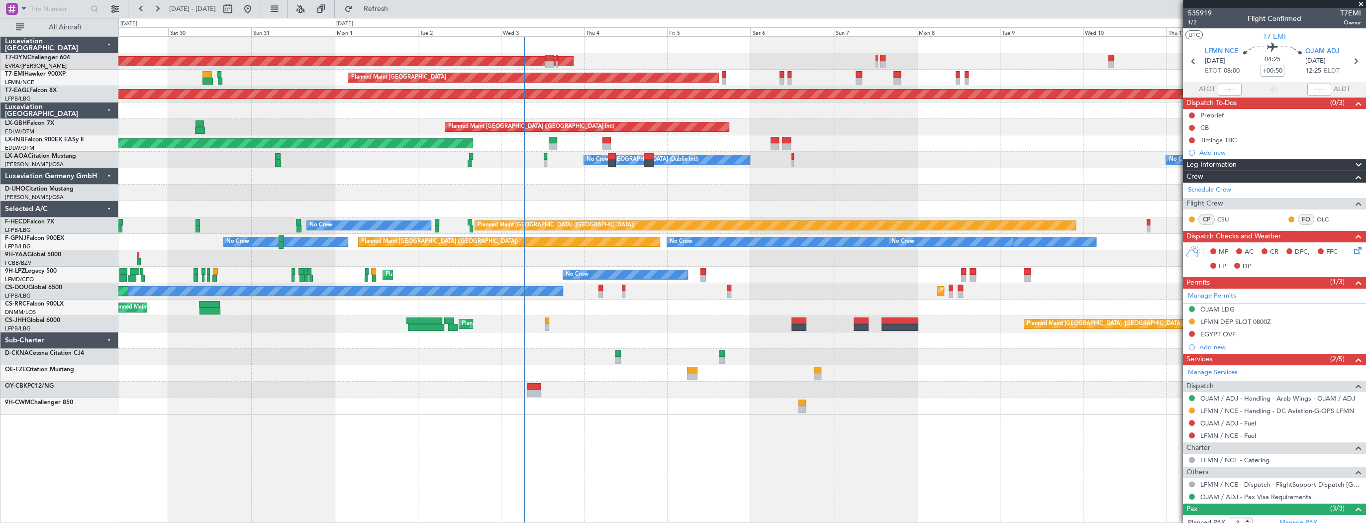
scroll to position [97, 0]
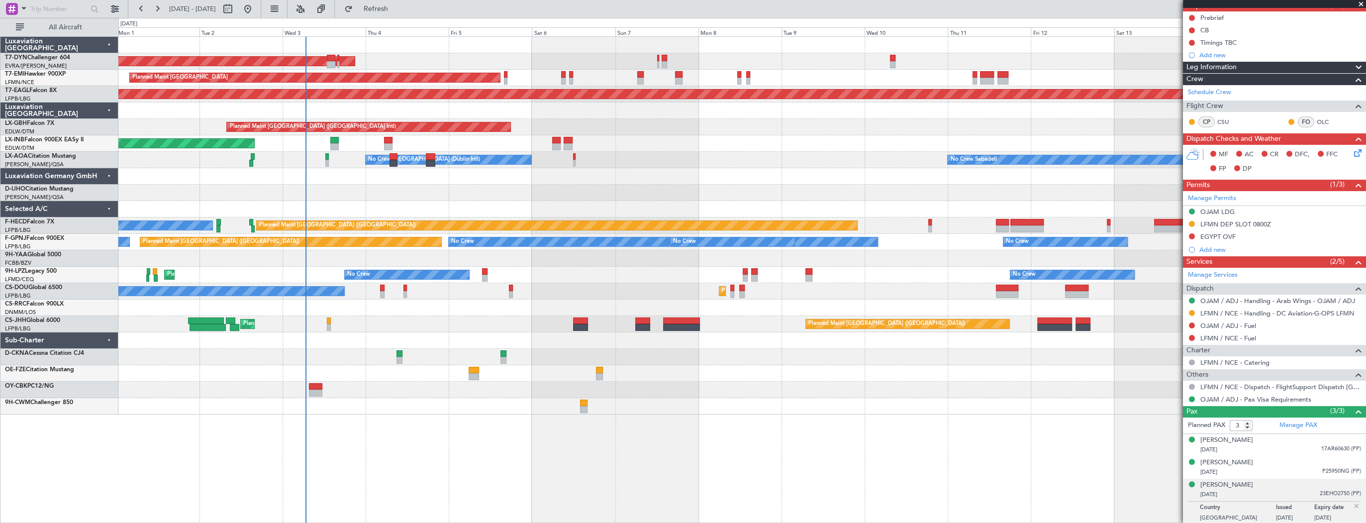
click at [653, 292] on div "AOG Maint Riga (Riga Intl) Planned Maint [GEOGRAPHIC_DATA] Grounded [US_STATE] …" at bounding box center [741, 226] width 1247 height 378
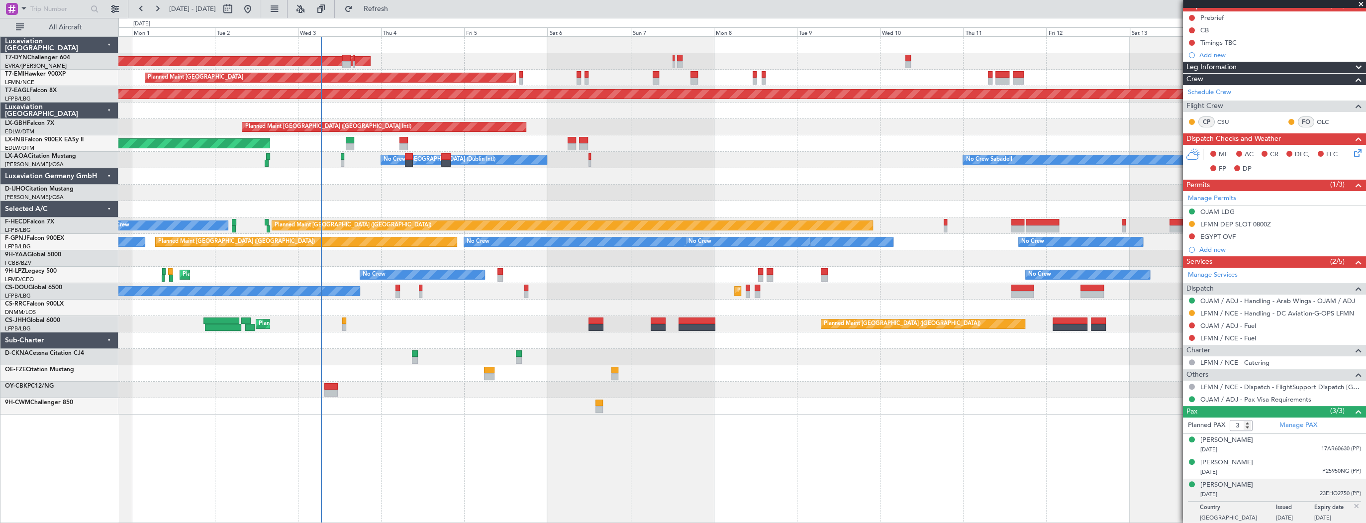
click at [489, 292] on div "AOG Maint Riga (Riga Intl) Planned Maint [GEOGRAPHIC_DATA] Grounded [US_STATE] …" at bounding box center [741, 226] width 1247 height 378
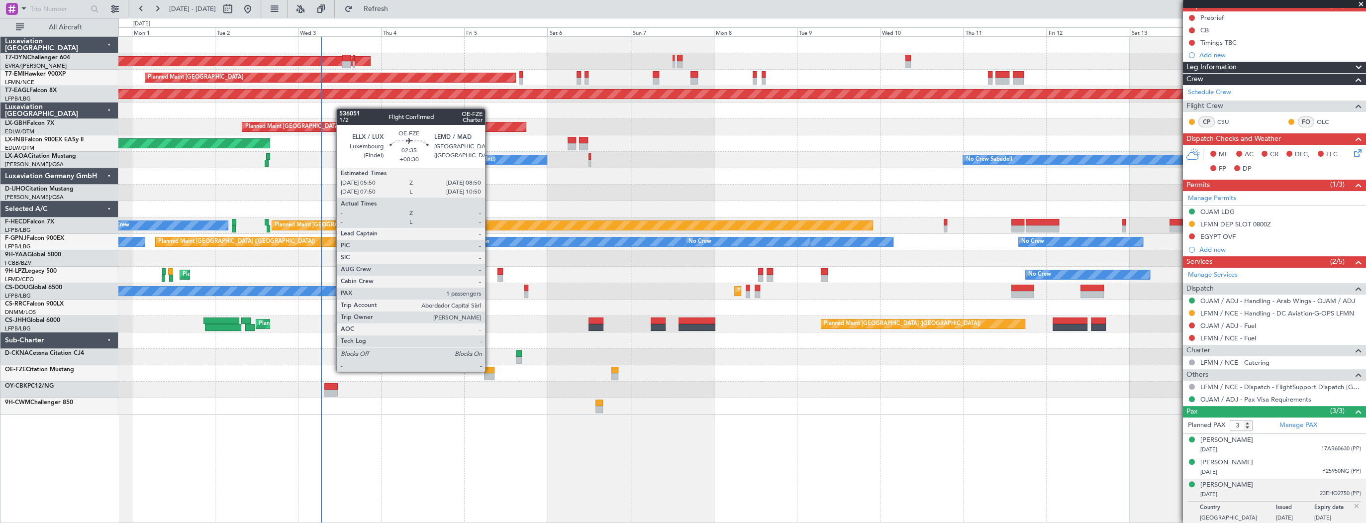
click at [489, 371] on div at bounding box center [489, 370] width 10 height 7
type input "+00:30"
type input "1"
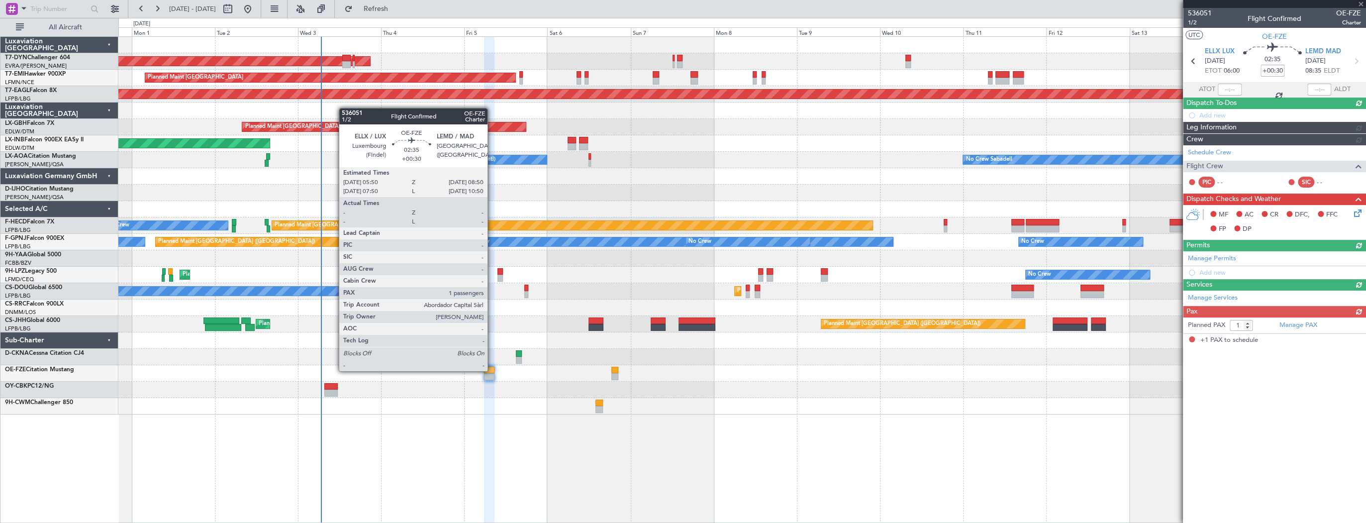
scroll to position [0, 0]
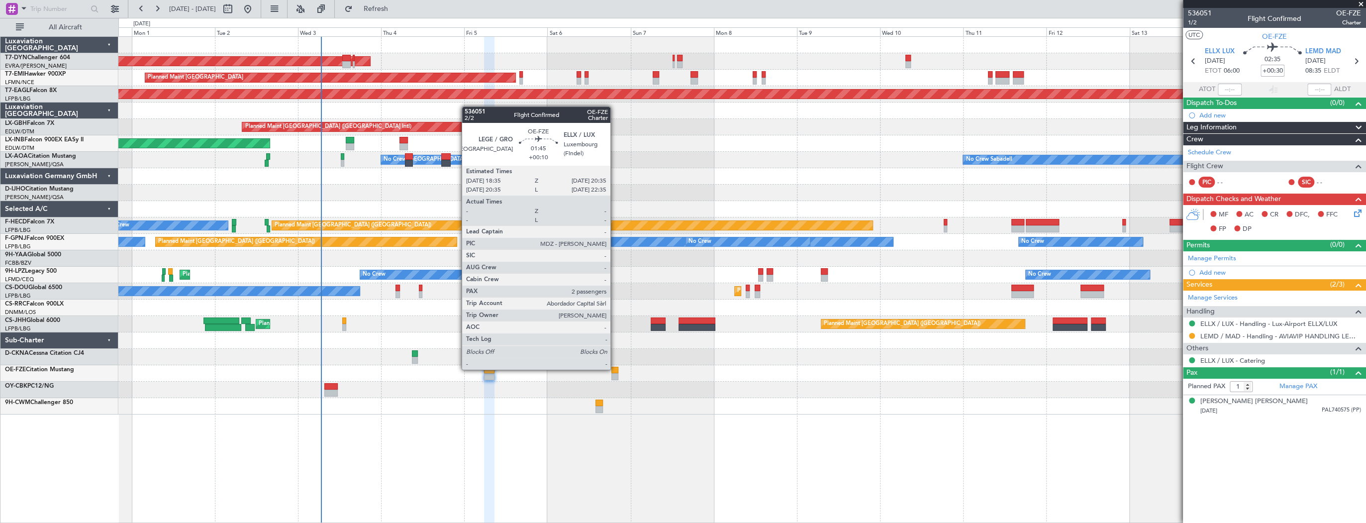
click at [615, 369] on div at bounding box center [614, 370] width 7 height 7
type input "+00:10"
type input "2"
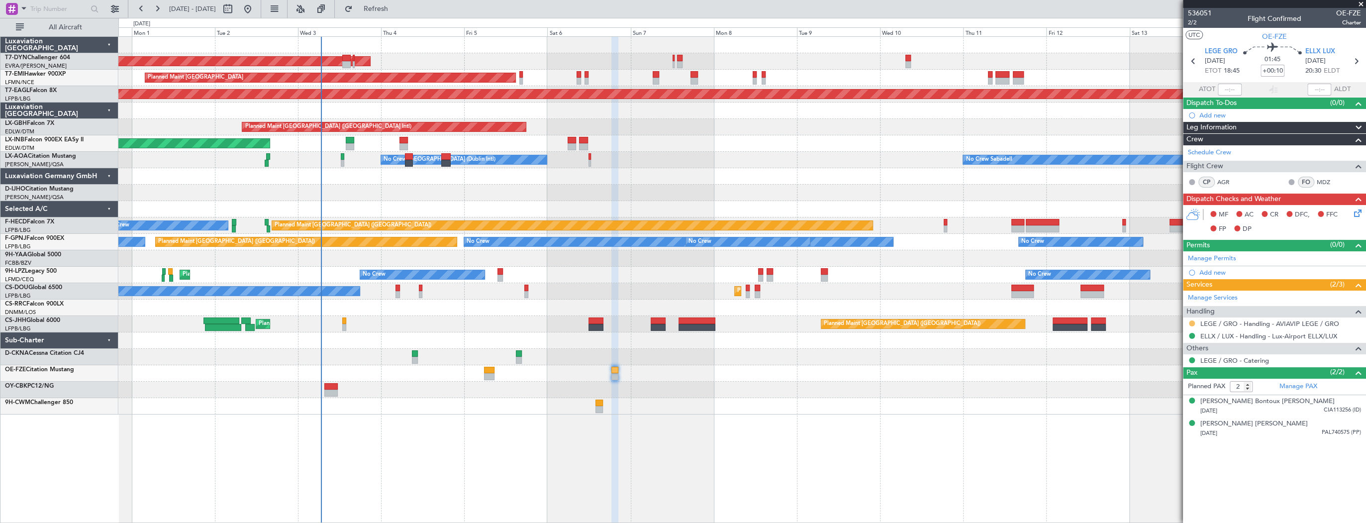
click at [1192, 320] on button at bounding box center [1192, 323] width 6 height 6
click at [1160, 438] on span "Confirmed" at bounding box center [1163, 441] width 31 height 10
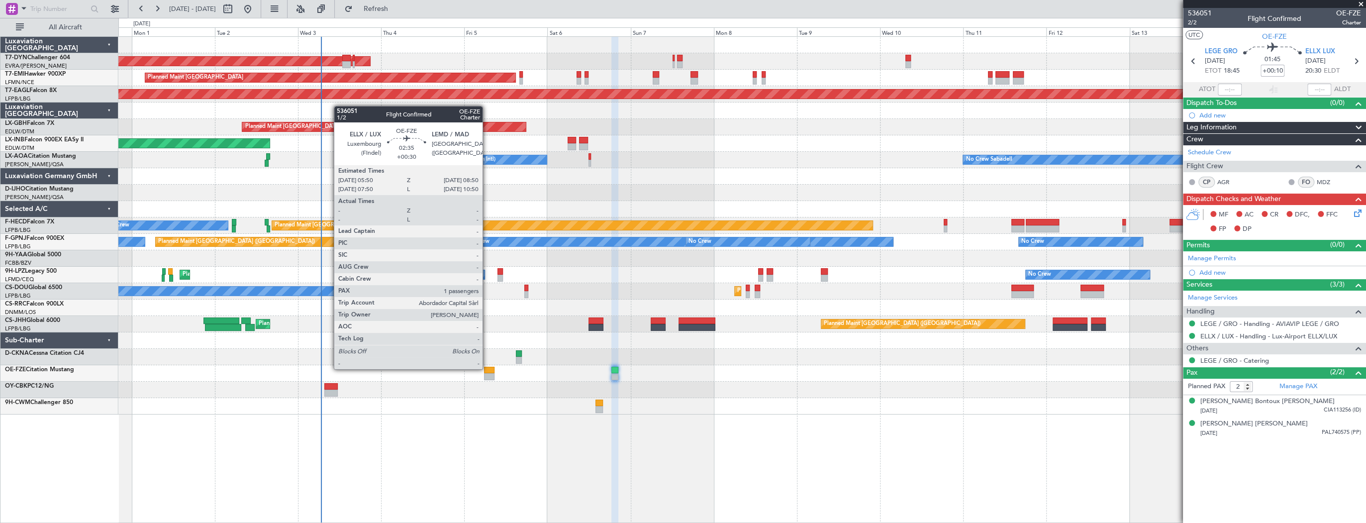
click at [487, 368] on div at bounding box center [489, 370] width 10 height 7
type input "+00:30"
type input "1"
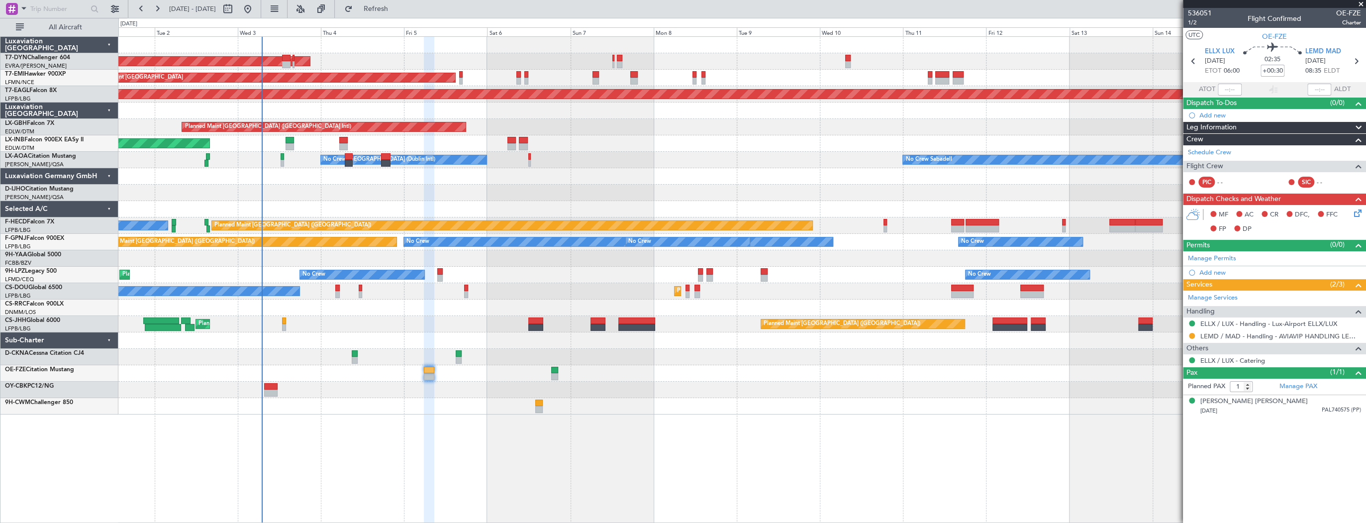
click at [325, 190] on div at bounding box center [741, 193] width 1247 height 16
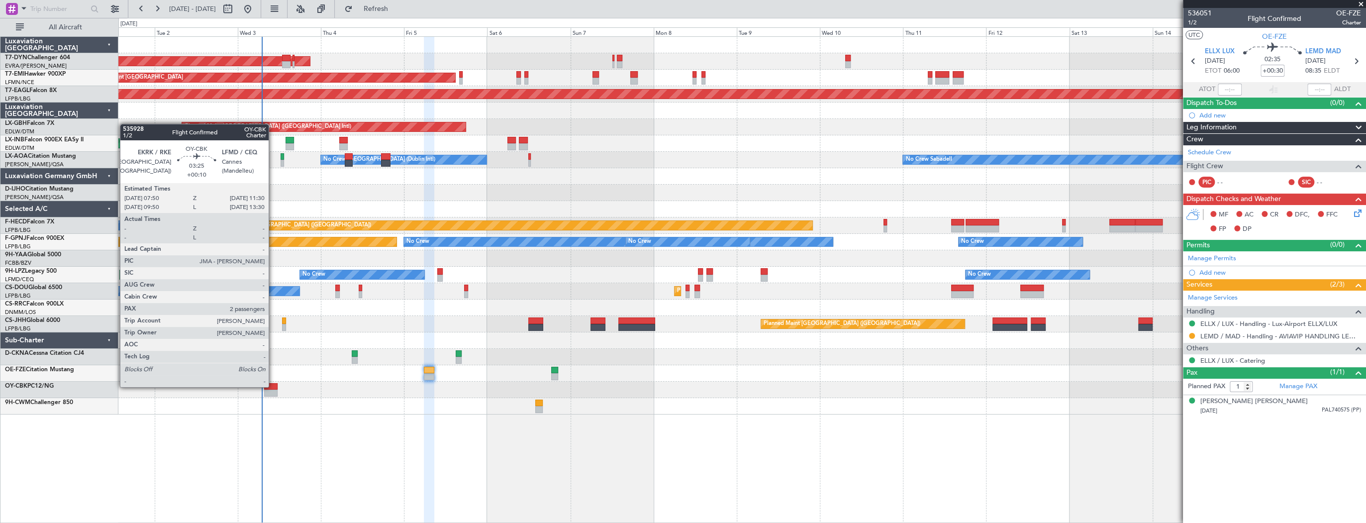
click at [273, 386] on div at bounding box center [270, 386] width 13 height 7
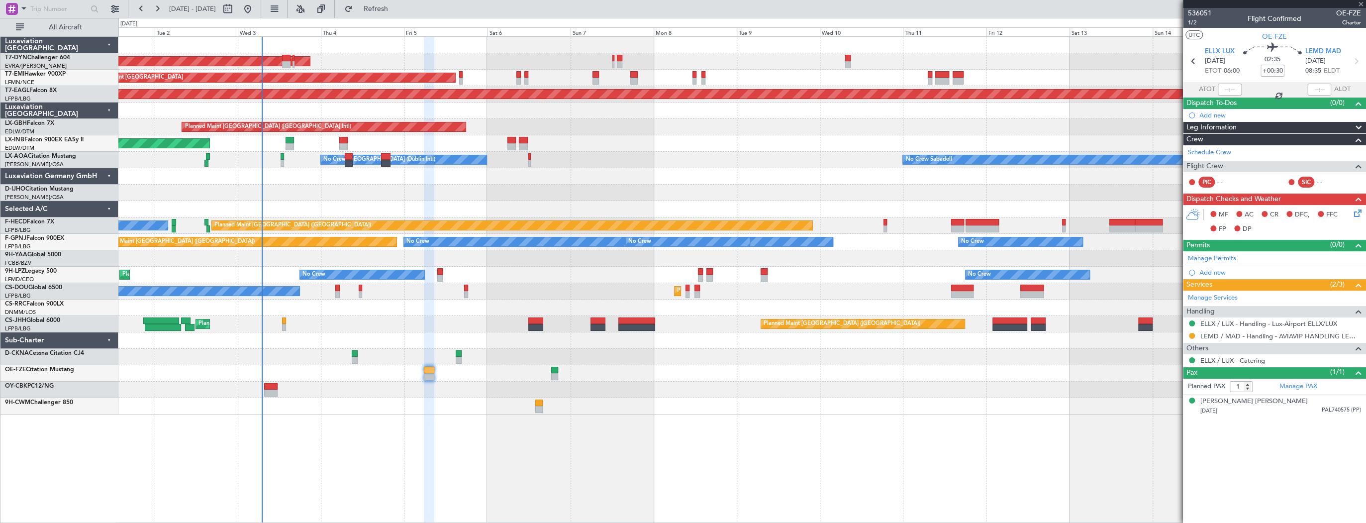
type input "+00:10"
type input "2"
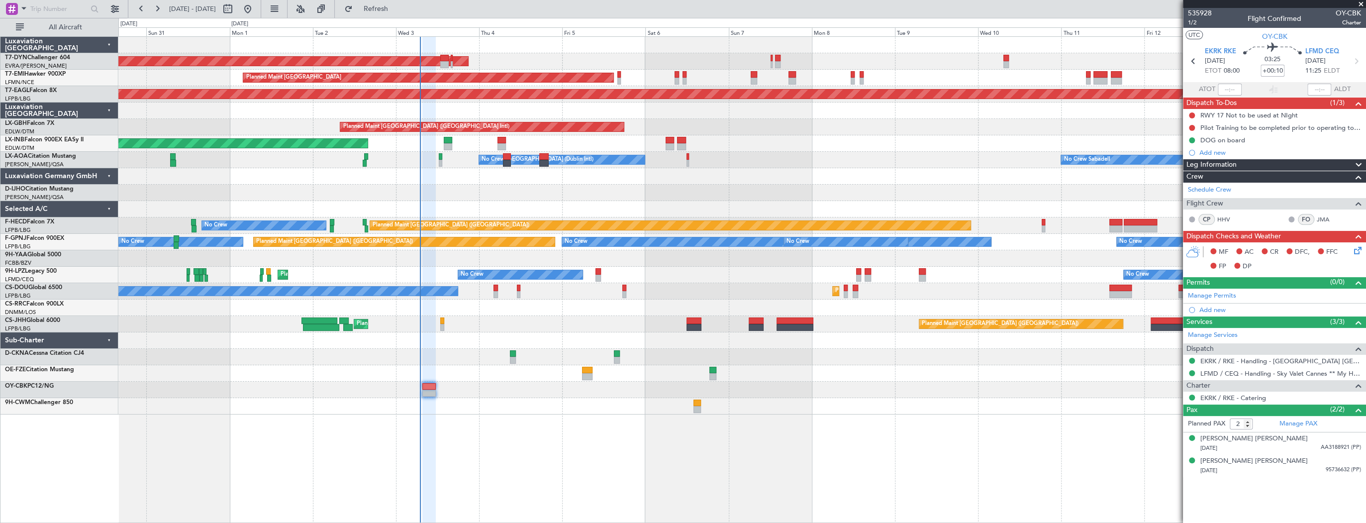
click at [467, 380] on div "AOG Maint Riga (Riga Intl) Planned Maint Zurich Grounded New York (Teterboro) P…" at bounding box center [741, 226] width 1247 height 378
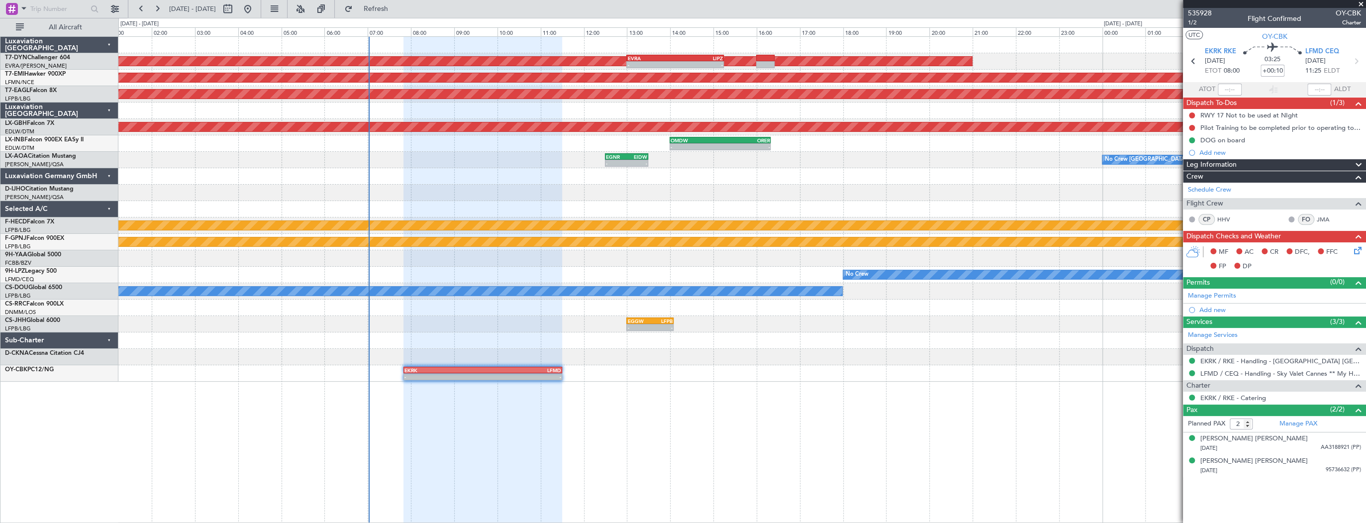
click at [599, 422] on div "AOG Maint Riga (Riga Intl) - - EVRA 13:00 Z LIPZ 15:15 Z Planned Maint Zurich G…" at bounding box center [742, 279] width 1248 height 486
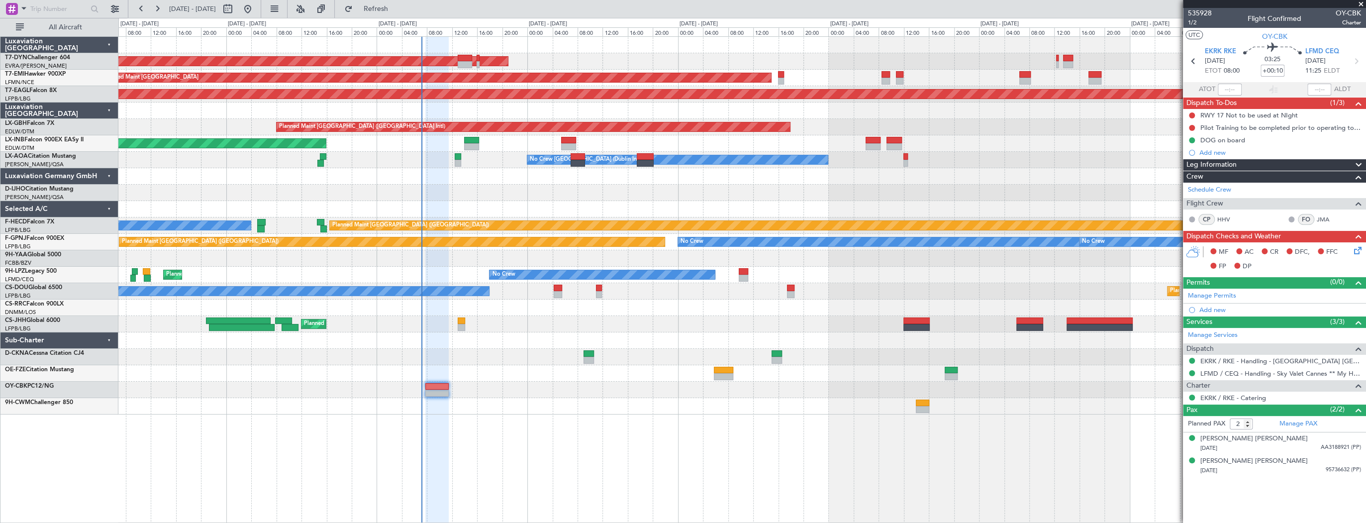
click at [50, 359] on div "AOG Maint Riga (Riga Intl) Planned Maint Zurich Grounded New York (Teterboro) P…" at bounding box center [683, 270] width 1366 height 505
